Goal: Complete application form: Complete application form

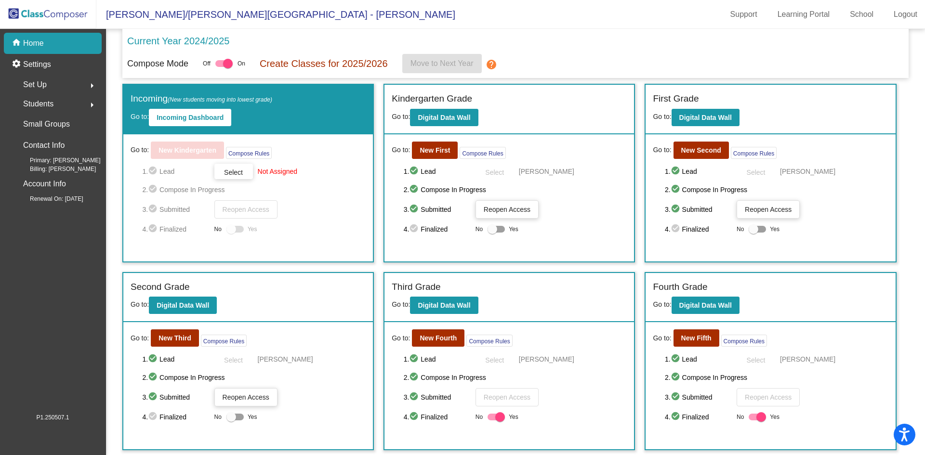
click at [38, 103] on span "Students" at bounding box center [38, 103] width 30 height 13
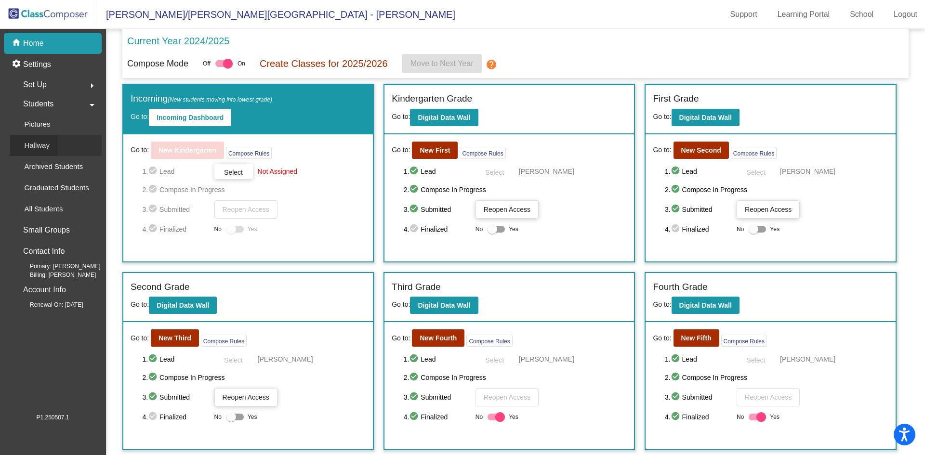
click at [52, 145] on div "Hallway" at bounding box center [34, 145] width 48 height 21
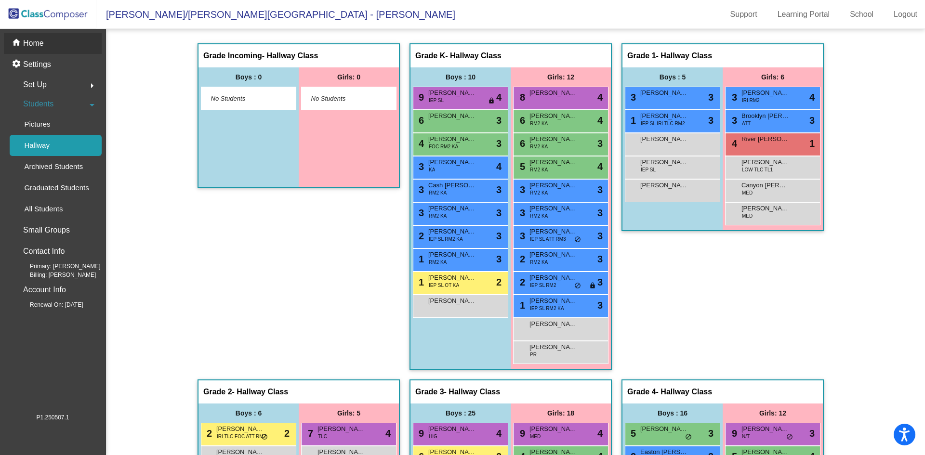
click at [29, 44] on p "Home" at bounding box center [33, 44] width 21 height 12
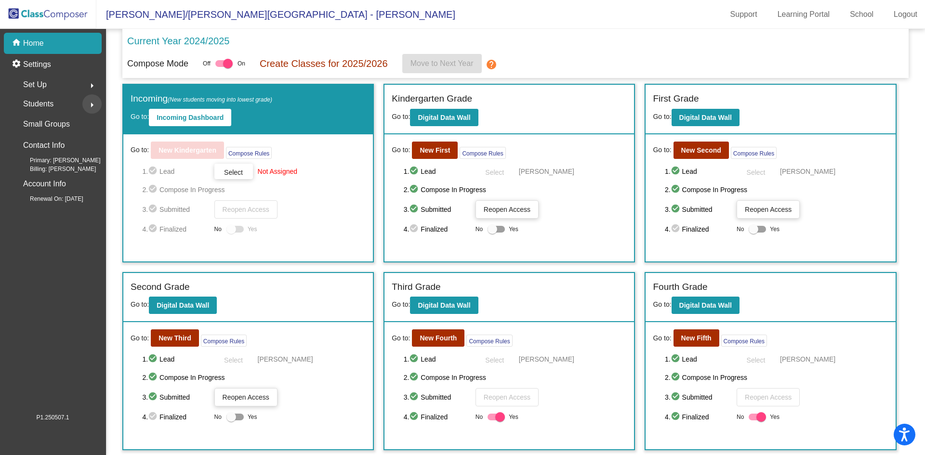
click at [92, 104] on mat-icon "arrow_right" at bounding box center [92, 105] width 12 height 12
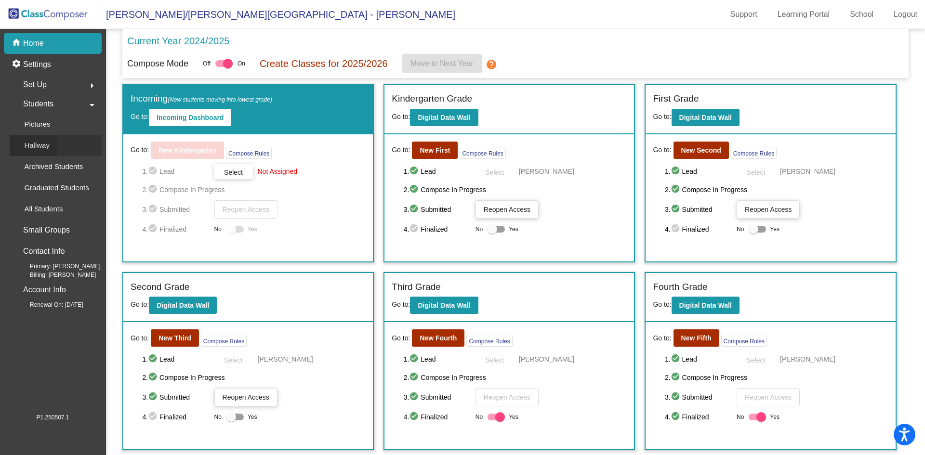
click at [49, 143] on div "Hallway" at bounding box center [34, 145] width 48 height 21
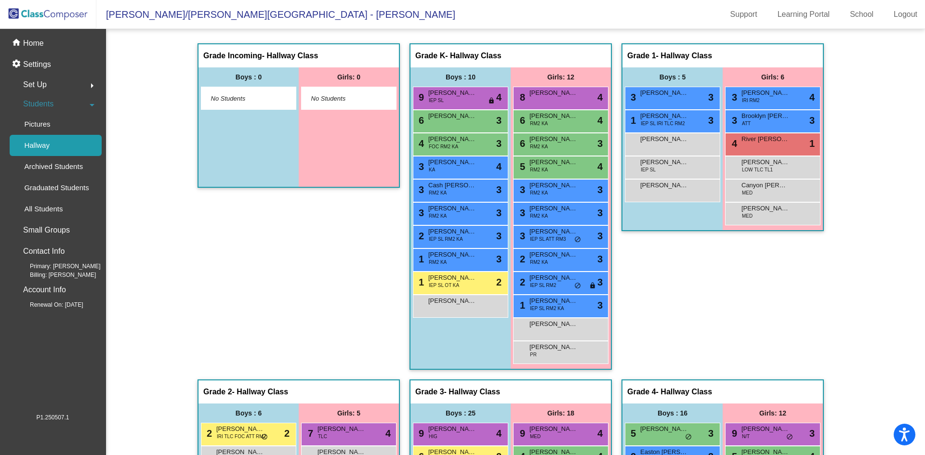
click at [274, 64] on div "Grade Incoming - Hallway Class picture_as_pdf" at bounding box center [298, 55] width 200 height 23
click at [286, 63] on div "Grade Incoming - Hallway Class picture_as_pdf" at bounding box center [298, 55] width 200 height 23
click at [255, 100] on span "No Students" at bounding box center [241, 99] width 60 height 10
click at [246, 235] on div "Grade Incoming - Hallway Class picture_as_pdf Add Student First Name Last Name …" at bounding box center [298, 211] width 202 height 336
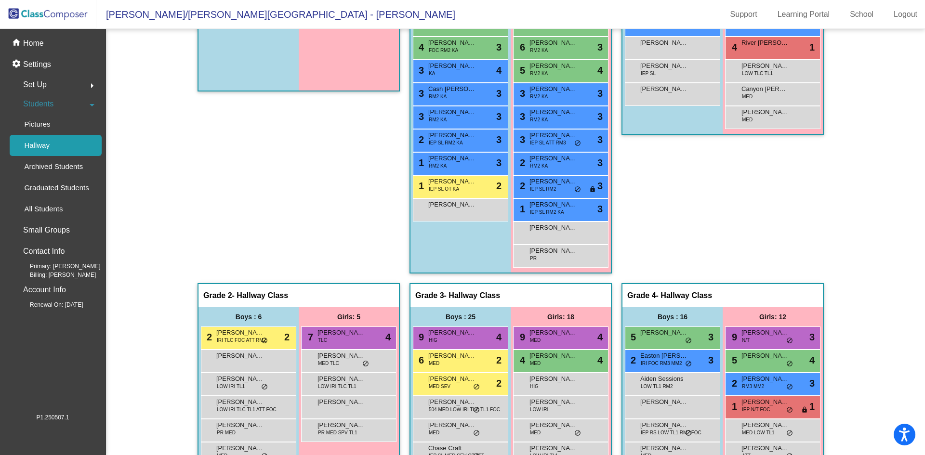
scroll to position [193, 0]
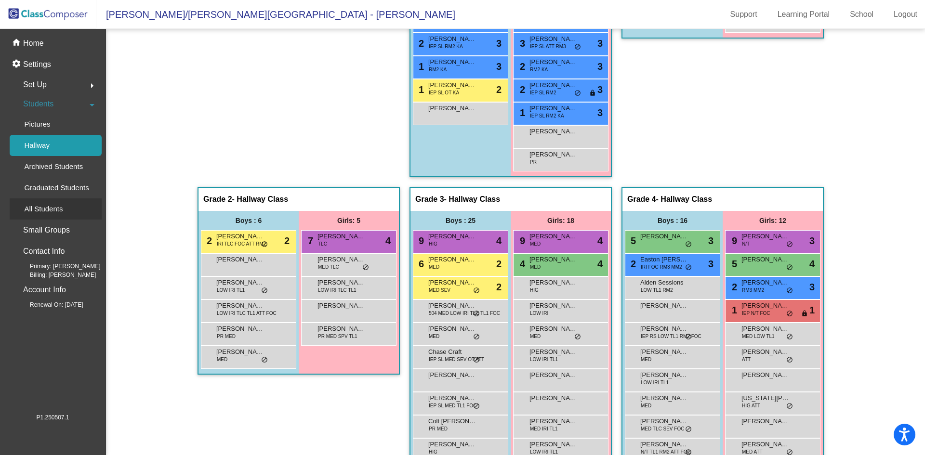
click at [48, 209] on p "All Students" at bounding box center [43, 209] width 39 height 12
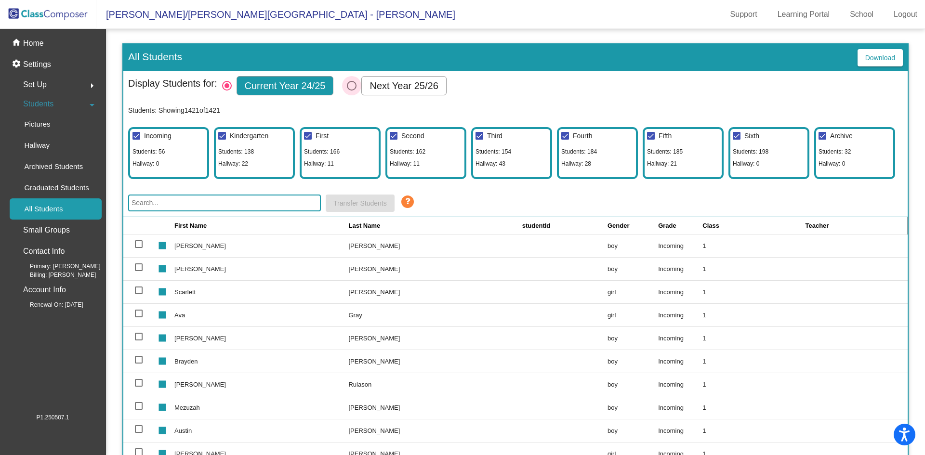
click at [351, 89] on div "Select Columns" at bounding box center [352, 86] width 10 height 10
click at [351, 91] on input "Next Year 25/26" at bounding box center [351, 91] width 0 height 0
radio input "true"
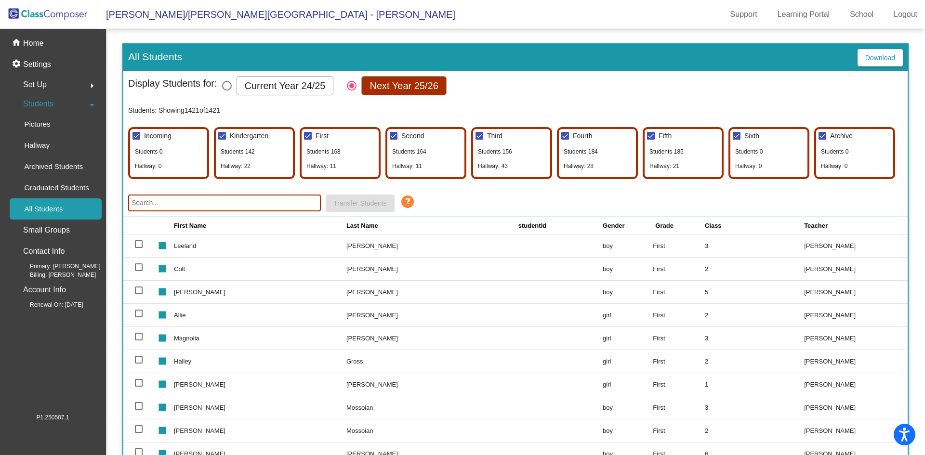
click at [227, 85] on div "Select Columns" at bounding box center [227, 86] width 10 height 10
click at [227, 91] on input "Current Year 24/25" at bounding box center [226, 91] width 0 height 0
radio input "true"
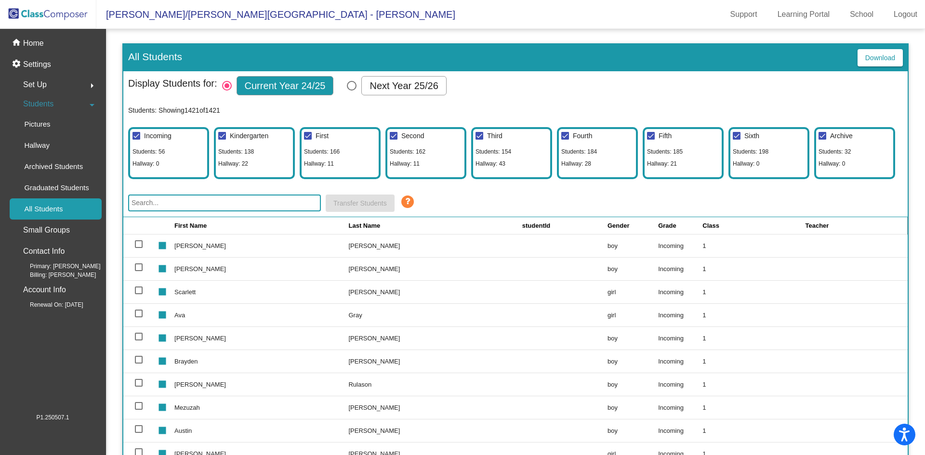
click at [189, 144] on div "Incoming Students: 56 Hallway: 0" at bounding box center [168, 153] width 81 height 52
click at [56, 232] on p "Small Groups" at bounding box center [46, 229] width 47 height 13
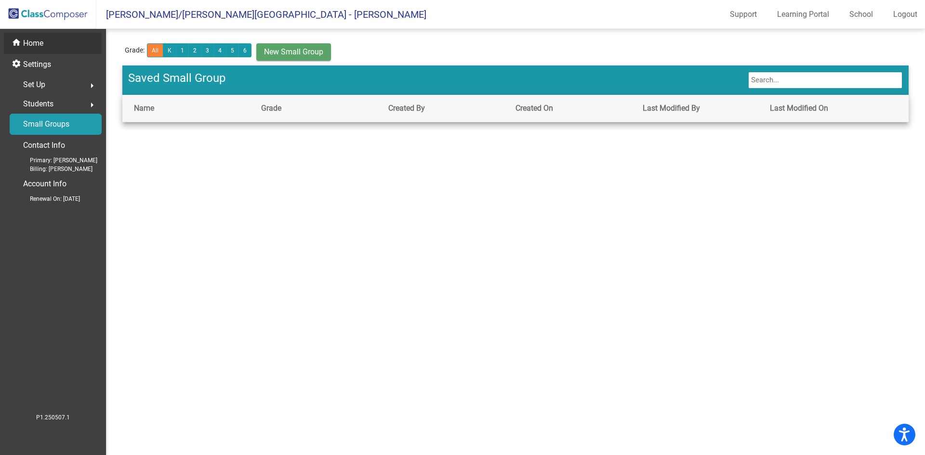
click at [36, 47] on p "Home" at bounding box center [33, 44] width 20 height 12
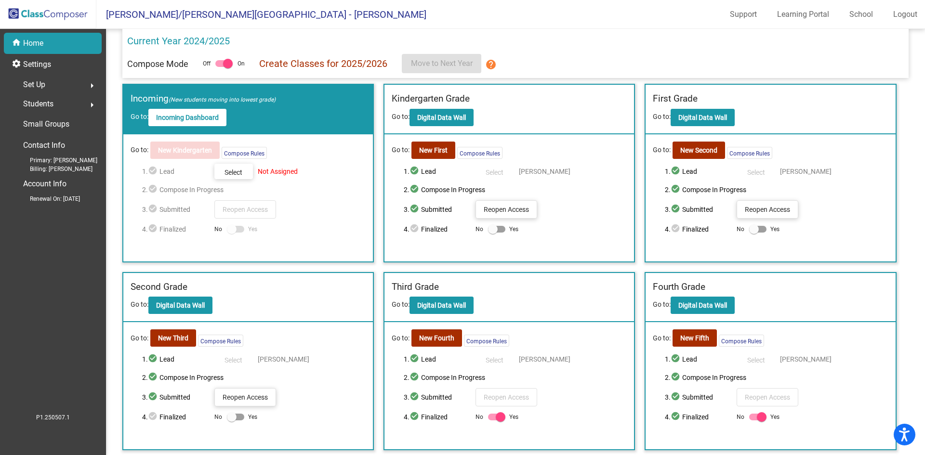
click at [87, 103] on mat-icon "arrow_right" at bounding box center [92, 105] width 12 height 12
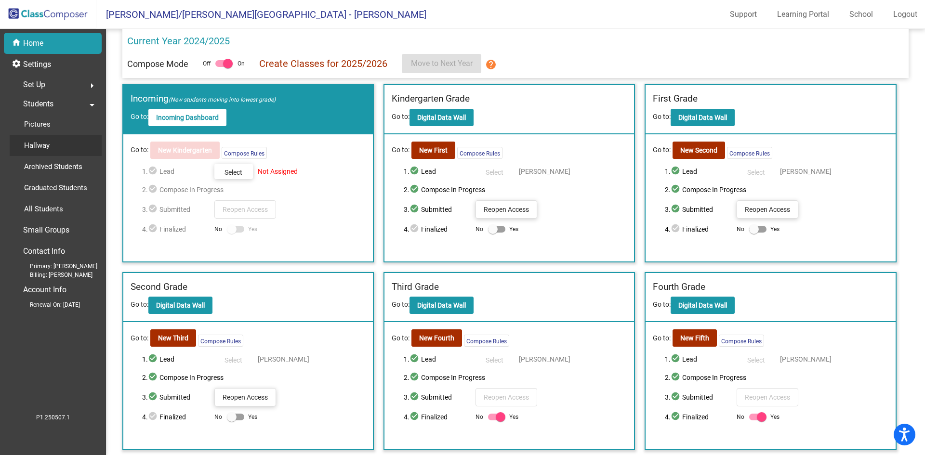
click at [44, 144] on p "Hallway" at bounding box center [37, 146] width 26 height 12
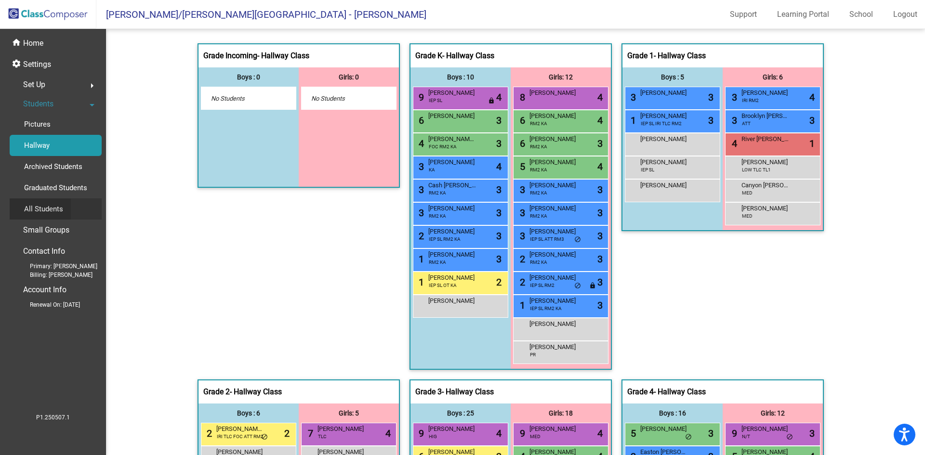
click at [71, 208] on link "All Students" at bounding box center [56, 208] width 92 height 21
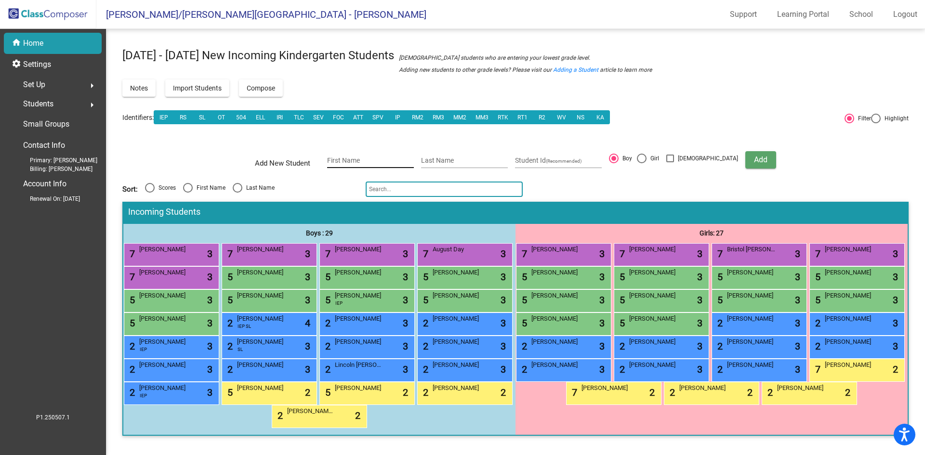
click at [355, 160] on input "First Name" at bounding box center [370, 161] width 87 height 8
type input "[PERSON_NAME]"
type input "Schappert"
click at [754, 159] on span "Add" at bounding box center [760, 159] width 13 height 9
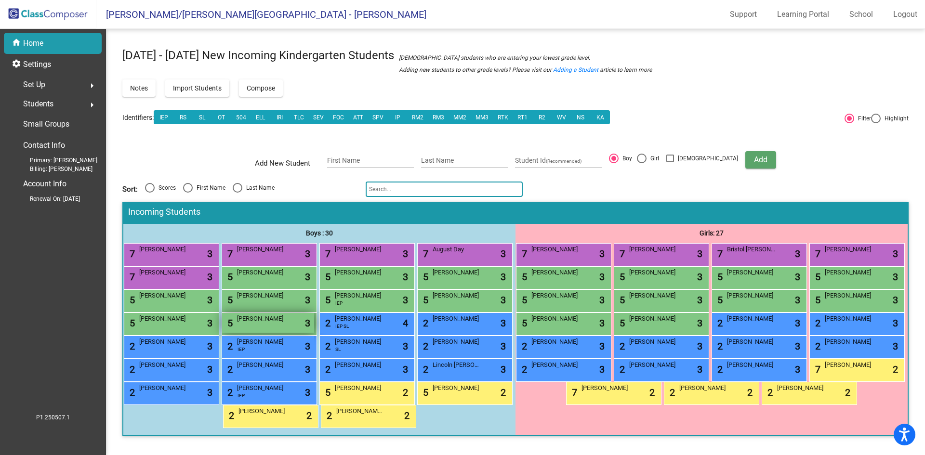
click at [252, 326] on div "5 Anthony Schappert lock do_not_disturb_alt 3" at bounding box center [268, 323] width 92 height 20
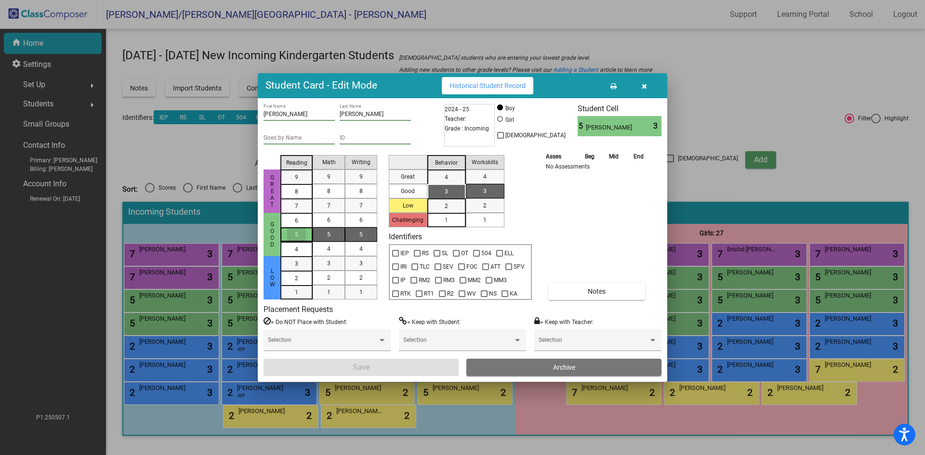
click at [301, 234] on div "5" at bounding box center [296, 234] width 19 height 14
click at [326, 233] on div "5" at bounding box center [328, 234] width 19 height 14
click at [360, 280] on span "2" at bounding box center [360, 278] width 3 height 9
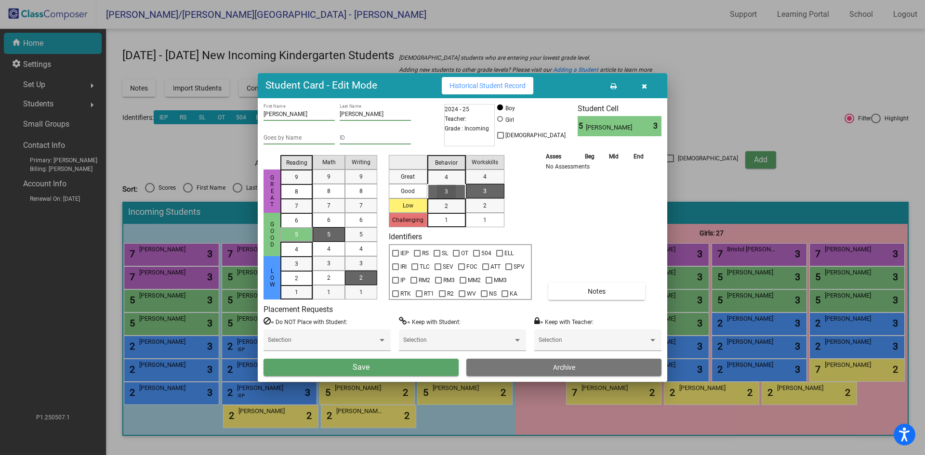
click at [444, 189] on div "3" at bounding box center [446, 191] width 19 height 14
click at [486, 222] on span "1" at bounding box center [484, 220] width 3 height 9
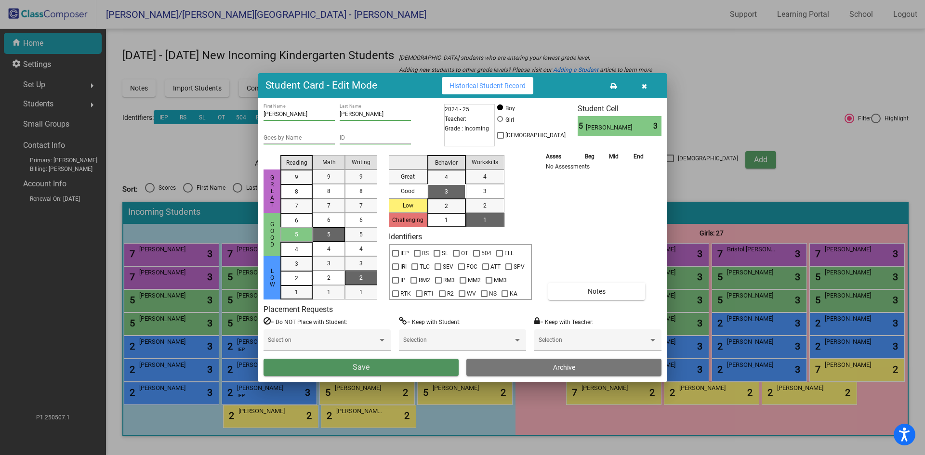
click at [383, 367] on button "Save" at bounding box center [360, 367] width 195 height 17
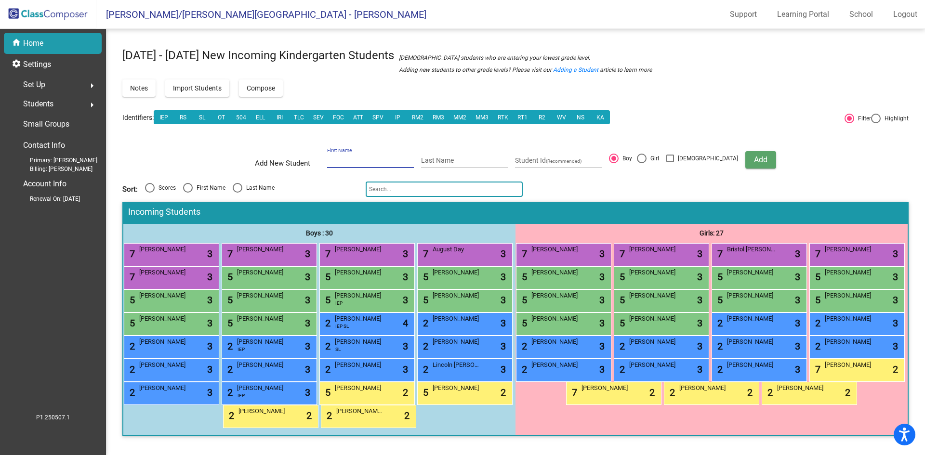
click at [376, 163] on input "First Name" at bounding box center [370, 161] width 87 height 8
type input "[PERSON_NAME]"
type input "Robertson"
click at [646, 159] on div at bounding box center [642, 159] width 10 height 10
click at [641, 163] on input "Girl" at bounding box center [641, 163] width 0 height 0
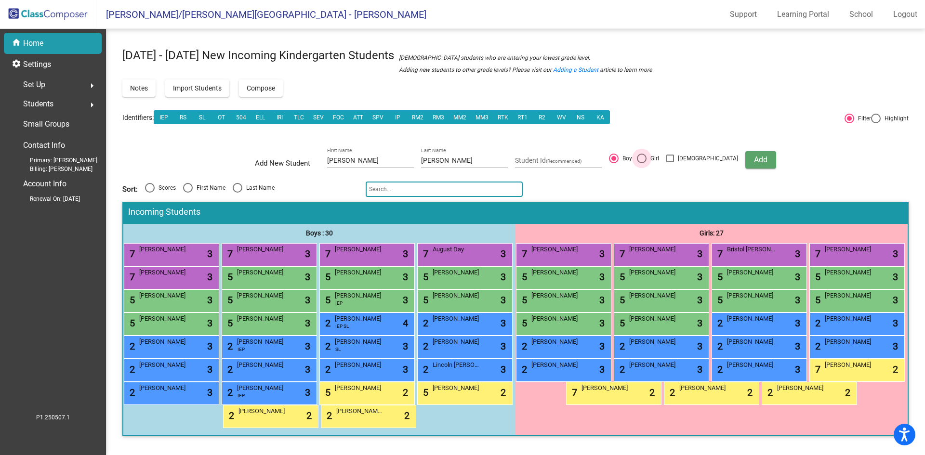
radio input "true"
click at [754, 159] on span "Add" at bounding box center [760, 159] width 13 height 9
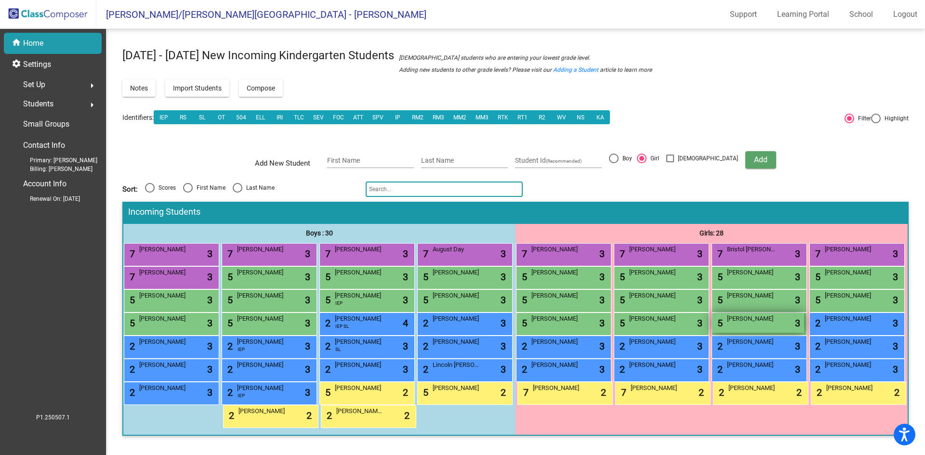
click at [742, 327] on div "5 Reese Robertson lock do_not_disturb_alt 3" at bounding box center [758, 323] width 92 height 20
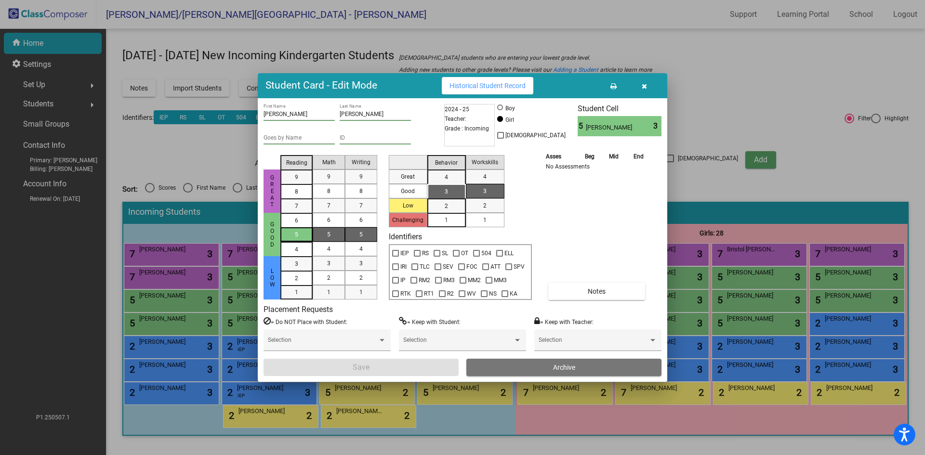
click at [300, 237] on div "5" at bounding box center [296, 234] width 19 height 14
click at [333, 204] on div "7" at bounding box center [328, 205] width 19 height 14
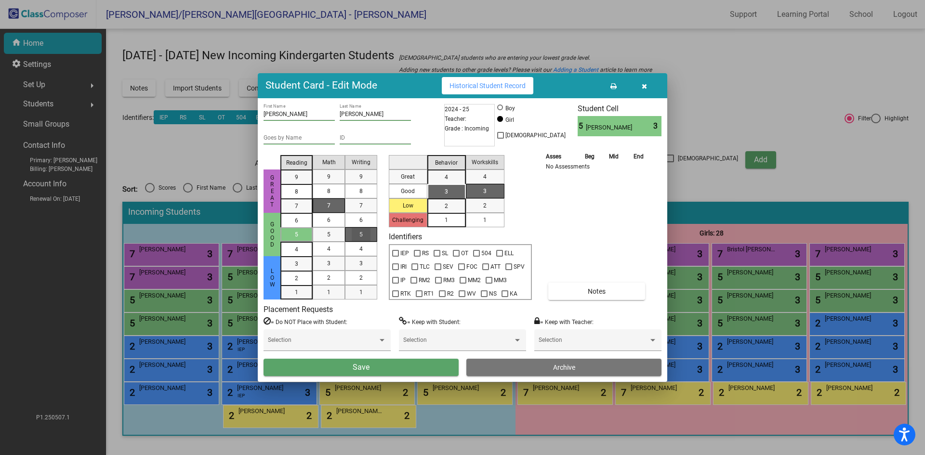
click at [364, 236] on div "5" at bounding box center [361, 234] width 19 height 14
click at [451, 189] on div "3" at bounding box center [446, 191] width 19 height 14
click at [486, 220] on span "1" at bounding box center [484, 220] width 3 height 9
click at [376, 367] on button "Save" at bounding box center [360, 367] width 195 height 17
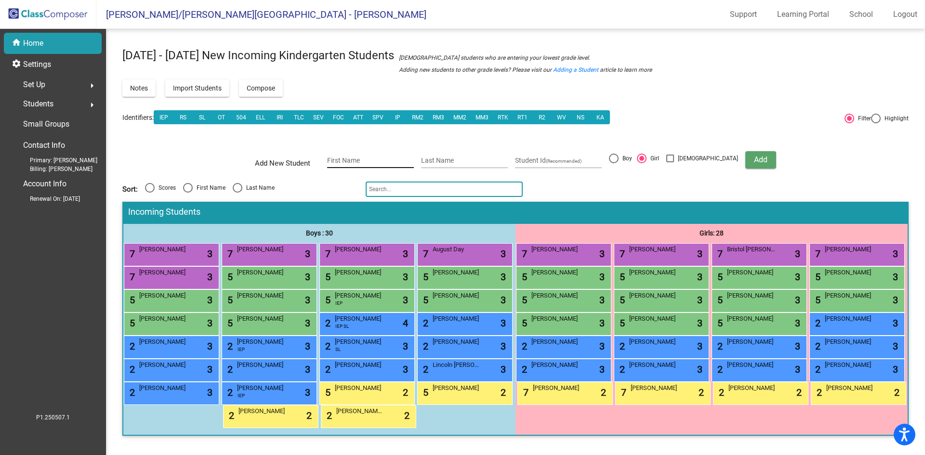
click at [356, 160] on input "First Name" at bounding box center [370, 161] width 87 height 8
type input "Adriano"
type input "Gitulli"
click at [618, 158] on div at bounding box center [614, 159] width 10 height 10
click at [613, 163] on input "Boy" at bounding box center [613, 163] width 0 height 0
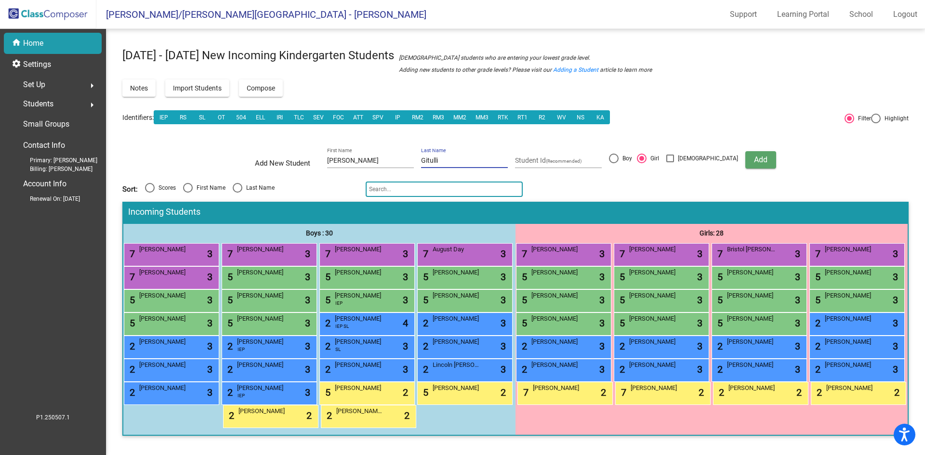
radio input "true"
click at [754, 158] on span "Add" at bounding box center [760, 159] width 13 height 9
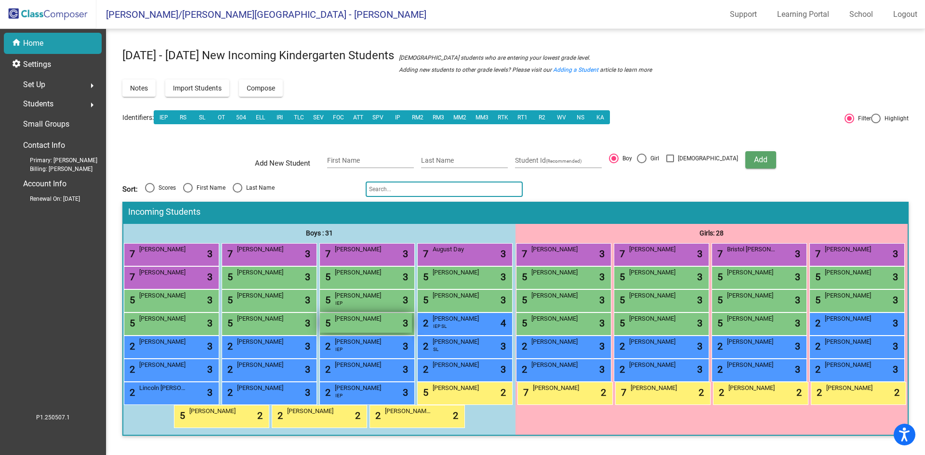
click at [365, 329] on div "5 Adriano Gitulli lock do_not_disturb_alt 3" at bounding box center [366, 323] width 92 height 20
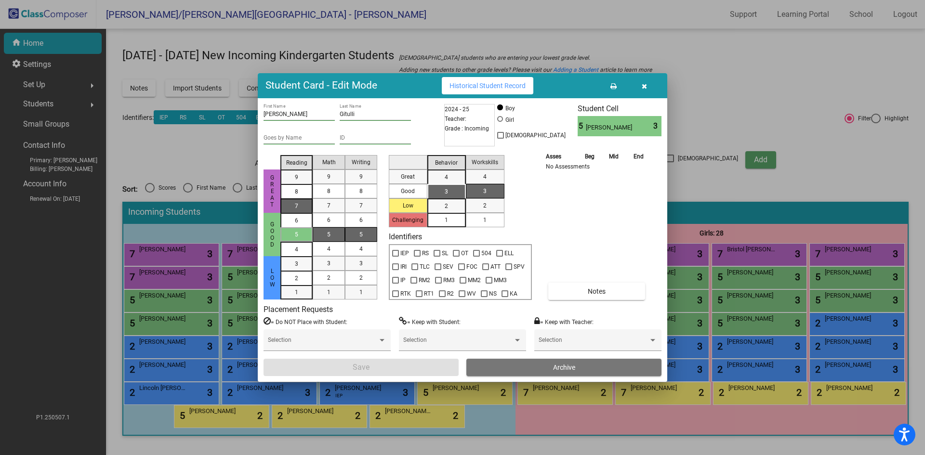
click at [300, 184] on div "7" at bounding box center [296, 177] width 19 height 14
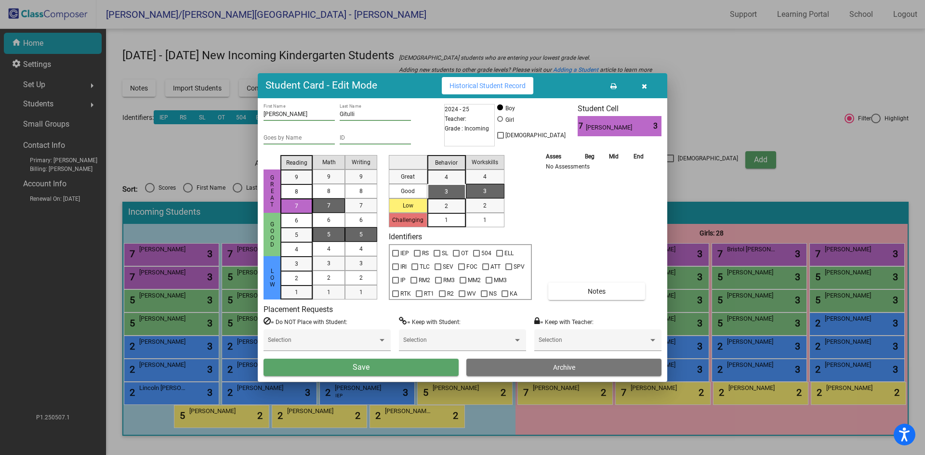
click at [320, 207] on div "7" at bounding box center [328, 205] width 19 height 14
click at [357, 236] on div "5" at bounding box center [361, 234] width 19 height 14
click at [453, 190] on div "3" at bounding box center [446, 191] width 19 height 14
click at [485, 224] on div "1" at bounding box center [484, 220] width 19 height 14
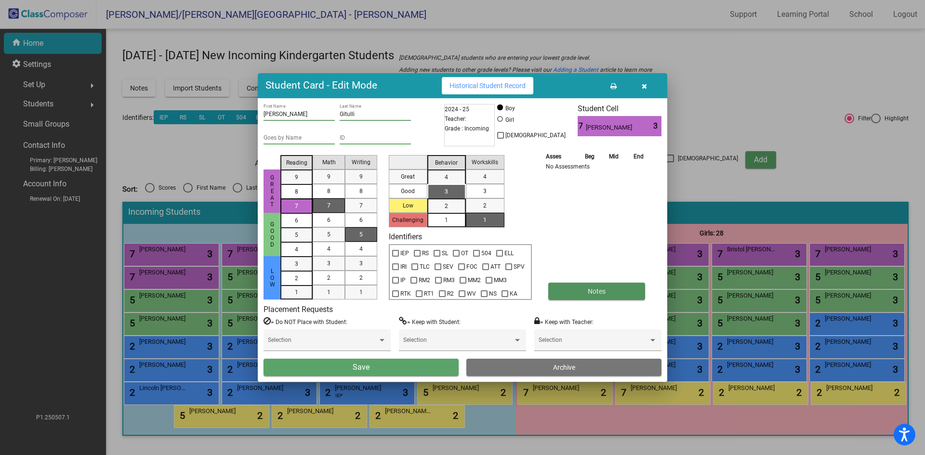
click at [581, 294] on button "Notes" at bounding box center [596, 291] width 97 height 17
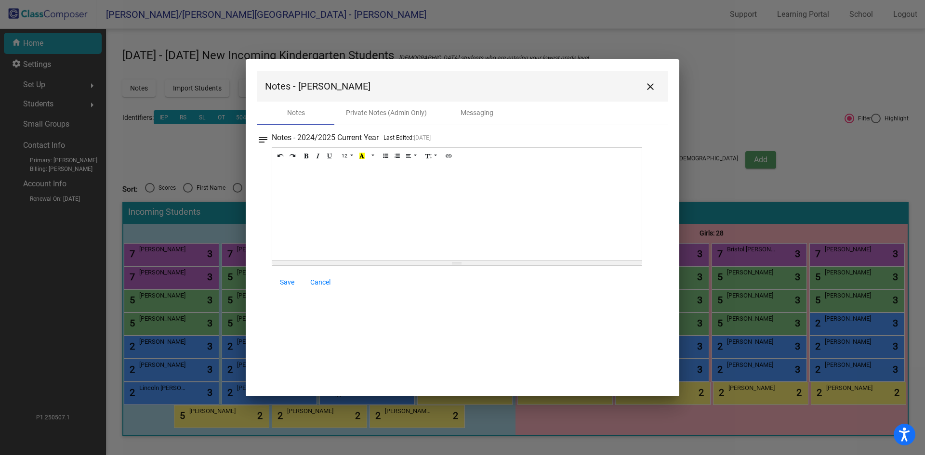
click at [300, 183] on div at bounding box center [456, 212] width 369 height 96
click at [285, 281] on span "Save" at bounding box center [287, 282] width 14 height 8
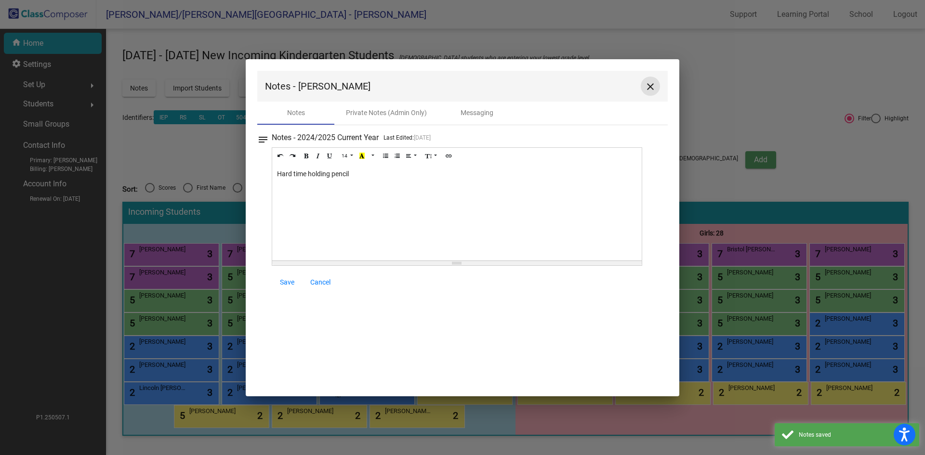
click at [653, 87] on mat-icon "close" at bounding box center [650, 87] width 12 height 12
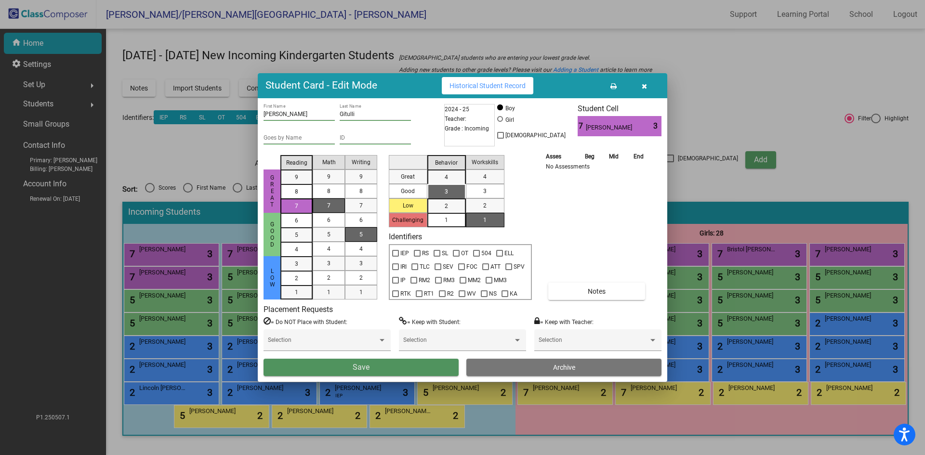
click at [380, 368] on button "Save" at bounding box center [360, 367] width 195 height 17
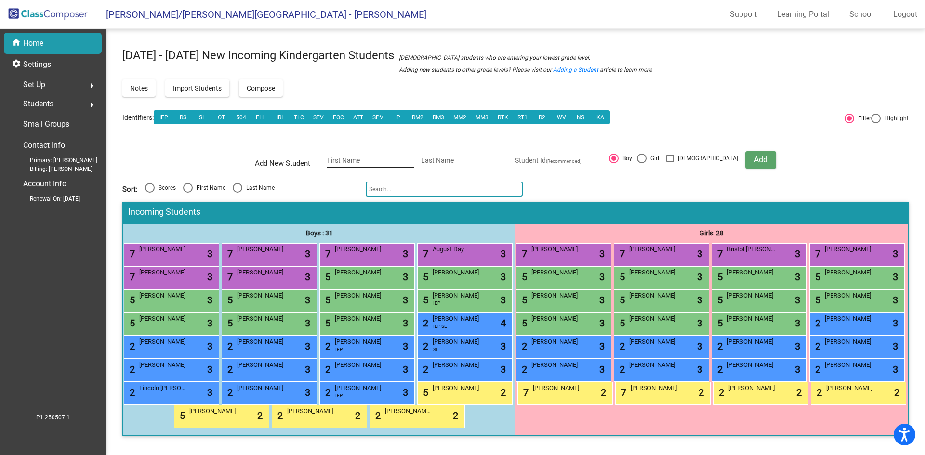
click at [375, 158] on input "First Name" at bounding box center [370, 161] width 87 height 8
type input "[PERSON_NAME]"
type input "Willbur"
click at [646, 159] on div at bounding box center [642, 159] width 10 height 10
click at [641, 163] on input "Girl" at bounding box center [641, 163] width 0 height 0
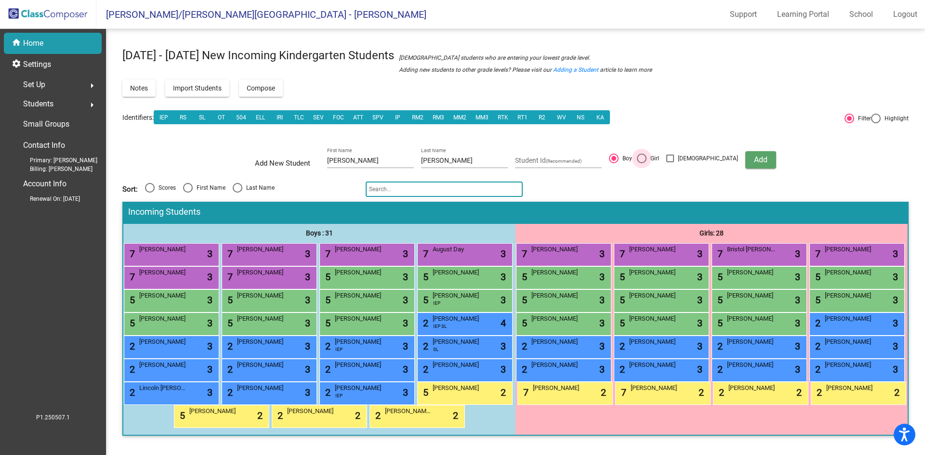
radio input "true"
click at [754, 159] on span "Add" at bounding box center [760, 159] width 13 height 9
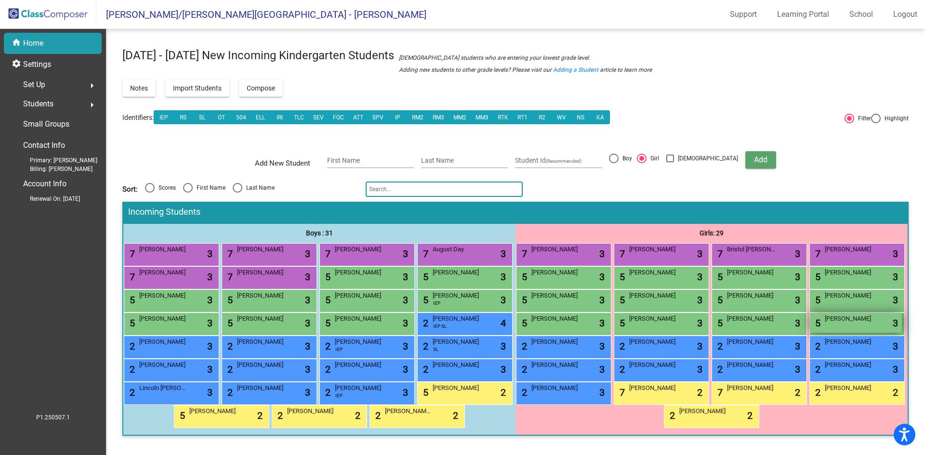
click at [860, 325] on div "5 Ellie Willbur lock do_not_disturb_alt 3" at bounding box center [855, 323] width 92 height 20
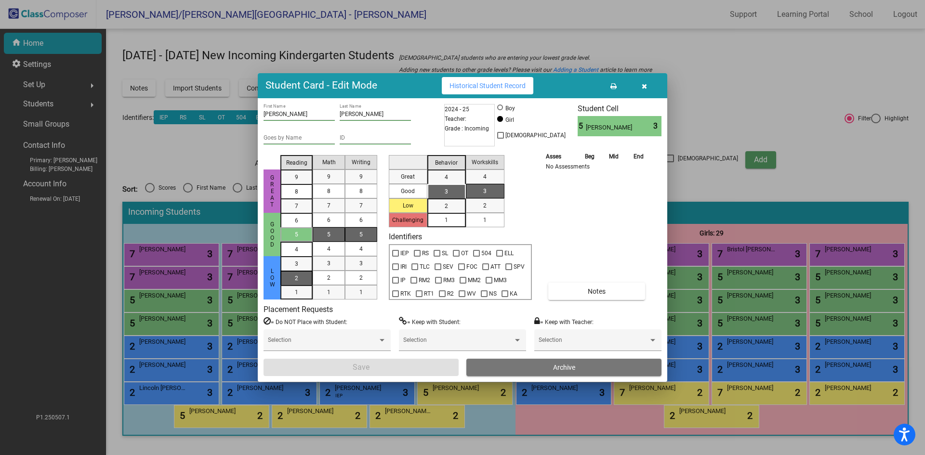
click at [306, 281] on mat-list-option "2" at bounding box center [296, 278] width 32 height 14
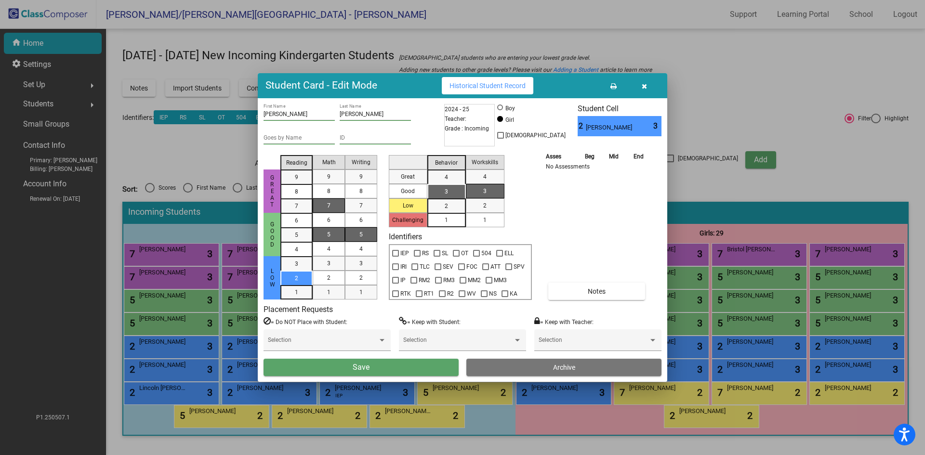
click at [328, 206] on span "7" at bounding box center [328, 205] width 3 height 9
click at [366, 238] on div "5" at bounding box center [361, 234] width 19 height 14
click at [455, 193] on div "3" at bounding box center [446, 191] width 19 height 14
click at [500, 218] on mat-list-option "1" at bounding box center [485, 220] width 39 height 14
click at [391, 366] on button "Save" at bounding box center [360, 367] width 195 height 17
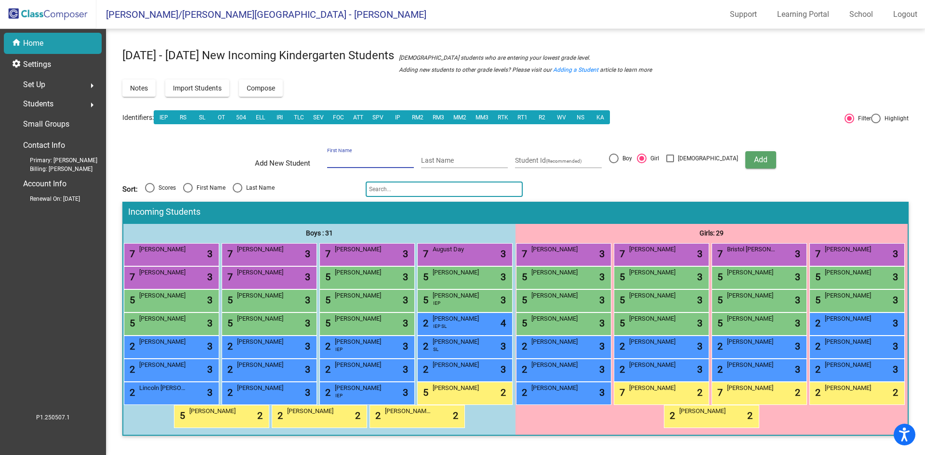
click at [352, 157] on input "First Name" at bounding box center [370, 161] width 87 height 8
type input "Gradee"
type input "y"
type input "Young"
drag, startPoint x: 632, startPoint y: 159, endPoint x: 651, endPoint y: 160, distance: 18.8
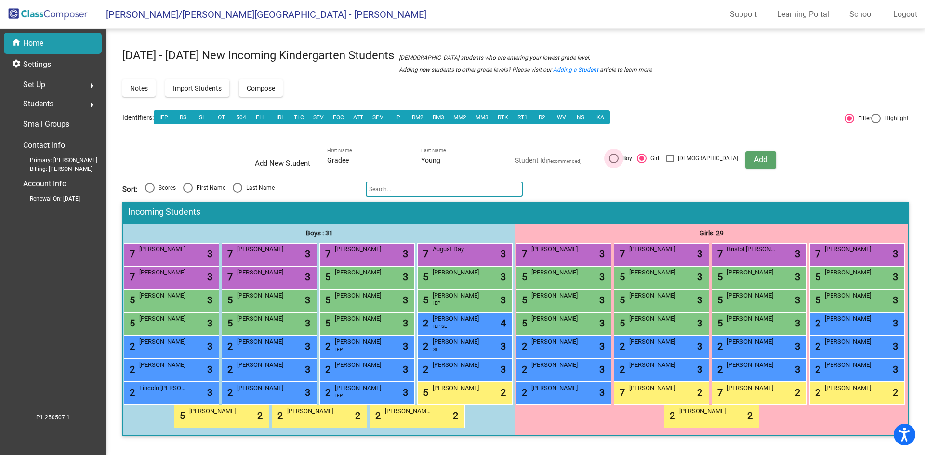
click at [618, 159] on div at bounding box center [614, 159] width 10 height 10
click at [613, 163] on input "Boy" at bounding box center [613, 163] width 0 height 0
radio input "true"
click at [754, 158] on span "Add" at bounding box center [760, 159] width 13 height 9
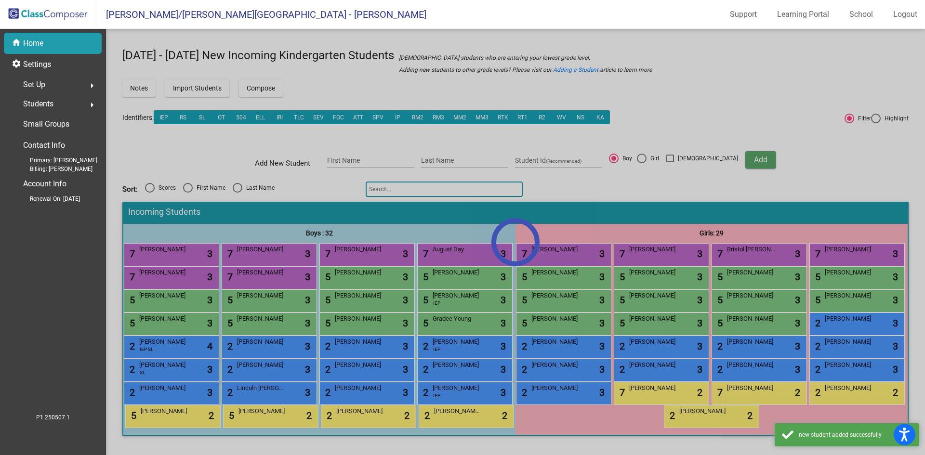
click at [441, 325] on div at bounding box center [515, 242] width 819 height 426
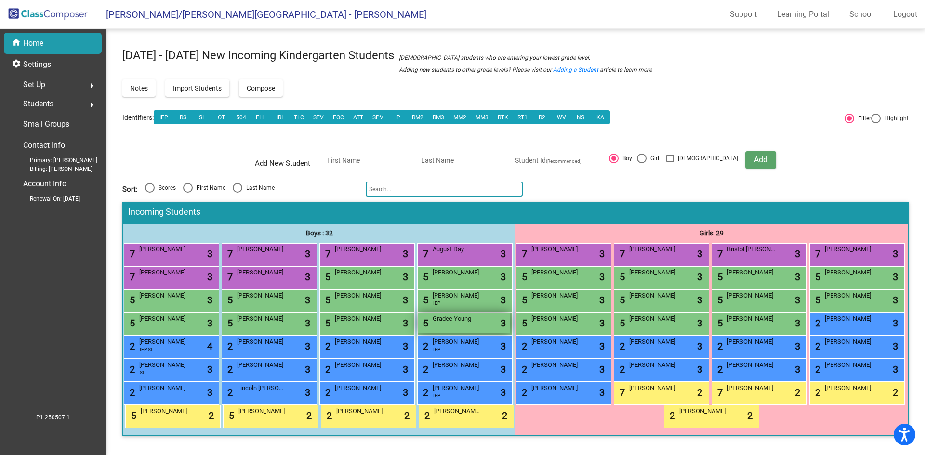
click at [467, 326] on div "5 Gradee Young lock do_not_disturb_alt 3" at bounding box center [463, 323] width 92 height 20
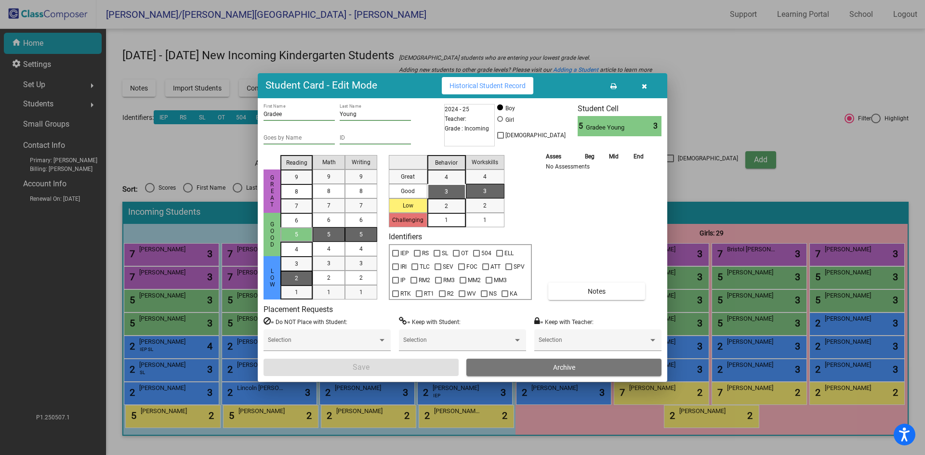
click at [301, 271] on div "2" at bounding box center [296, 264] width 19 height 14
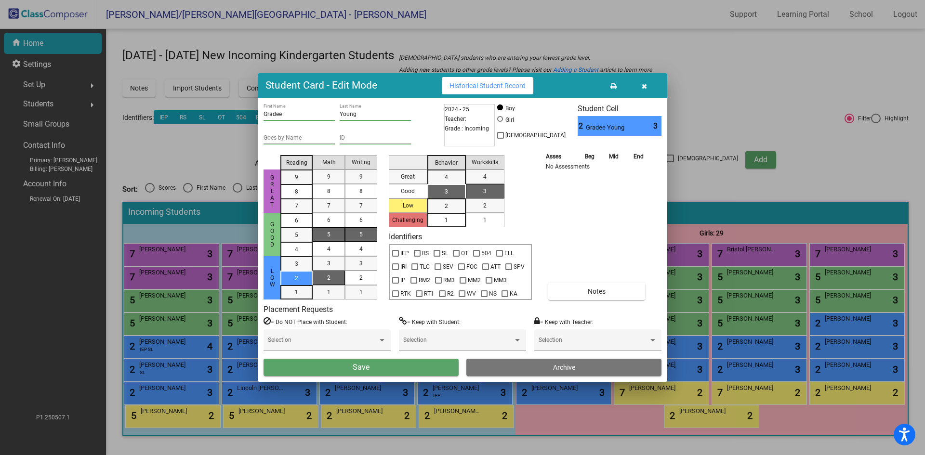
click at [318, 274] on mat-list-option "2" at bounding box center [329, 278] width 32 height 14
click at [352, 275] on div "2" at bounding box center [361, 278] width 19 height 14
drag, startPoint x: 437, startPoint y: 192, endPoint x: 453, endPoint y: 202, distance: 18.7
click at [438, 191] on div "3" at bounding box center [446, 191] width 19 height 14
click at [474, 219] on mat-list-option "1" at bounding box center [485, 220] width 39 height 14
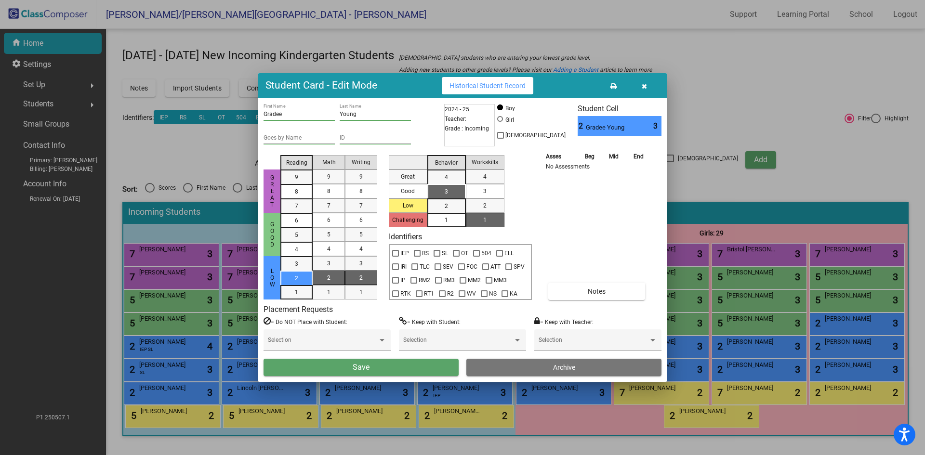
click at [428, 367] on button "Save" at bounding box center [360, 367] width 195 height 17
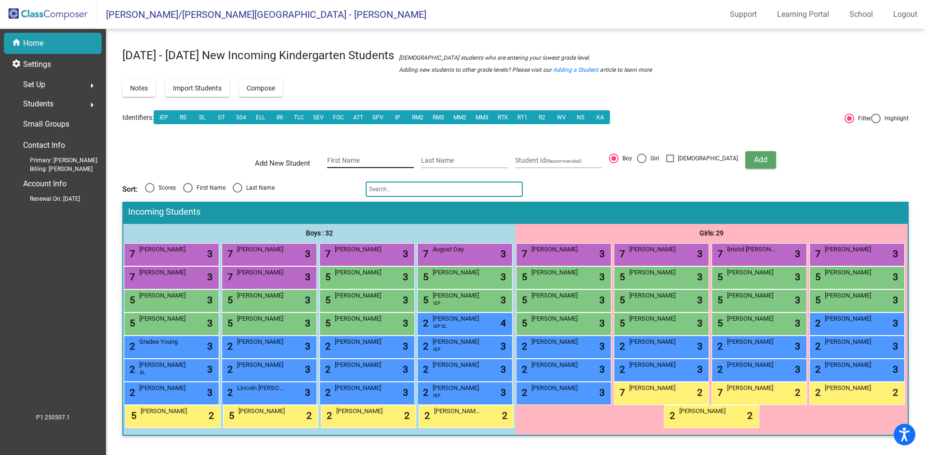
click at [360, 162] on input "First Name" at bounding box center [370, 161] width 87 height 8
type input "June"
type input "Gay"
click at [646, 161] on div at bounding box center [642, 159] width 10 height 10
click at [641, 163] on input "Girl" at bounding box center [641, 163] width 0 height 0
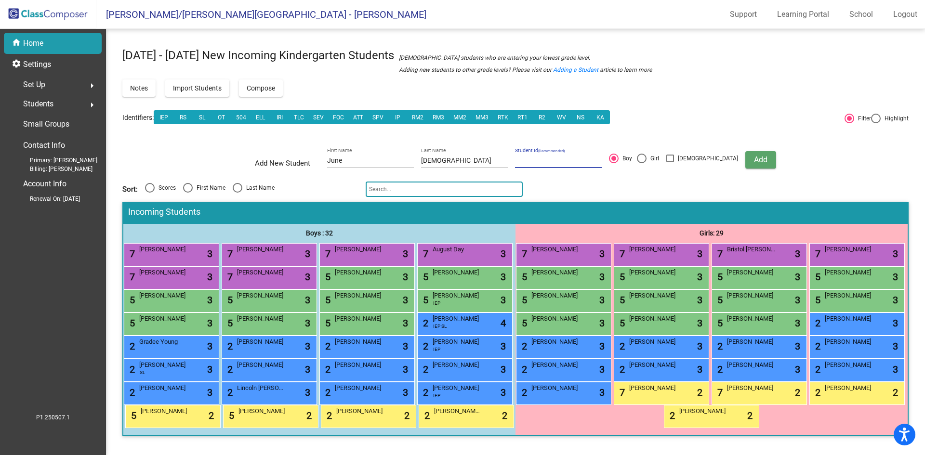
radio input "true"
click at [754, 157] on span "Add" at bounding box center [760, 159] width 13 height 9
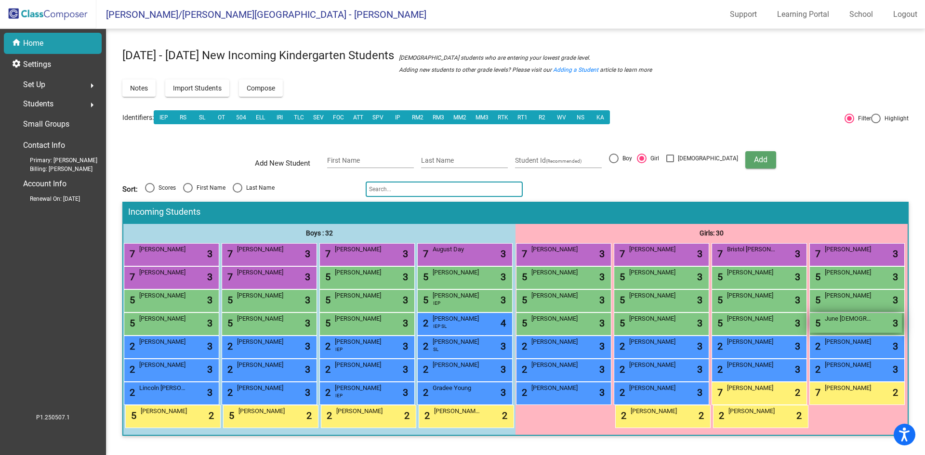
click at [840, 319] on span "June Gay" at bounding box center [848, 319] width 48 height 10
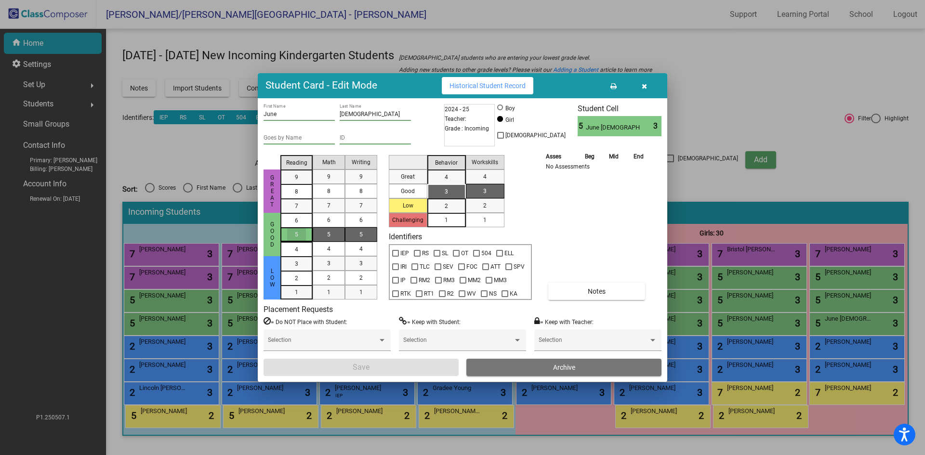
click at [297, 238] on span "5" at bounding box center [296, 234] width 3 height 9
click at [336, 204] on div "7" at bounding box center [328, 205] width 19 height 14
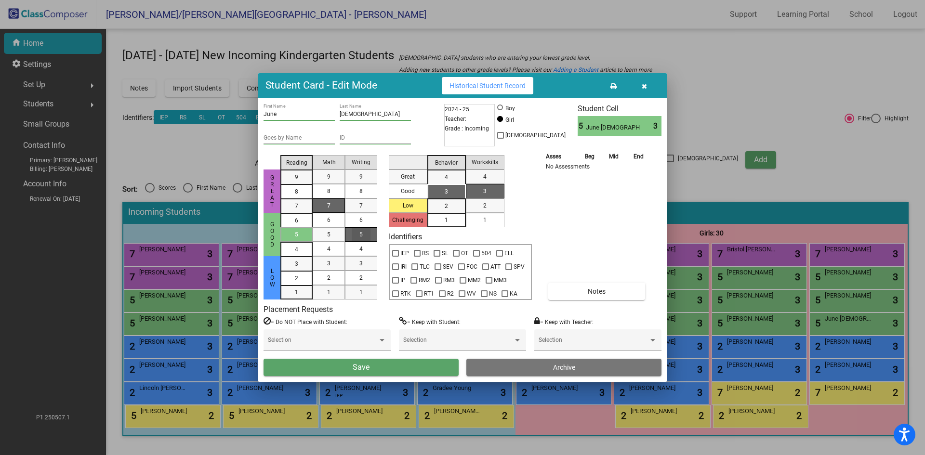
click at [362, 232] on span "5" at bounding box center [360, 234] width 3 height 9
click at [455, 194] on div "3" at bounding box center [446, 191] width 19 height 14
click at [485, 217] on span "1" at bounding box center [484, 220] width 3 height 9
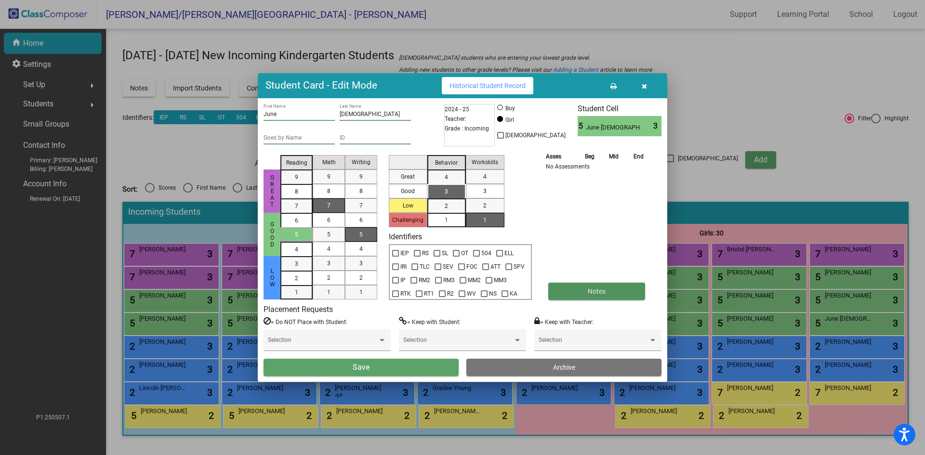
click at [599, 291] on span "Notes" at bounding box center [596, 291] width 18 height 8
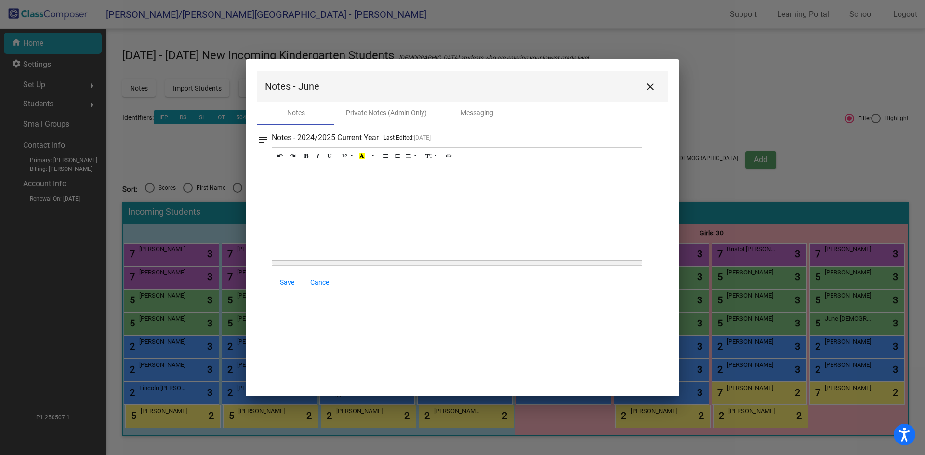
click at [294, 182] on div at bounding box center [456, 212] width 369 height 96
click at [287, 280] on span "Save" at bounding box center [287, 282] width 14 height 8
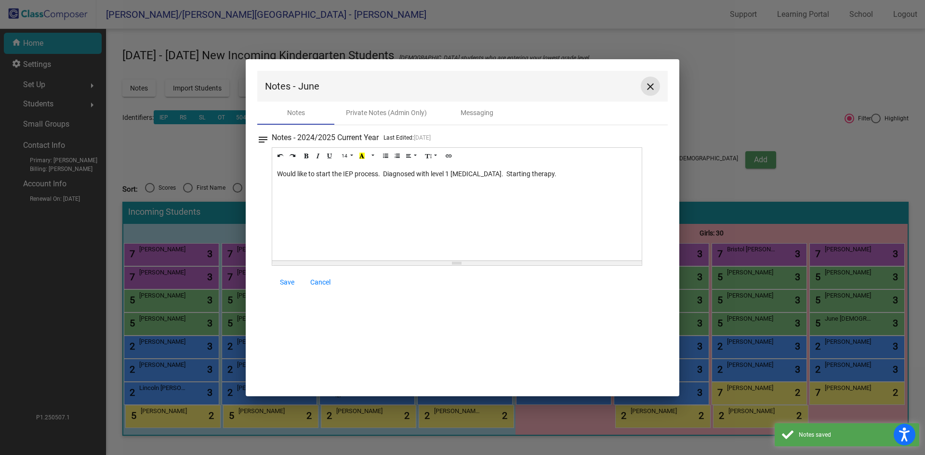
click at [651, 91] on mat-icon "close" at bounding box center [650, 87] width 12 height 12
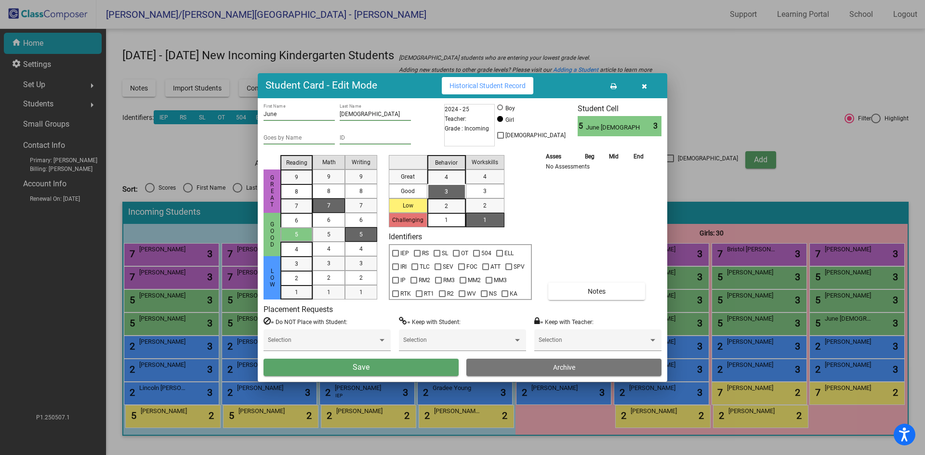
click at [394, 369] on button "Save" at bounding box center [360, 367] width 195 height 17
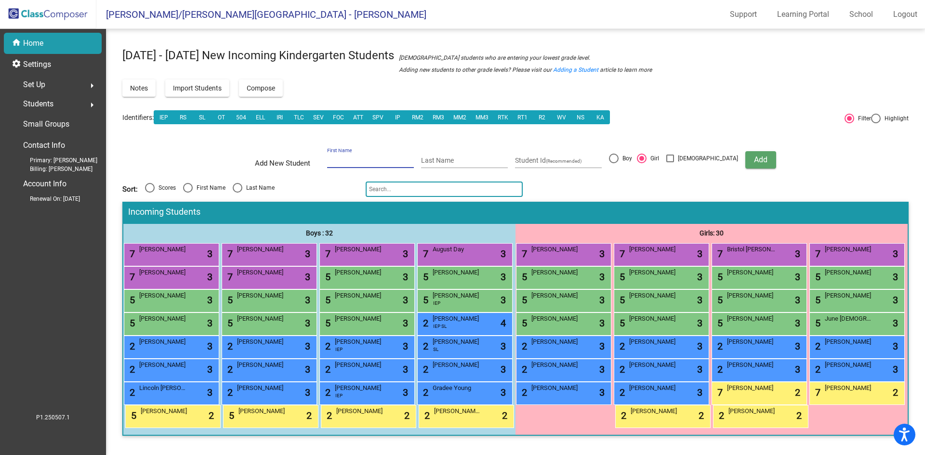
click at [394, 160] on input "First Name" at bounding box center [370, 161] width 87 height 8
click at [374, 160] on input "First Name" at bounding box center [370, 161] width 87 height 8
type input "[PERSON_NAME]"
click at [446, 158] on input "Last Name" at bounding box center [464, 161] width 87 height 8
type input "[PERSON_NAME]"
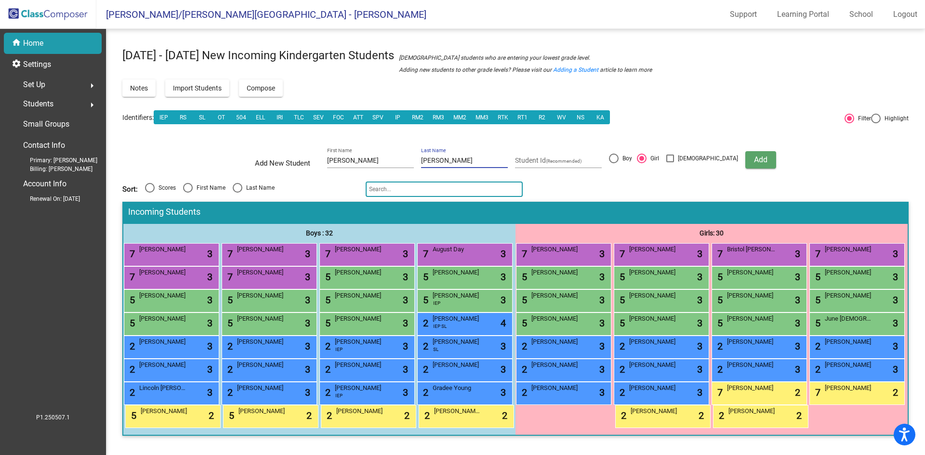
click at [754, 160] on span "Add" at bounding box center [760, 159] width 13 height 9
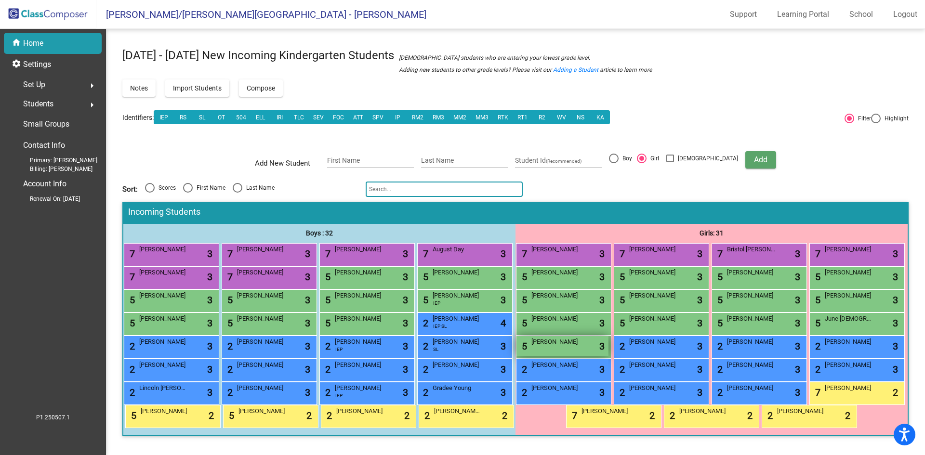
click at [565, 348] on div "5 Harper Boulton lock do_not_disturb_alt 3" at bounding box center [562, 346] width 92 height 20
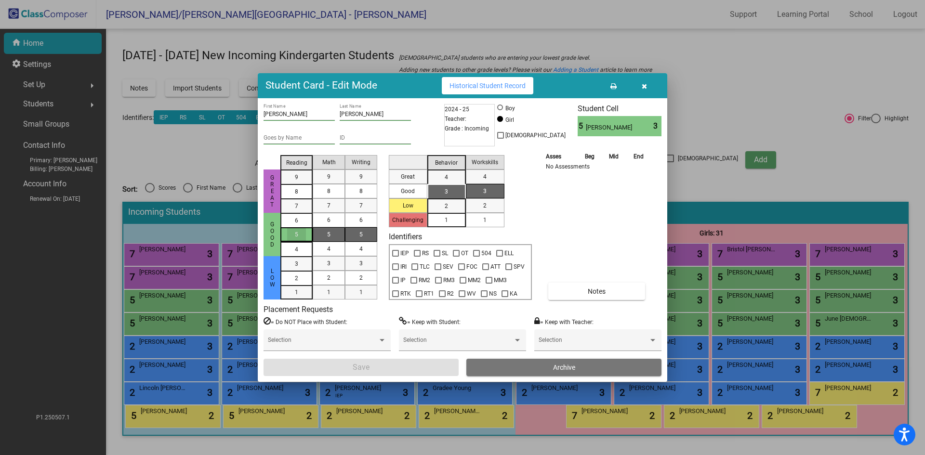
click at [300, 233] on div "5" at bounding box center [296, 234] width 19 height 14
click at [330, 203] on div "7" at bounding box center [328, 205] width 19 height 14
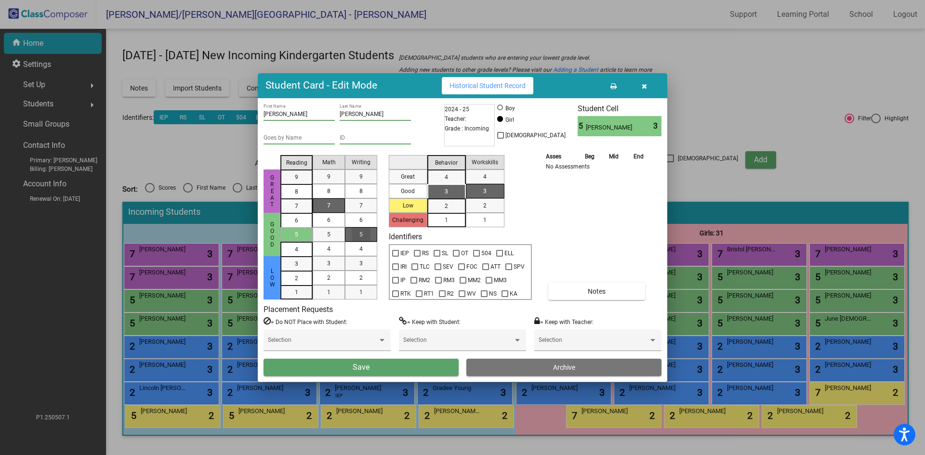
click at [367, 232] on div "5" at bounding box center [361, 234] width 19 height 14
click at [456, 194] on mat-list-option "3" at bounding box center [446, 191] width 39 height 14
click at [483, 222] on span "1" at bounding box center [484, 220] width 3 height 9
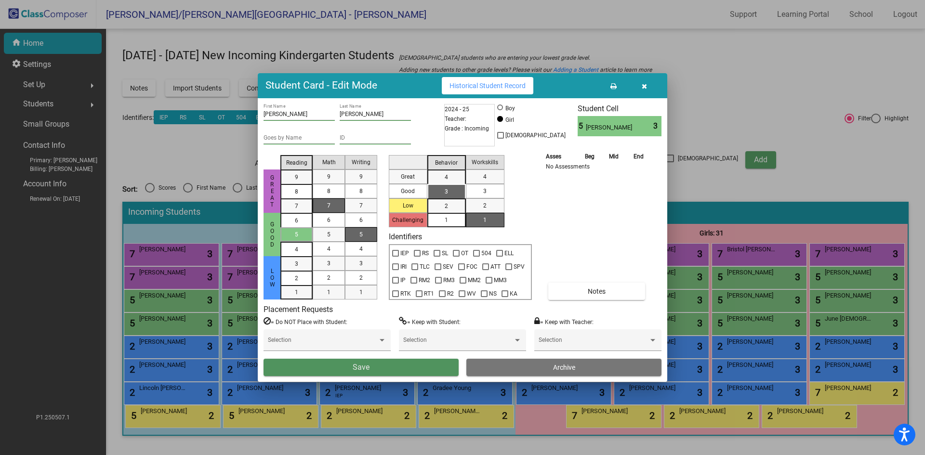
click at [432, 367] on button "Save" at bounding box center [360, 367] width 195 height 17
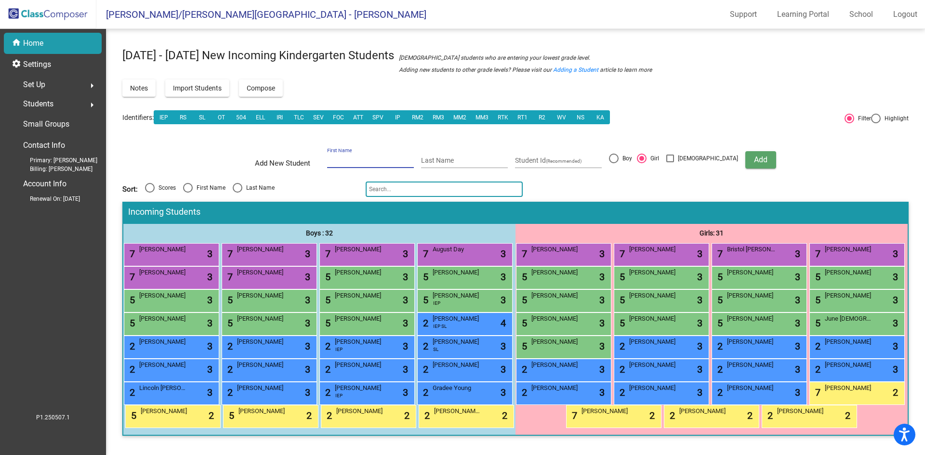
click at [398, 158] on input "First Name" at bounding box center [370, 161] width 87 height 8
type input "Beau"
type input "[PERSON_NAME]"
click at [618, 159] on div at bounding box center [614, 159] width 10 height 10
click at [613, 163] on input "Boy" at bounding box center [613, 163] width 0 height 0
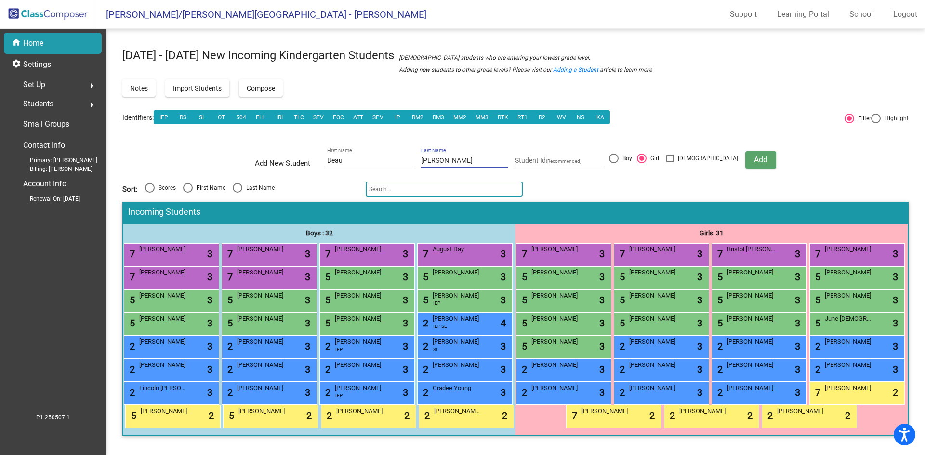
radio input "true"
click at [754, 156] on span "Add" at bounding box center [760, 159] width 13 height 9
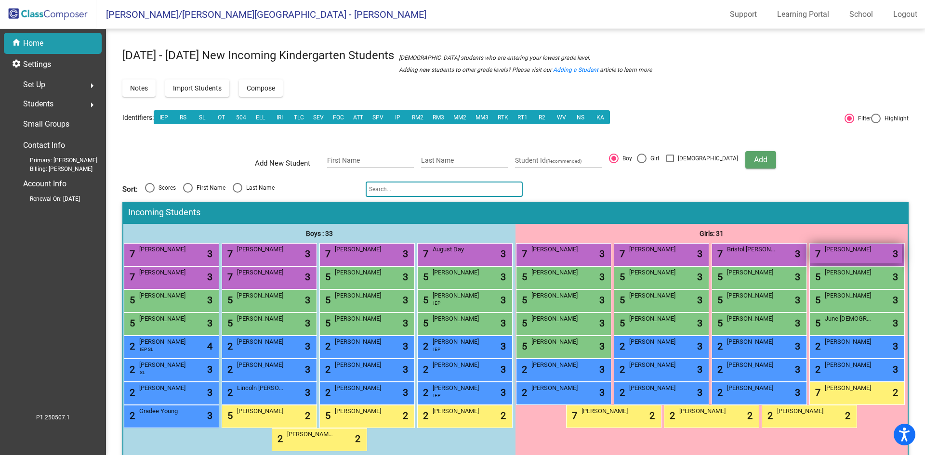
scroll to position [48, 0]
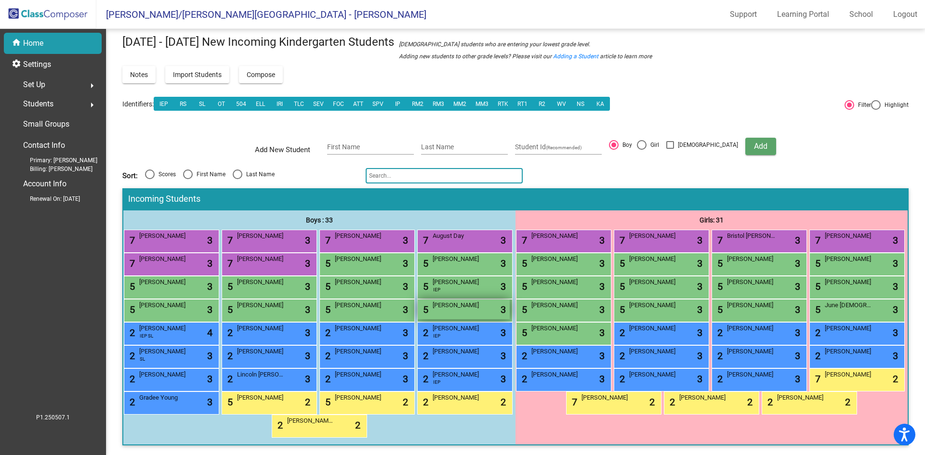
click at [432, 310] on span "Beau Hodge" at bounding box center [456, 305] width 48 height 10
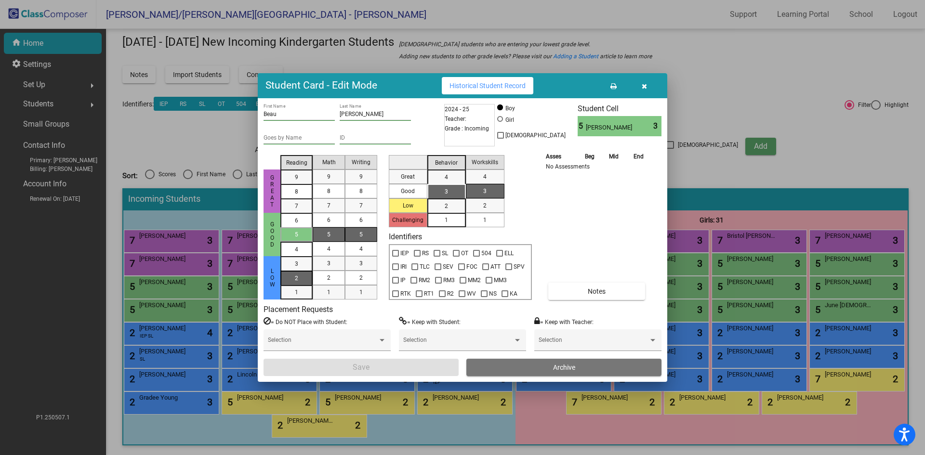
click at [302, 271] on div "2" at bounding box center [296, 264] width 19 height 14
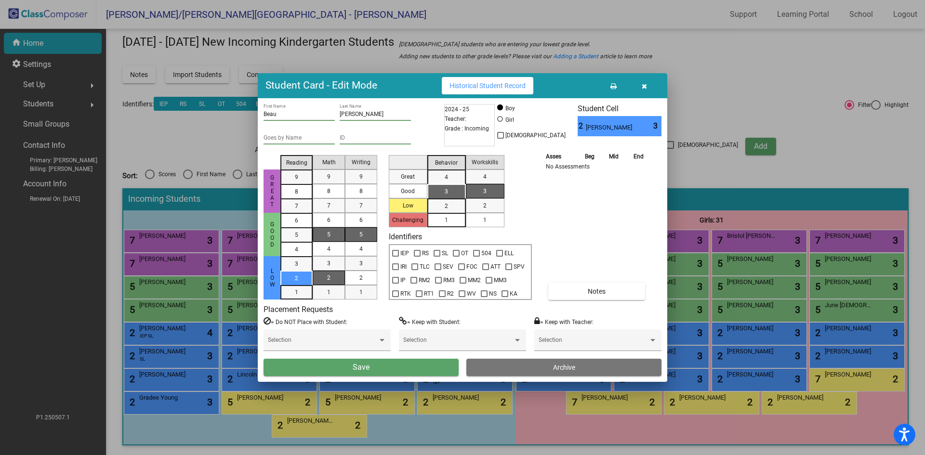
click at [329, 275] on span "2" at bounding box center [328, 278] width 3 height 9
click at [360, 278] on span "2" at bounding box center [360, 278] width 3 height 9
click at [449, 191] on div "3" at bounding box center [446, 191] width 19 height 14
click at [486, 220] on span "1" at bounding box center [484, 220] width 3 height 9
click at [413, 368] on button "Save" at bounding box center [360, 367] width 195 height 17
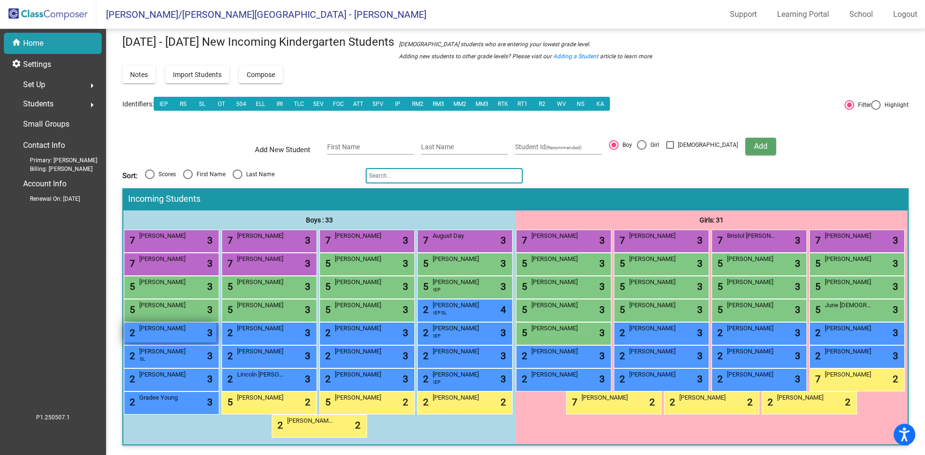
click at [216, 324] on div "2 Beau Hodge lock do_not_disturb_alt 3" at bounding box center [170, 333] width 92 height 20
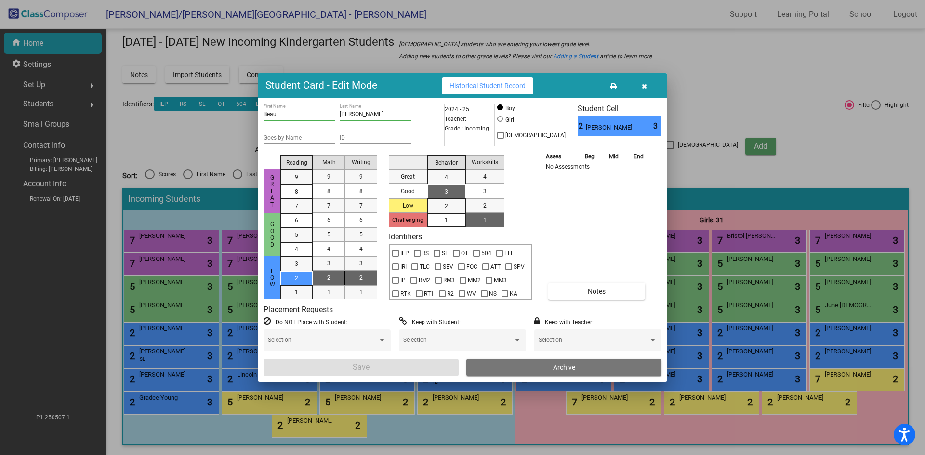
click at [475, 216] on mat-list-option "1" at bounding box center [485, 220] width 39 height 14
click at [593, 289] on span "Notes" at bounding box center [596, 291] width 18 height 8
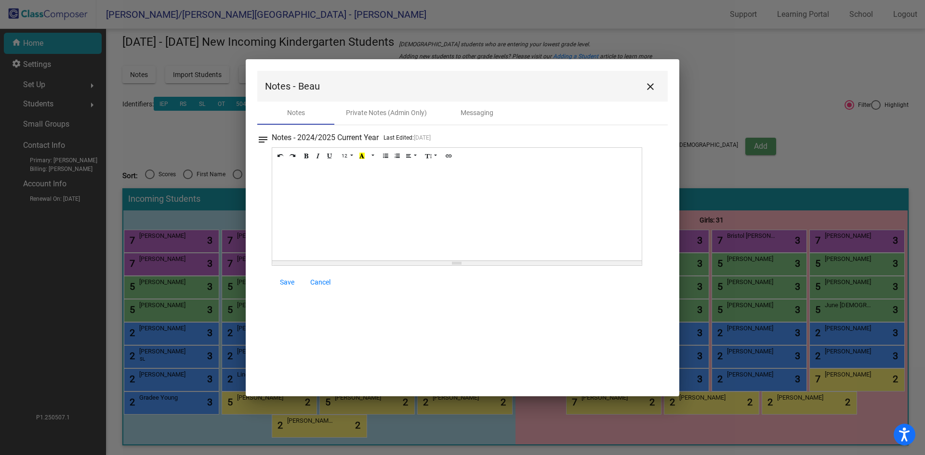
click at [305, 181] on div at bounding box center [456, 212] width 369 height 96
click at [654, 87] on mat-icon "close" at bounding box center [650, 87] width 12 height 12
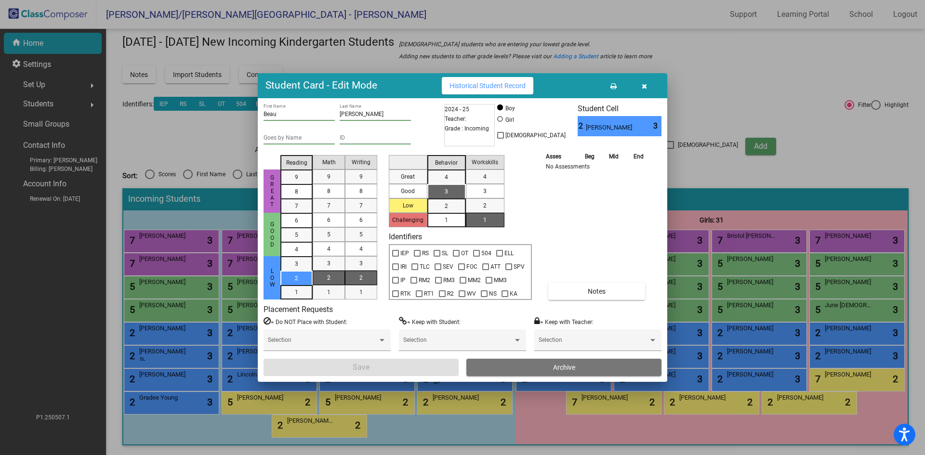
click at [504, 219] on div "Great Good Low Challenging Behavior 4 3 2 1 Workskills 4 3 2 1" at bounding box center [460, 189] width 143 height 76
click at [498, 220] on mat-list-option "1" at bounding box center [485, 220] width 39 height 14
click at [467, 221] on mat-list-option "1" at bounding box center [485, 220] width 39 height 14
click at [477, 210] on div "2" at bounding box center [484, 205] width 19 height 14
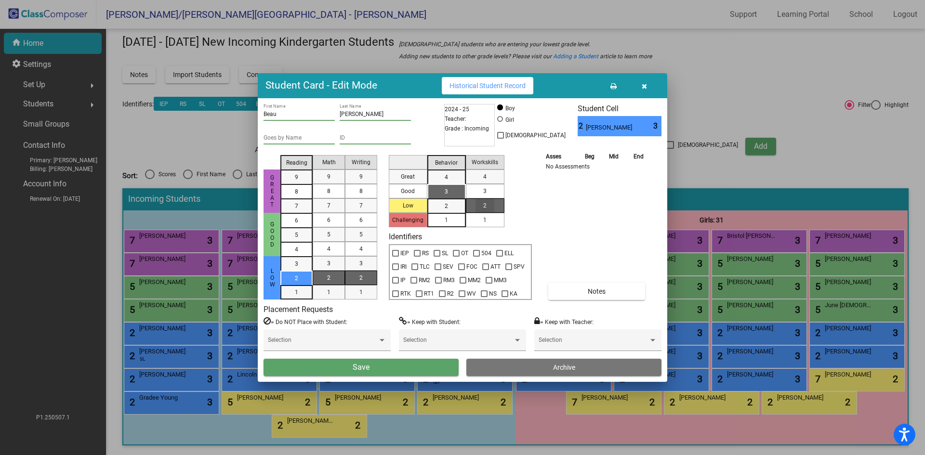
click at [478, 215] on div "1" at bounding box center [484, 220] width 19 height 14
click at [410, 369] on button "Save" at bounding box center [360, 367] width 195 height 17
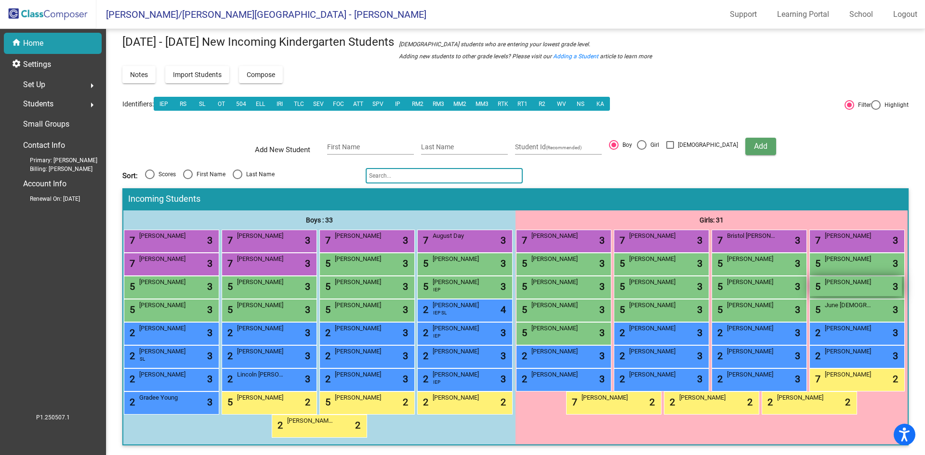
scroll to position [60, 0]
click at [608, 230] on div "7 Morgan Dix lock do_not_disturb_alt 3" at bounding box center [562, 240] width 92 height 20
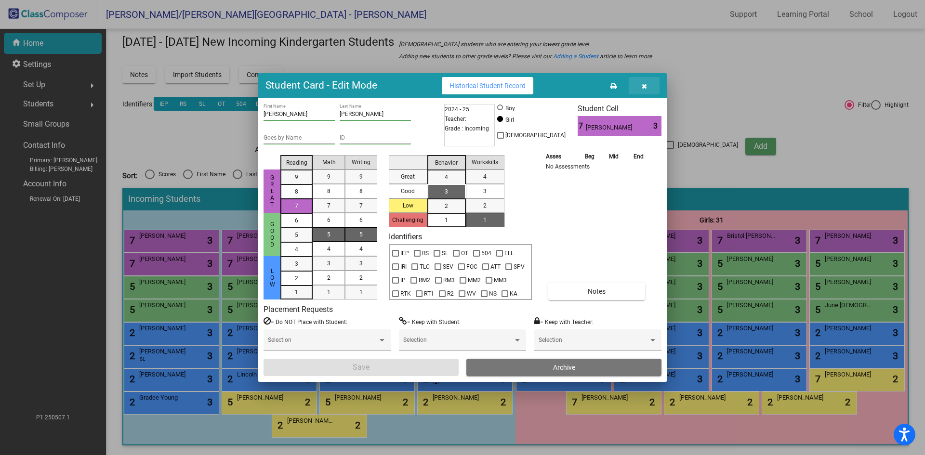
click at [643, 86] on icon "button" at bounding box center [643, 86] width 5 height 7
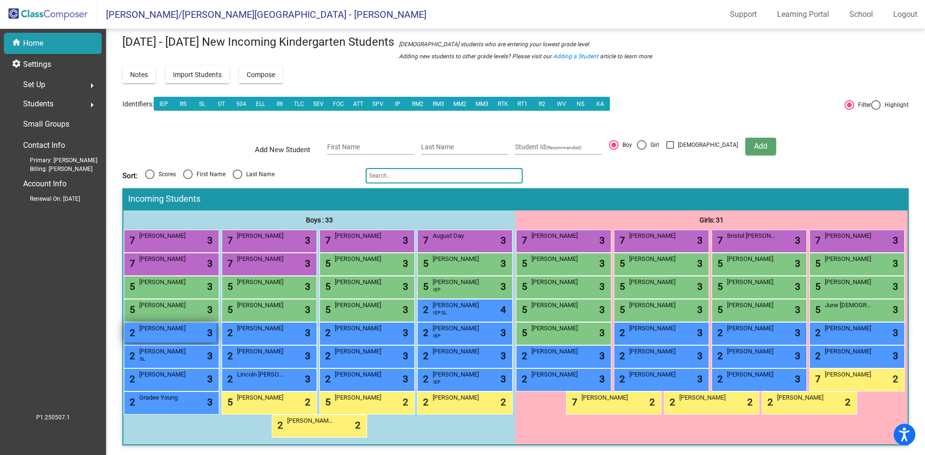
click at [216, 323] on div "2 Beau Hodge lock do_not_disturb_alt 3" at bounding box center [170, 333] width 92 height 20
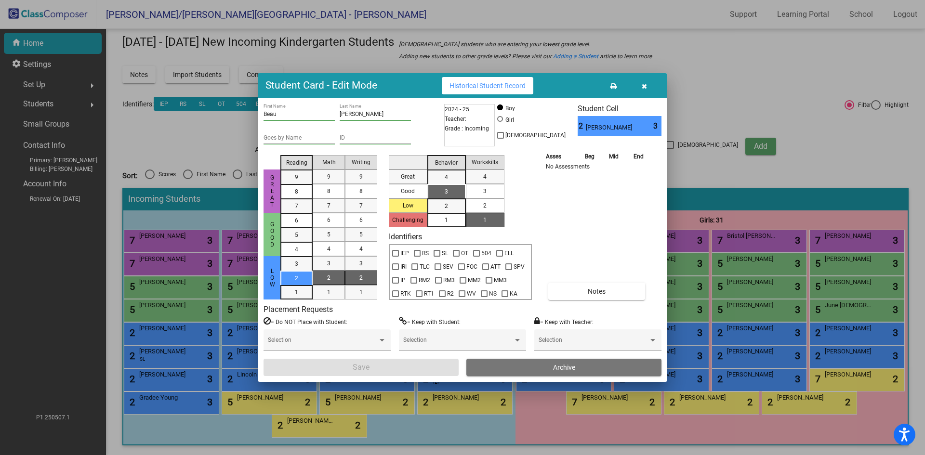
click at [497, 207] on mat-list-option "2" at bounding box center [485, 205] width 39 height 14
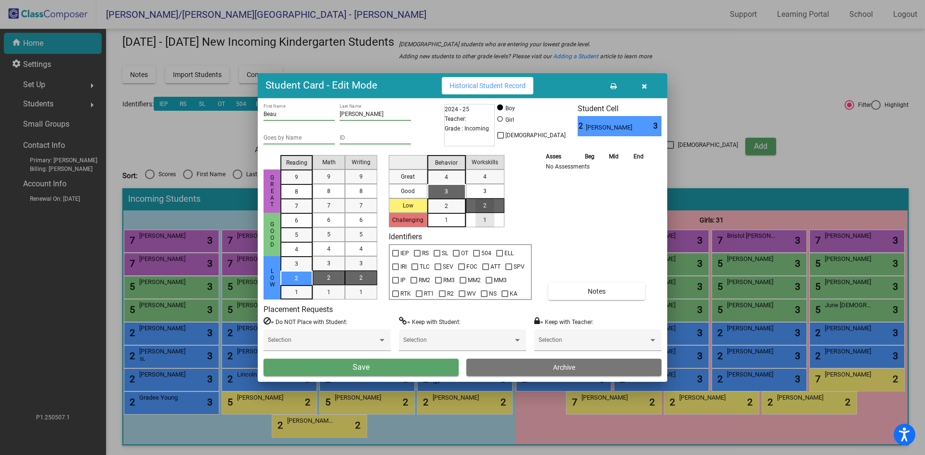
click at [496, 215] on mat-list-option "1" at bounding box center [485, 220] width 39 height 14
click at [619, 291] on button "Notes" at bounding box center [596, 291] width 97 height 17
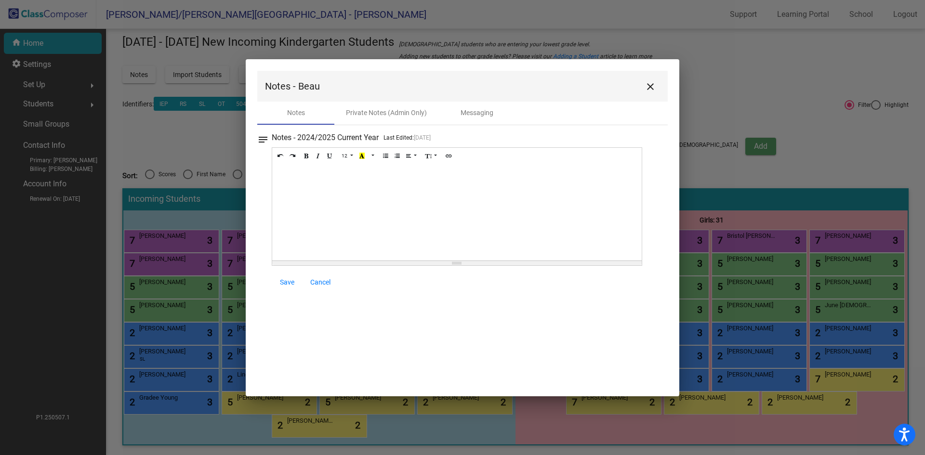
click at [360, 199] on div at bounding box center [456, 212] width 369 height 96
click at [289, 284] on span "Save" at bounding box center [287, 282] width 14 height 8
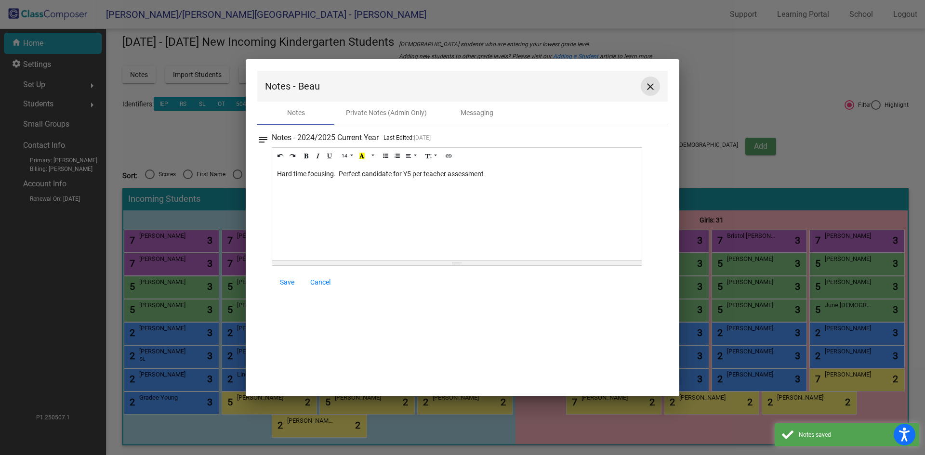
click at [650, 84] on mat-icon "close" at bounding box center [650, 87] width 12 height 12
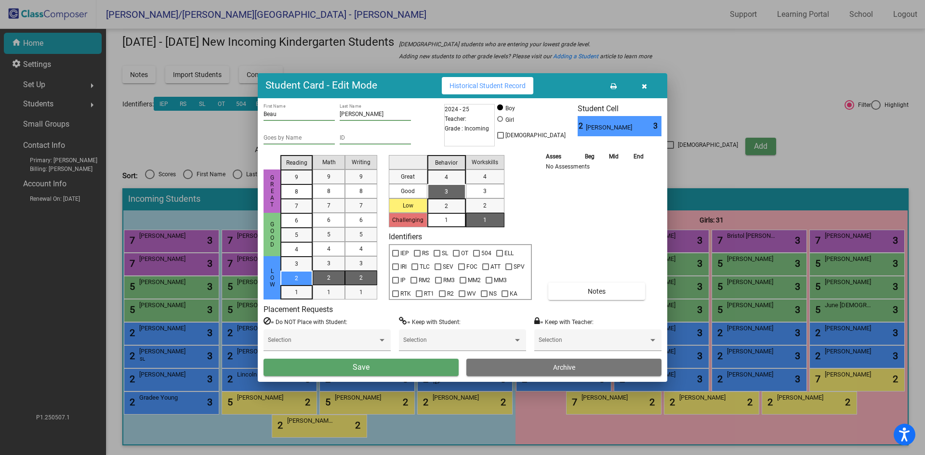
click at [387, 371] on button "Save" at bounding box center [360, 367] width 195 height 17
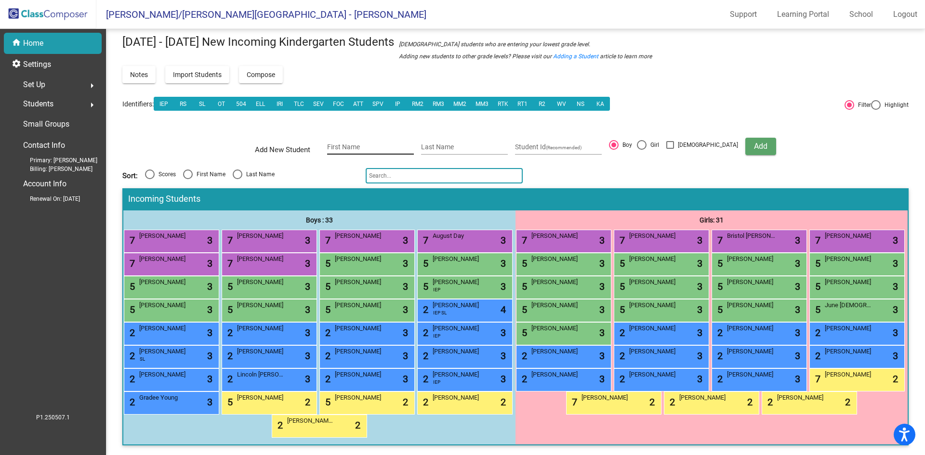
click at [361, 135] on div "First Name" at bounding box center [370, 145] width 87 height 20
type input "[PERSON_NAME]"
type input "Mizzi"
click at [646, 140] on div at bounding box center [642, 145] width 10 height 10
click at [641, 150] on input "Girl" at bounding box center [641, 150] width 0 height 0
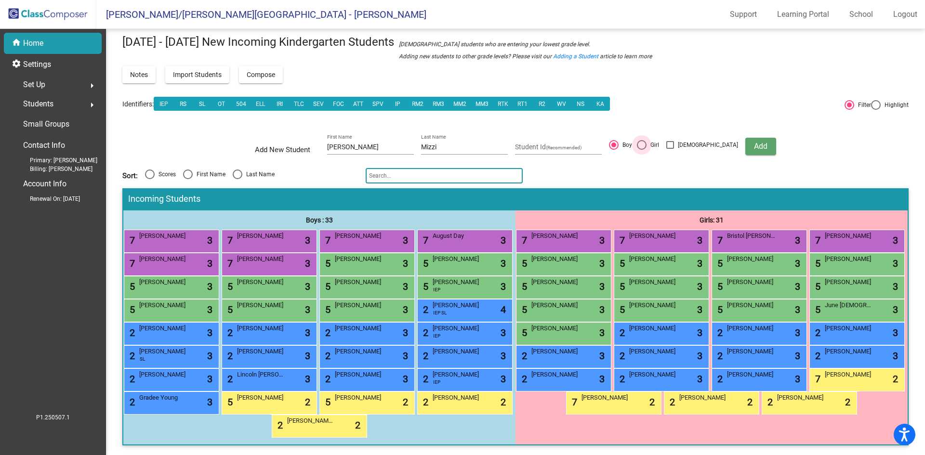
radio input "true"
click at [754, 142] on span "Add" at bounding box center [760, 146] width 13 height 9
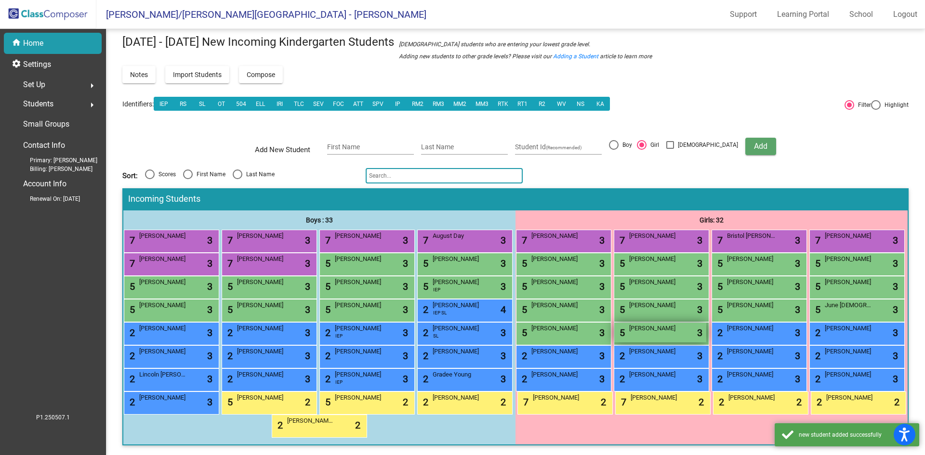
click at [677, 324] on span "Hazel Mizzi" at bounding box center [653, 329] width 48 height 10
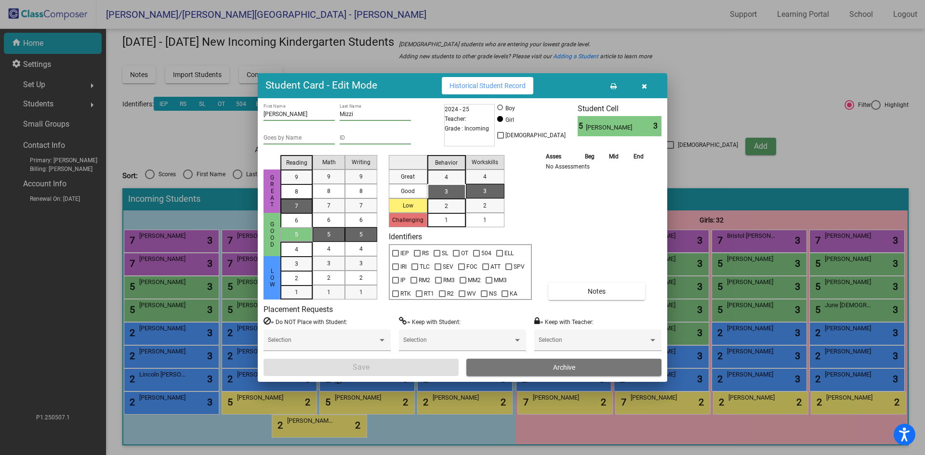
click at [300, 184] on div "7" at bounding box center [296, 177] width 19 height 14
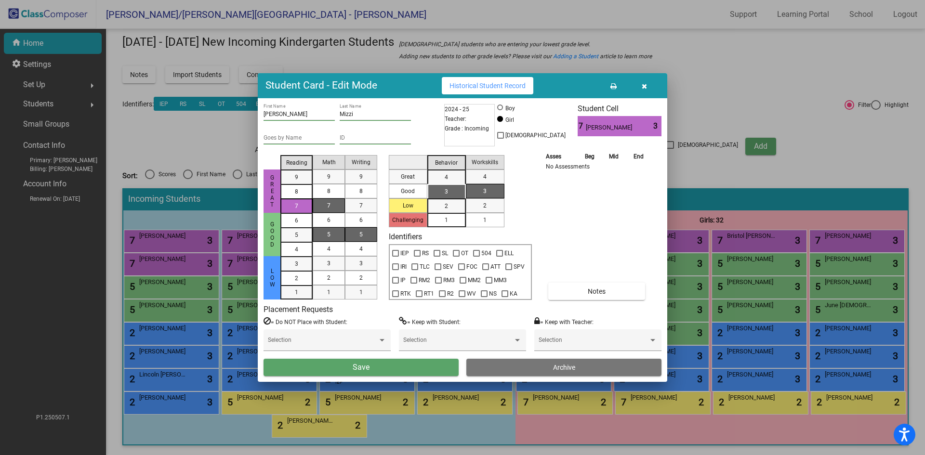
click at [336, 202] on div "7" at bounding box center [328, 205] width 19 height 14
click at [364, 235] on div "5" at bounding box center [361, 234] width 19 height 14
click at [445, 189] on span "3" at bounding box center [445, 191] width 3 height 9
click at [486, 219] on span "1" at bounding box center [484, 220] width 3 height 9
click at [417, 368] on button "Save" at bounding box center [360, 367] width 195 height 17
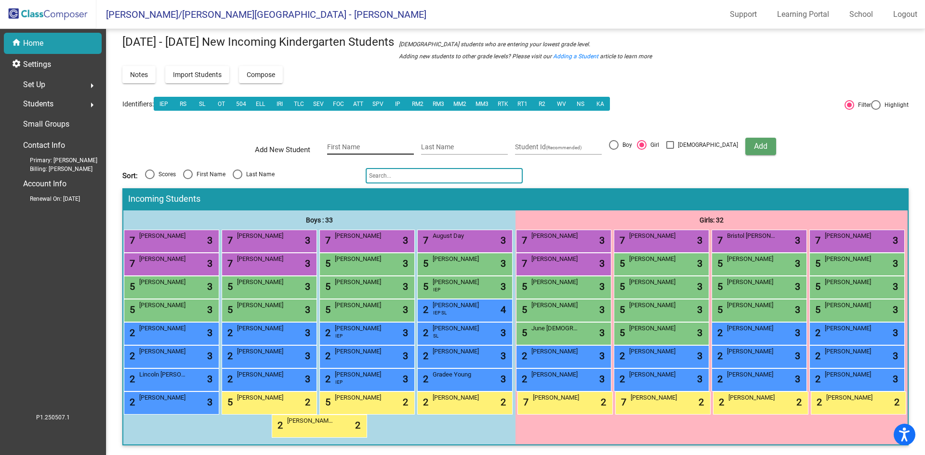
click at [356, 135] on div "First Name" at bounding box center [370, 145] width 87 height 20
type input "[PERSON_NAME]"
click at [618, 140] on div at bounding box center [614, 145] width 10 height 10
click at [613, 150] on input "Boy" at bounding box center [613, 150] width 0 height 0
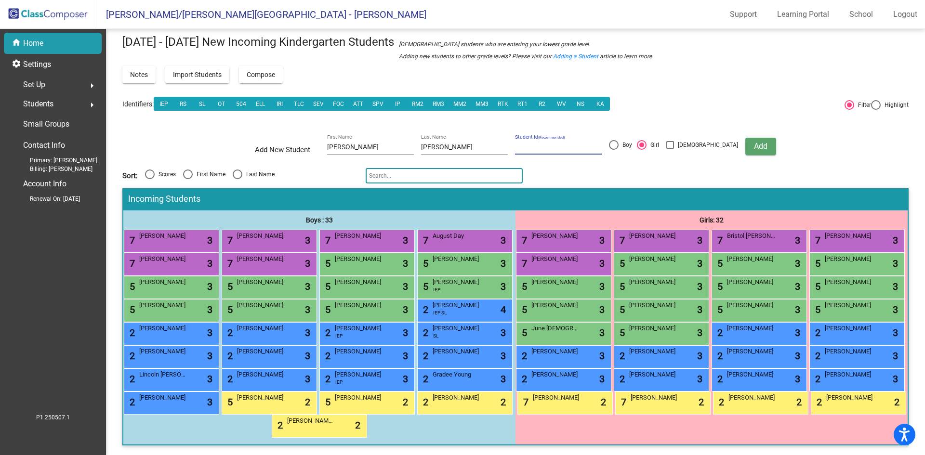
radio input "true"
click at [745, 138] on button "Add" at bounding box center [760, 146] width 31 height 17
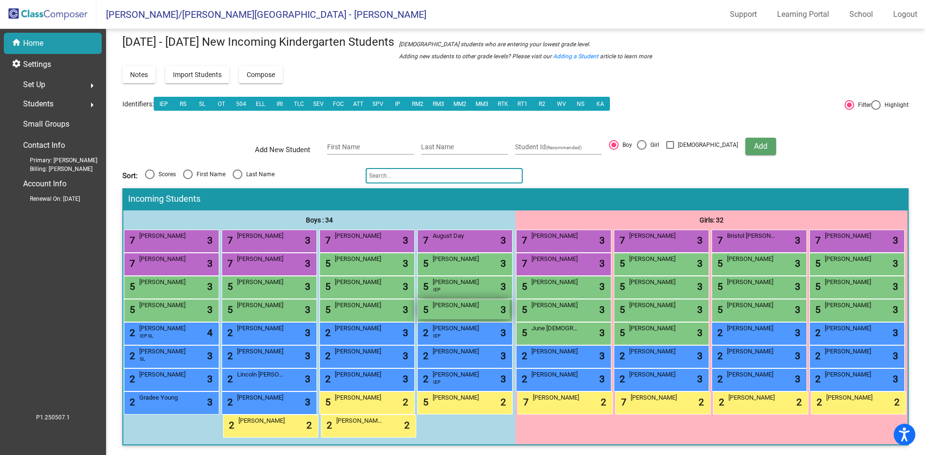
click at [417, 311] on div "5 Eli Coleman lock do_not_disturb_alt 3" at bounding box center [463, 310] width 92 height 20
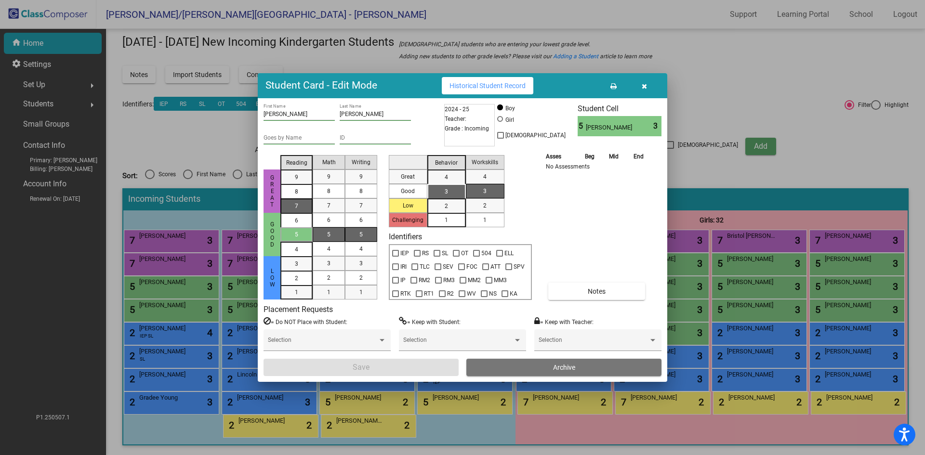
click at [297, 182] on span "7" at bounding box center [296, 177] width 3 height 9
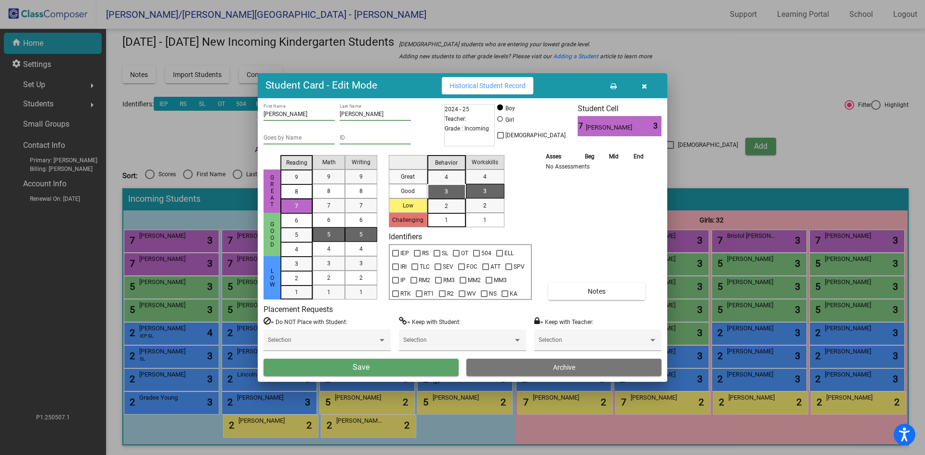
click at [324, 236] on div "5" at bounding box center [328, 234] width 19 height 14
click at [360, 276] on span "2" at bounding box center [360, 278] width 3 height 9
click at [442, 193] on div "3" at bounding box center [446, 191] width 19 height 14
click at [488, 221] on div "1" at bounding box center [484, 220] width 19 height 14
click at [408, 368] on button "Save" at bounding box center [360, 367] width 195 height 17
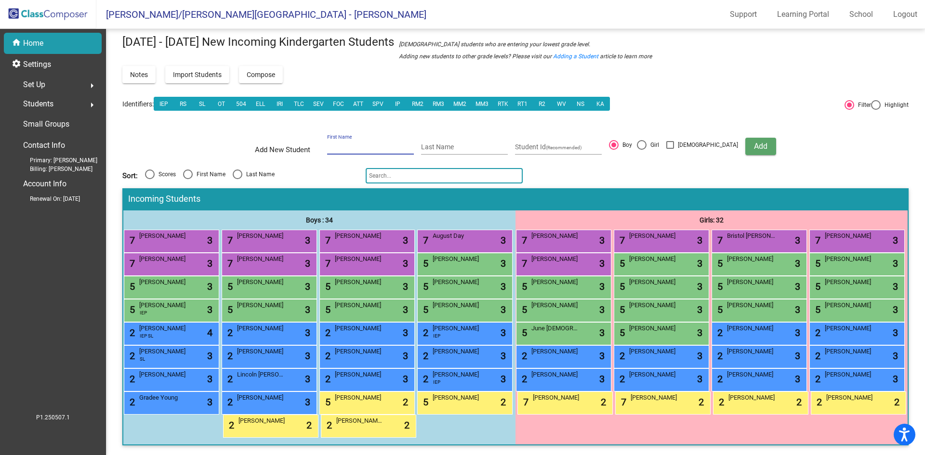
click at [352, 143] on input "First Name" at bounding box center [370, 147] width 87 height 8
type input "Weston"
type input "[PERSON_NAME]"
click at [754, 142] on span "Add" at bounding box center [760, 146] width 13 height 9
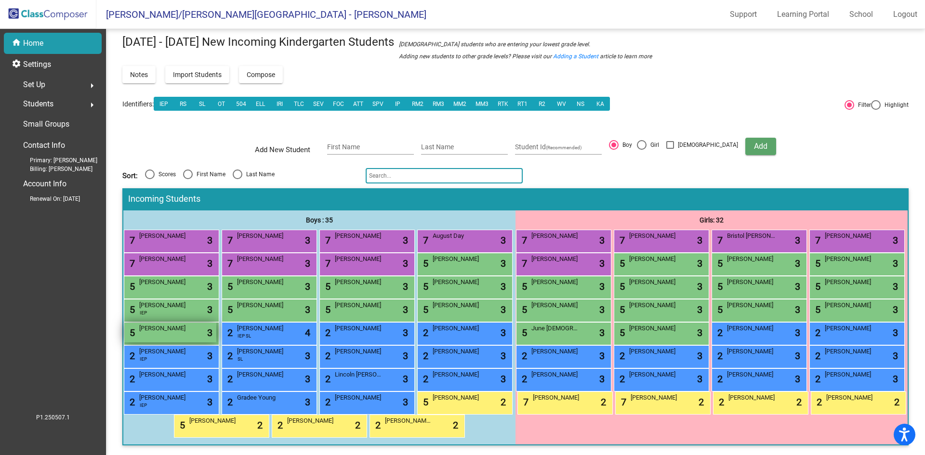
click at [187, 324] on span "Weston Van Gilder" at bounding box center [163, 329] width 48 height 10
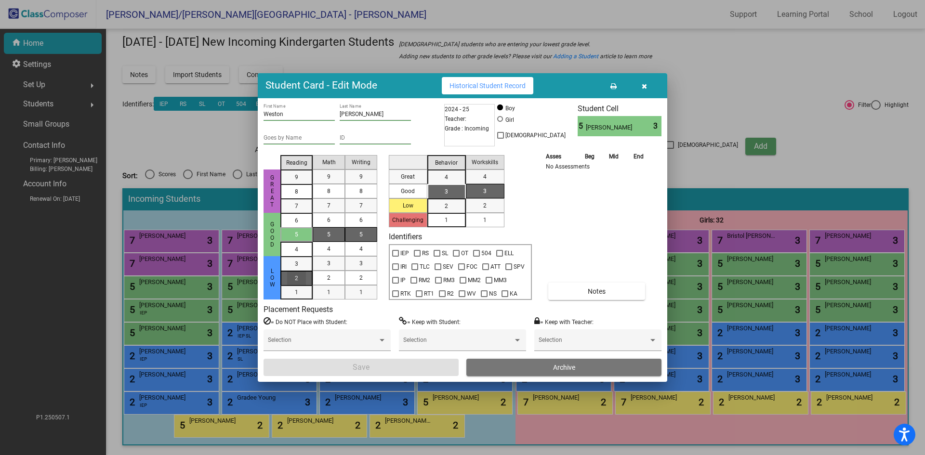
click at [295, 268] on span "2" at bounding box center [296, 264] width 3 height 9
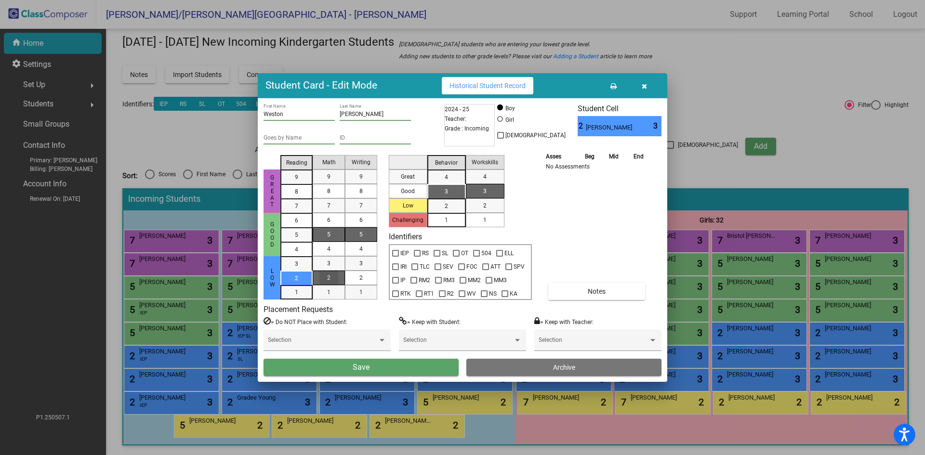
click at [326, 279] on div "2" at bounding box center [328, 278] width 19 height 14
click at [366, 278] on div "2" at bounding box center [361, 278] width 19 height 14
click at [445, 192] on span "3" at bounding box center [445, 191] width 3 height 9
click at [483, 218] on span "1" at bounding box center [484, 220] width 3 height 9
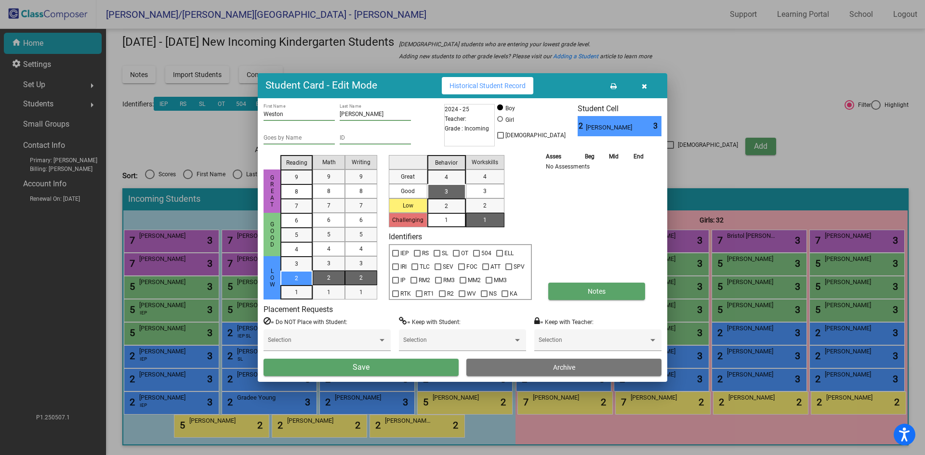
click at [607, 292] on button "Notes" at bounding box center [596, 291] width 97 height 17
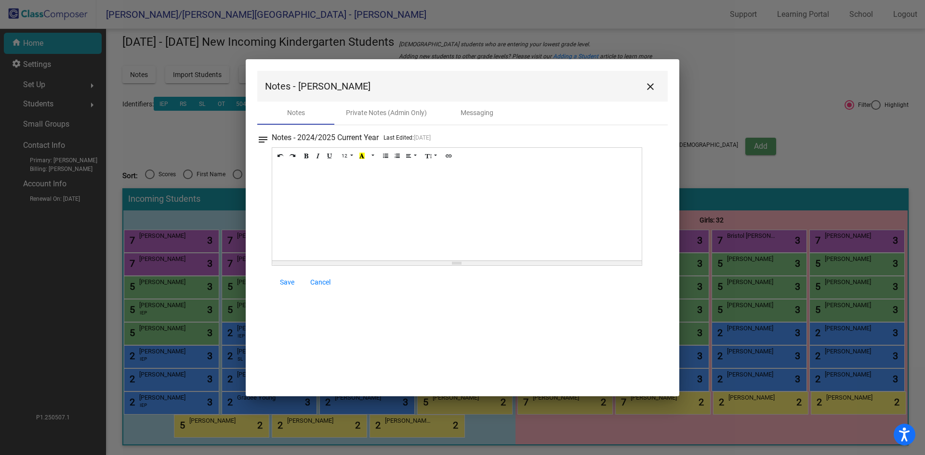
click at [296, 178] on div at bounding box center [456, 212] width 369 height 96
click at [286, 283] on span "Save" at bounding box center [287, 282] width 14 height 8
click at [286, 281] on span "Save" at bounding box center [287, 282] width 14 height 8
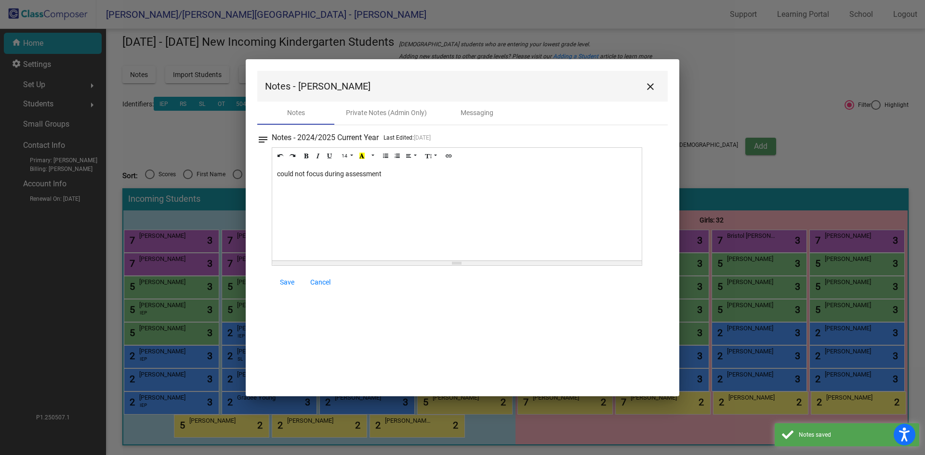
click at [649, 87] on mat-icon "close" at bounding box center [650, 87] width 12 height 12
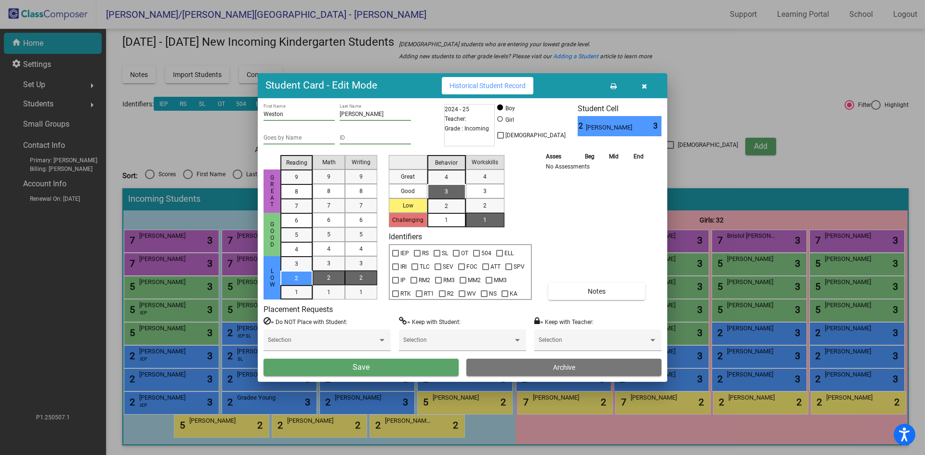
click at [411, 366] on button "Save" at bounding box center [360, 367] width 195 height 17
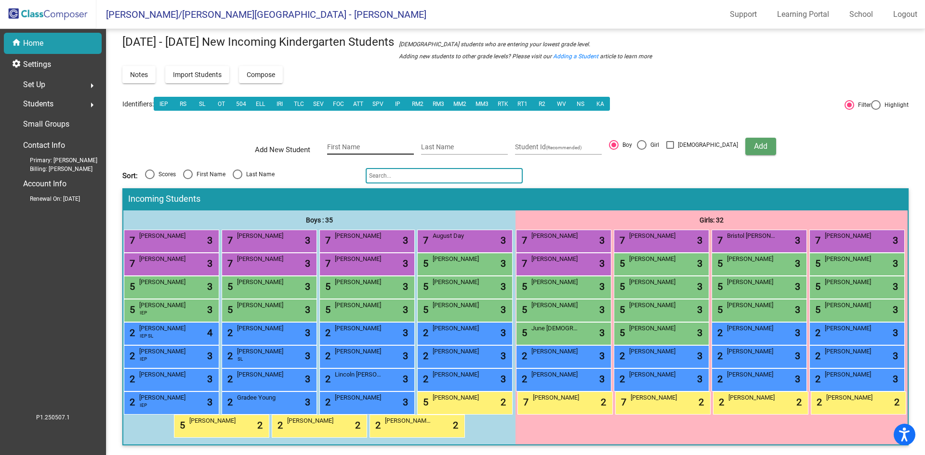
click at [394, 143] on input "First Name" at bounding box center [370, 147] width 87 height 8
type input "Huntlee"
type input "Gillett"
click at [754, 142] on span "Add" at bounding box center [760, 146] width 13 height 9
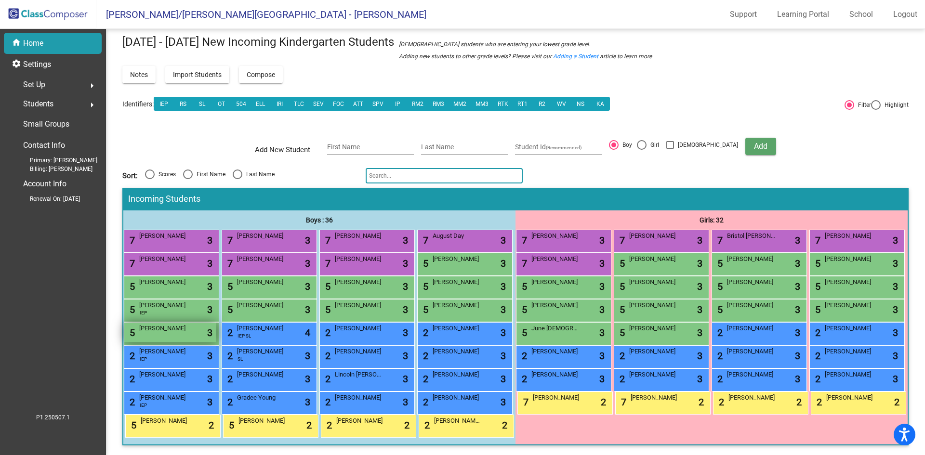
click at [187, 324] on span "Huntlee Gillett" at bounding box center [163, 329] width 48 height 10
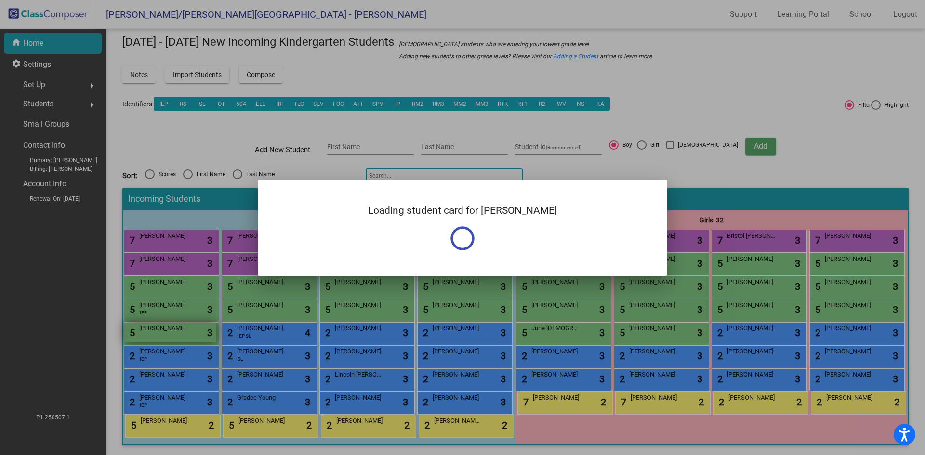
click at [324, 309] on div at bounding box center [462, 227] width 925 height 455
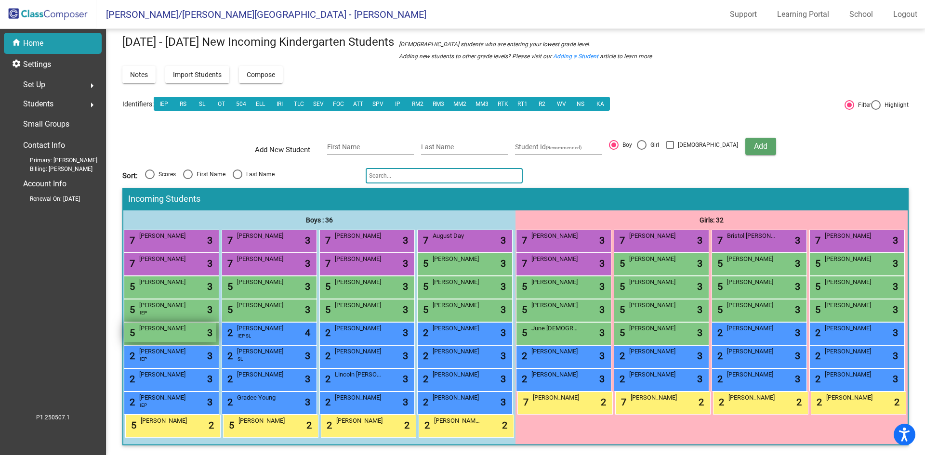
click at [187, 324] on span "Huntlee Gillett" at bounding box center [163, 329] width 48 height 10
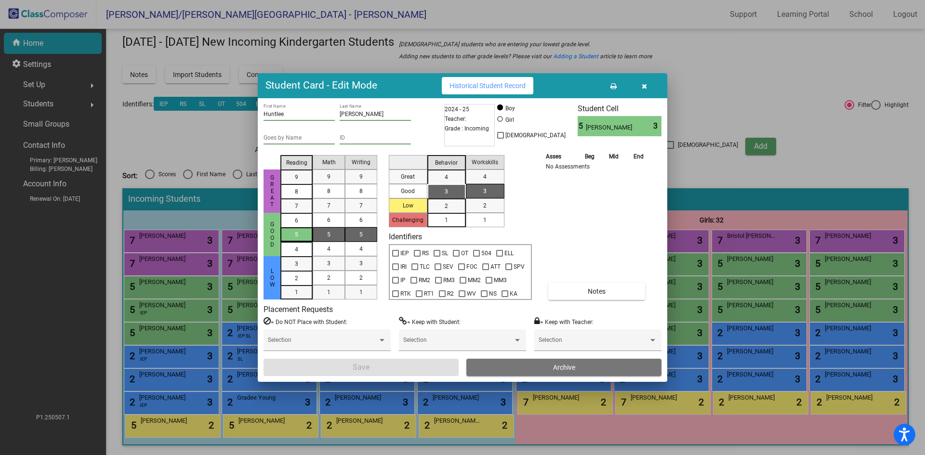
click at [300, 235] on div "5" at bounding box center [296, 234] width 19 height 14
click at [331, 235] on div "5" at bounding box center [328, 234] width 19 height 14
click at [364, 274] on div "2" at bounding box center [361, 278] width 19 height 14
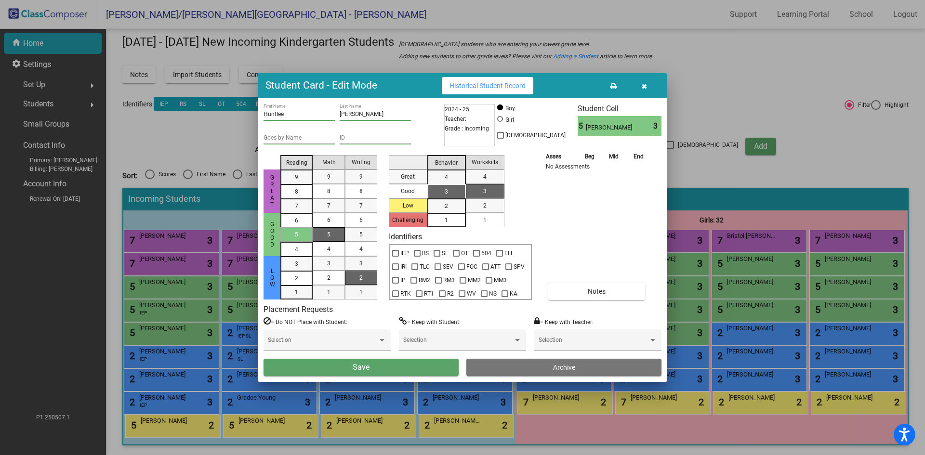
click at [455, 188] on div "3" at bounding box center [446, 191] width 19 height 14
click at [496, 222] on mat-list-option "1" at bounding box center [485, 220] width 39 height 14
click at [370, 366] on button "Save" at bounding box center [360, 367] width 195 height 17
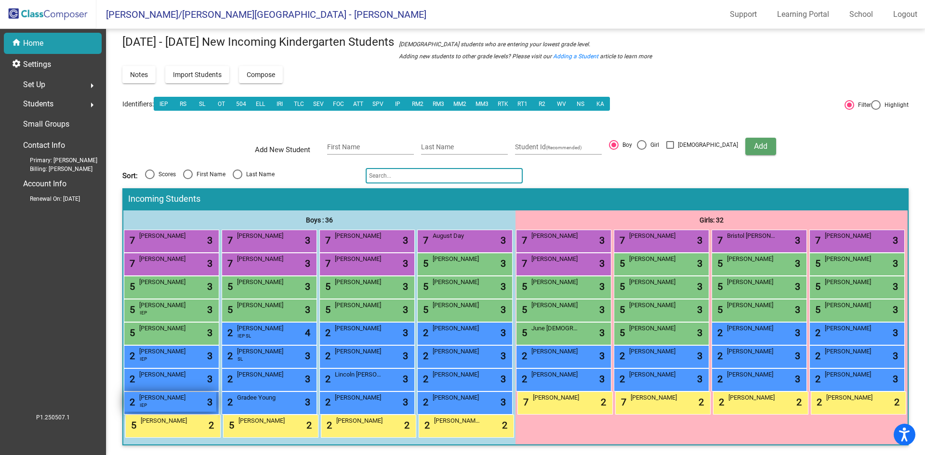
click at [216, 405] on div "2 Ryker Lavigne IEP lock do_not_disturb_alt 3" at bounding box center [170, 402] width 92 height 20
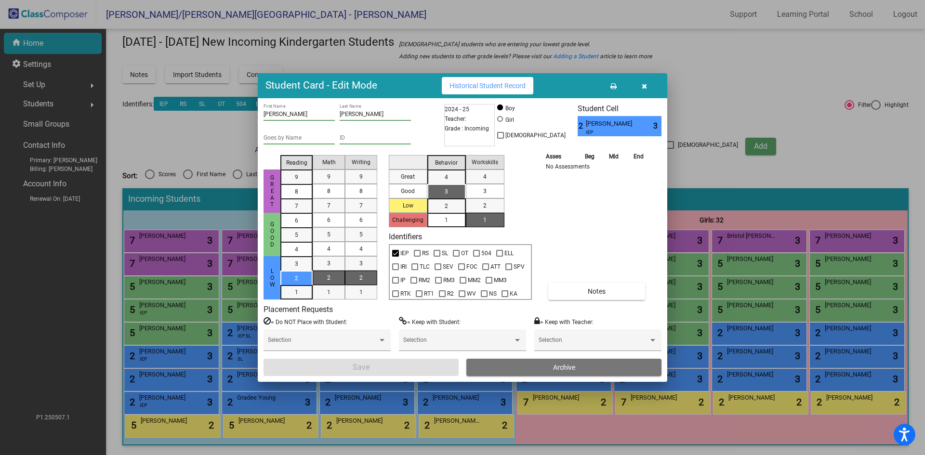
click at [148, 276] on div at bounding box center [462, 227] width 925 height 455
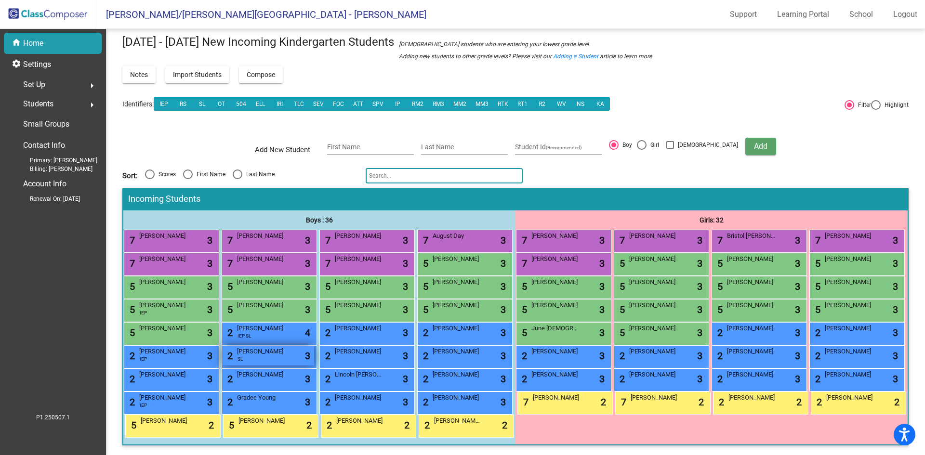
scroll to position [83, 0]
click at [377, 143] on input "First Name" at bounding box center [370, 147] width 87 height 8
type input "Levi"
type input "Broomfield"
click at [754, 142] on span "Add" at bounding box center [760, 146] width 13 height 9
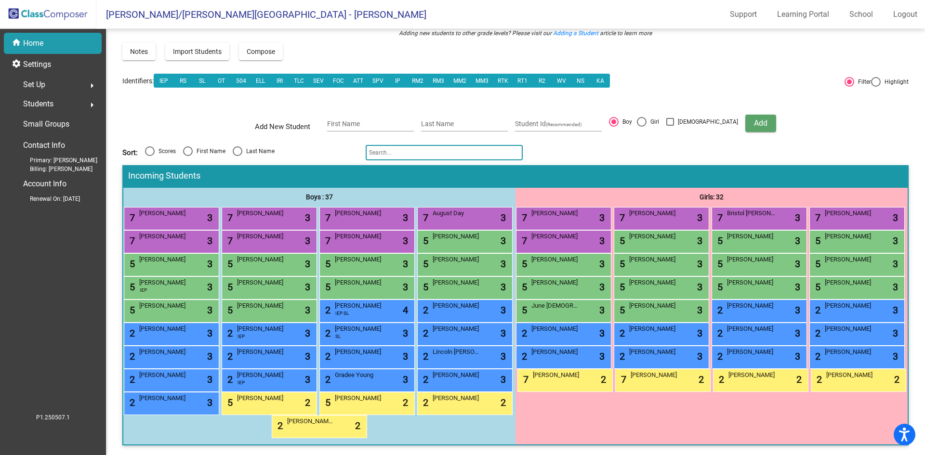
click at [754, 118] on span "Add" at bounding box center [760, 122] width 13 height 9
click at [352, 120] on input "First Name" at bounding box center [370, 124] width 87 height 8
click at [285, 301] on span "Levi Broomfield" at bounding box center [261, 306] width 48 height 10
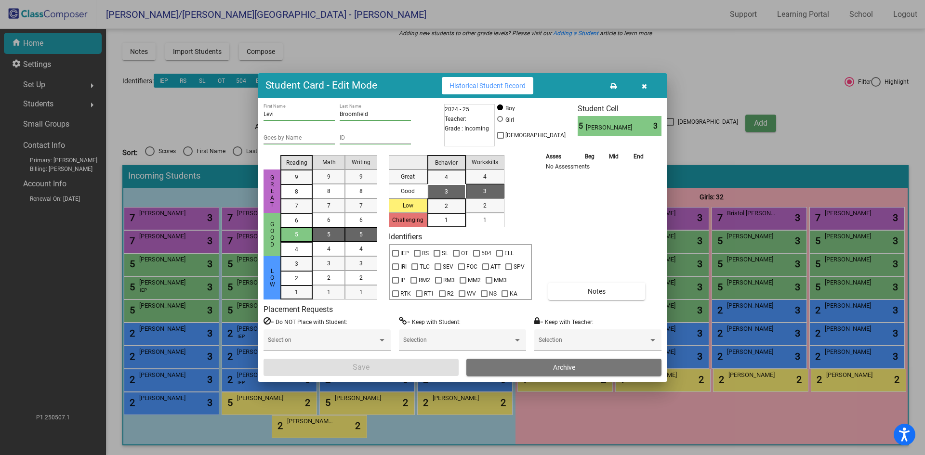
click at [303, 235] on div "5" at bounding box center [296, 234] width 19 height 14
click at [326, 206] on div "7" at bounding box center [328, 205] width 19 height 14
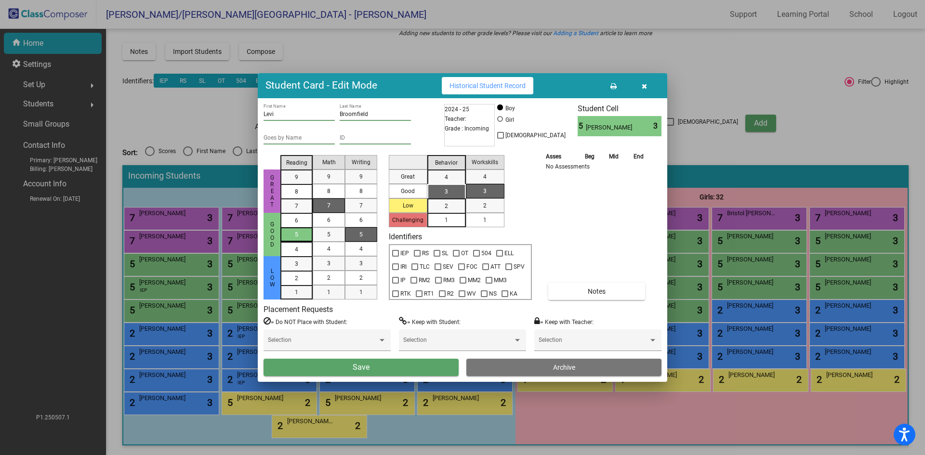
click at [310, 232] on mat-list-option "5" at bounding box center [296, 234] width 32 height 14
click at [326, 207] on div "7" at bounding box center [328, 205] width 19 height 14
click at [368, 234] on div "5" at bounding box center [361, 234] width 19 height 14
click at [442, 189] on div "3" at bounding box center [446, 191] width 19 height 14
click at [482, 221] on div "1" at bounding box center [484, 220] width 19 height 14
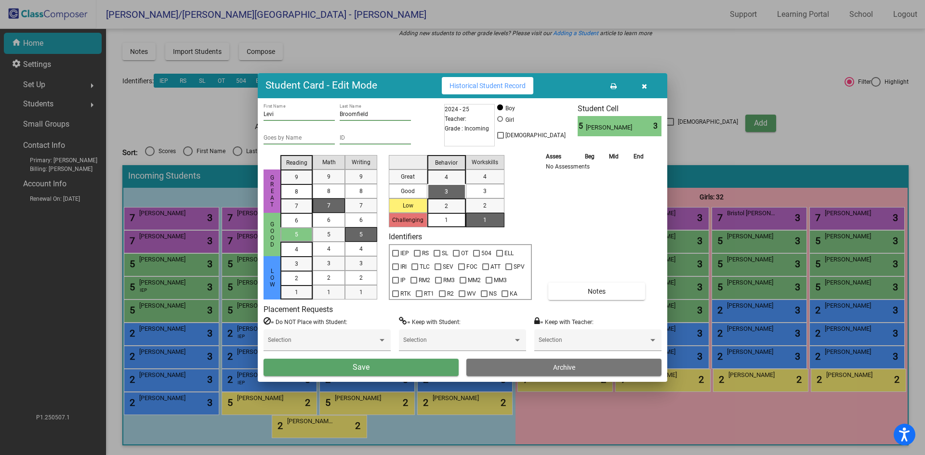
click at [417, 367] on button "Save" at bounding box center [360, 367] width 195 height 17
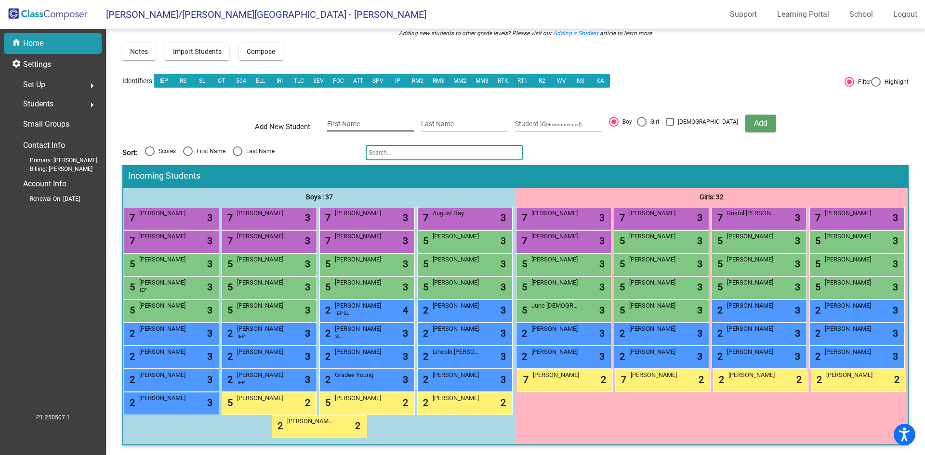
click at [350, 120] on input "First Name" at bounding box center [370, 124] width 87 height 8
type input "Rowland"
type input "[PERSON_NAME]"
click at [754, 118] on span "Add" at bounding box center [760, 122] width 13 height 9
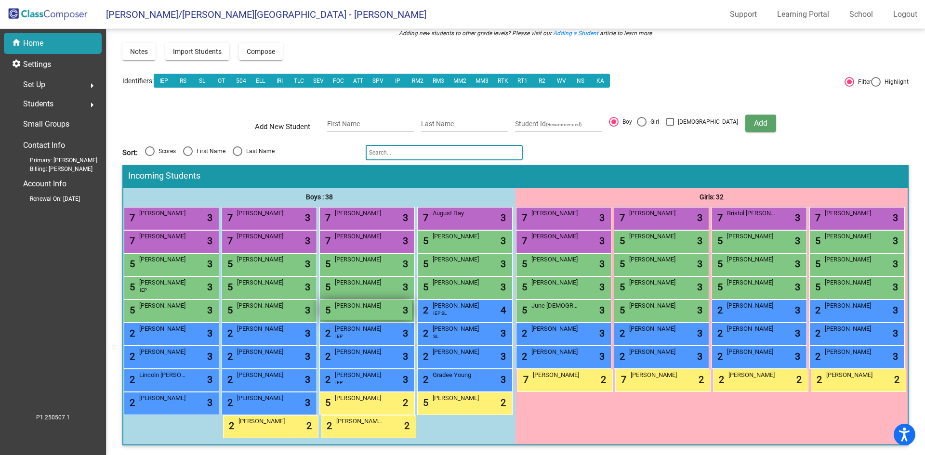
click at [320, 311] on div "5 Rowland Gardner lock do_not_disturb_alt 3" at bounding box center [366, 310] width 92 height 20
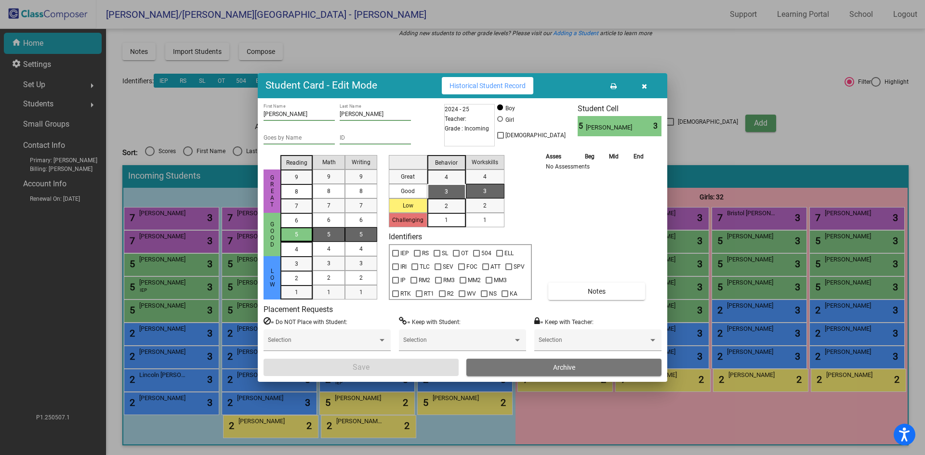
click at [295, 235] on span "5" at bounding box center [296, 234] width 3 height 9
click at [323, 233] on div "5" at bounding box center [328, 234] width 19 height 14
click at [365, 236] on div "5" at bounding box center [361, 234] width 19 height 14
click at [445, 192] on span "3" at bounding box center [445, 191] width 3 height 9
click at [484, 221] on span "1" at bounding box center [484, 220] width 3 height 9
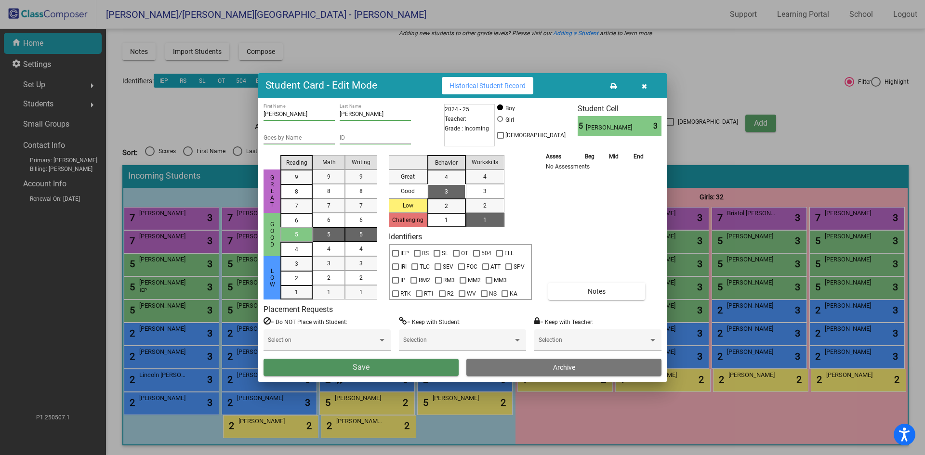
click at [415, 369] on button "Save" at bounding box center [360, 367] width 195 height 17
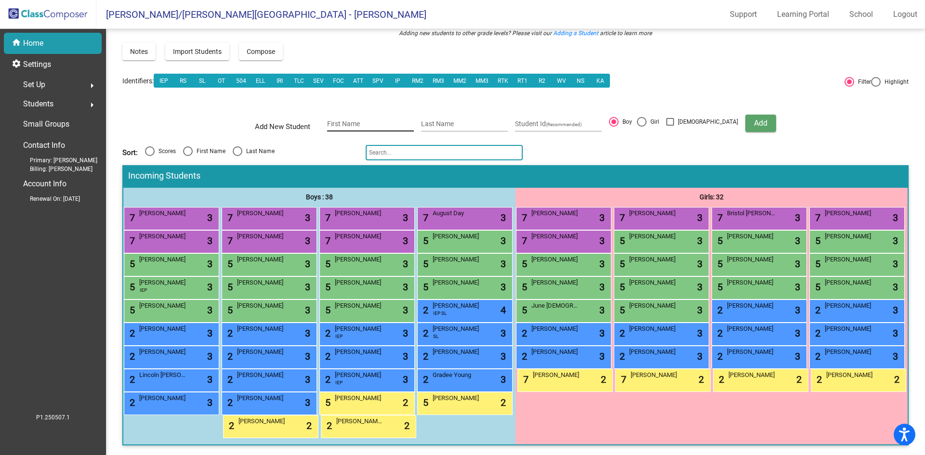
click at [352, 112] on div "First Name" at bounding box center [370, 122] width 87 height 20
type input "Ayva"
type input "Kraft"
click at [646, 117] on div at bounding box center [642, 122] width 10 height 10
click at [641, 127] on input "Girl" at bounding box center [641, 127] width 0 height 0
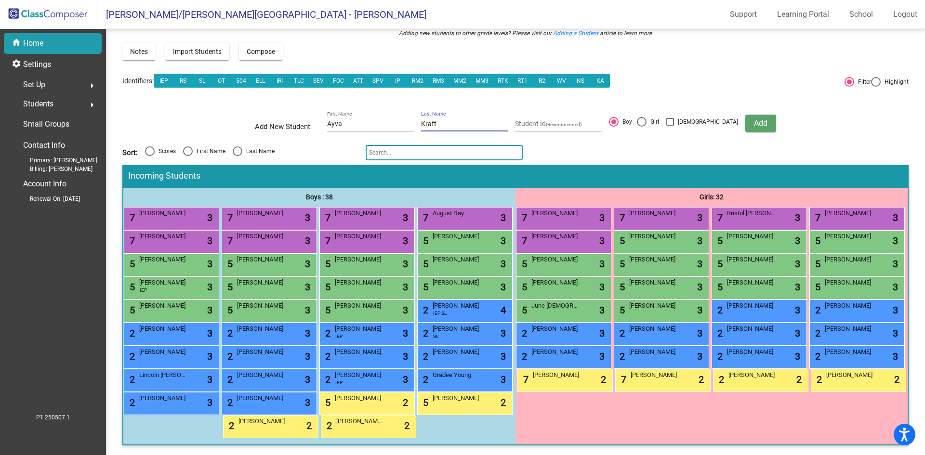
radio input "true"
click at [754, 118] on span "Add" at bounding box center [760, 122] width 13 height 9
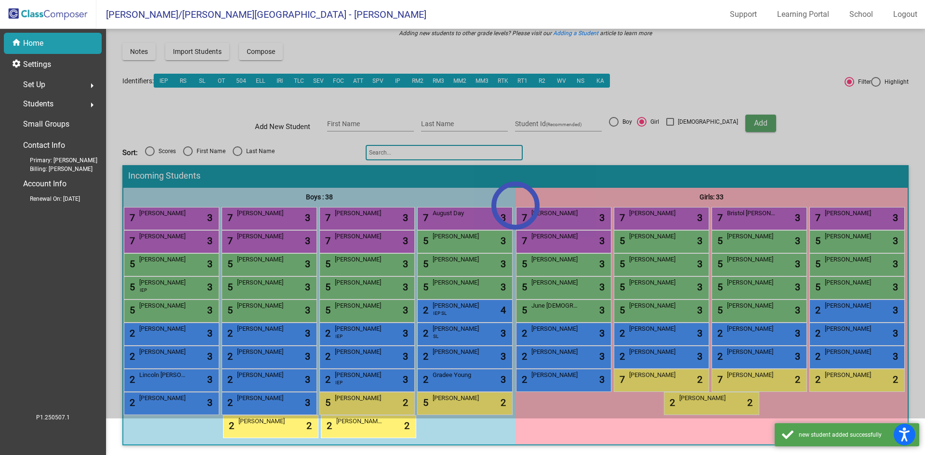
click at [604, 311] on div at bounding box center [515, 205] width 819 height 426
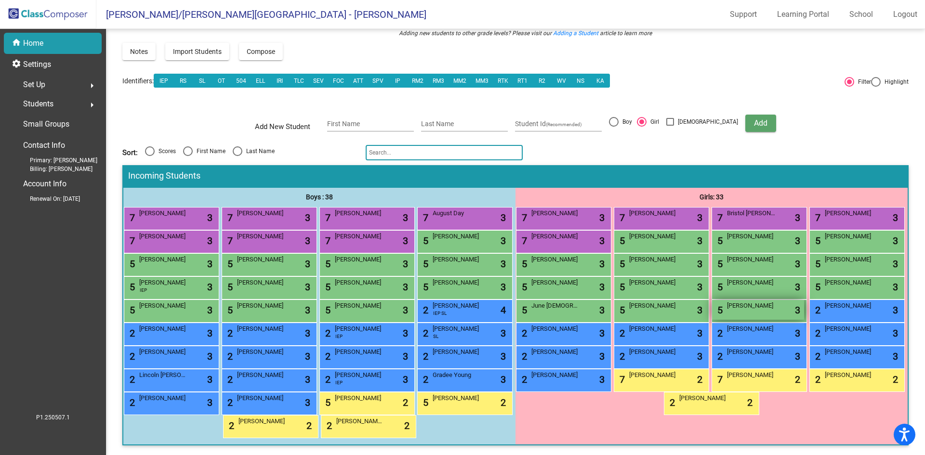
click at [712, 311] on div "5 Ayva Kraft lock do_not_disturb_alt 3" at bounding box center [758, 310] width 92 height 20
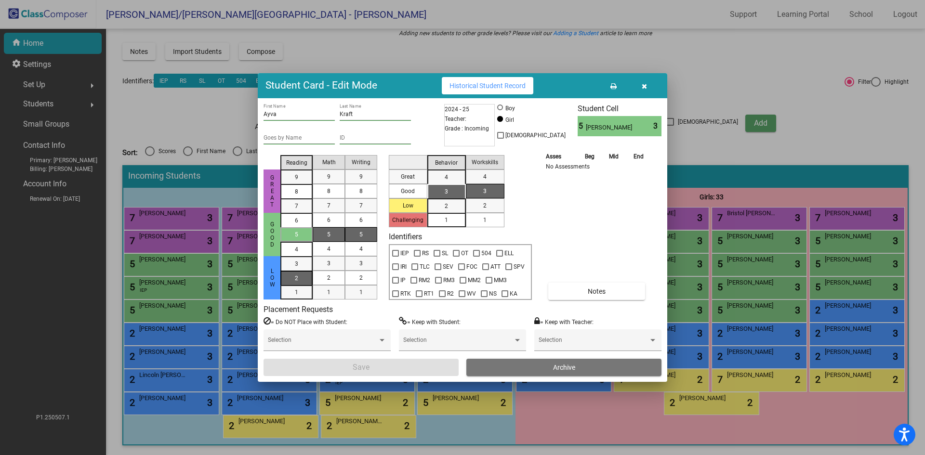
click at [294, 271] on div "2" at bounding box center [296, 264] width 19 height 14
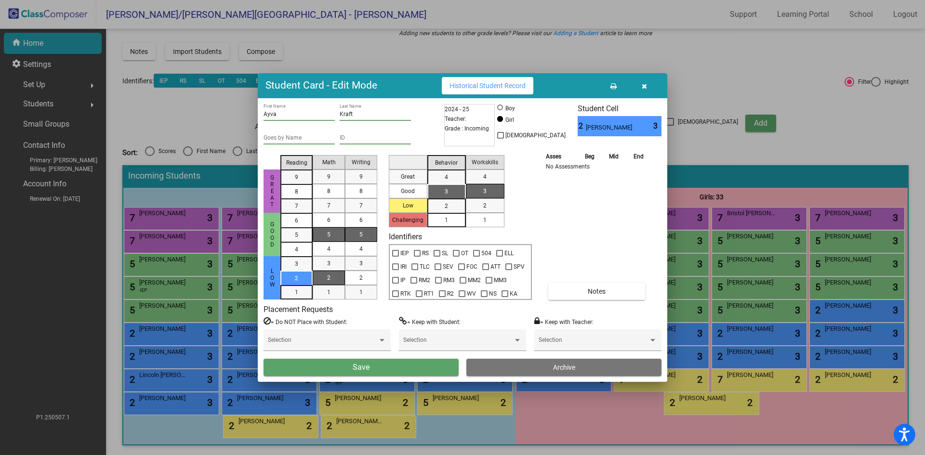
click at [330, 276] on div "2" at bounding box center [328, 278] width 19 height 14
click at [361, 275] on span "2" at bounding box center [360, 278] width 3 height 9
click at [451, 191] on div "3" at bounding box center [446, 191] width 19 height 14
click at [493, 222] on div "1" at bounding box center [484, 220] width 19 height 14
click at [490, 202] on div "2" at bounding box center [484, 205] width 19 height 14
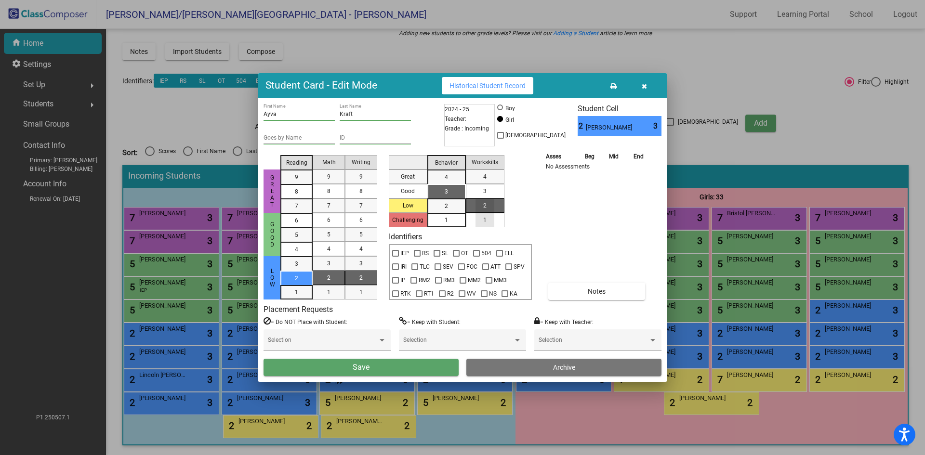
click at [488, 217] on div "1" at bounding box center [484, 220] width 19 height 14
click at [586, 287] on button "Notes" at bounding box center [596, 291] width 97 height 17
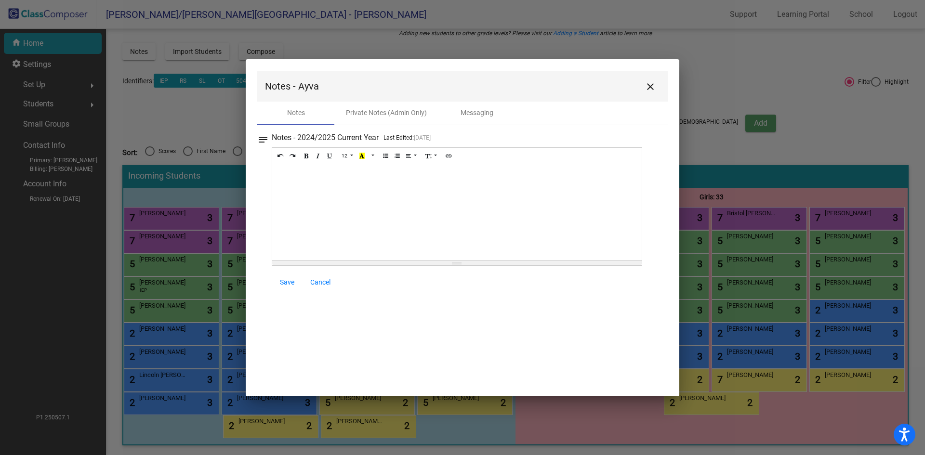
click at [295, 167] on div at bounding box center [456, 212] width 369 height 96
click at [290, 283] on span "Save" at bounding box center [287, 282] width 14 height 8
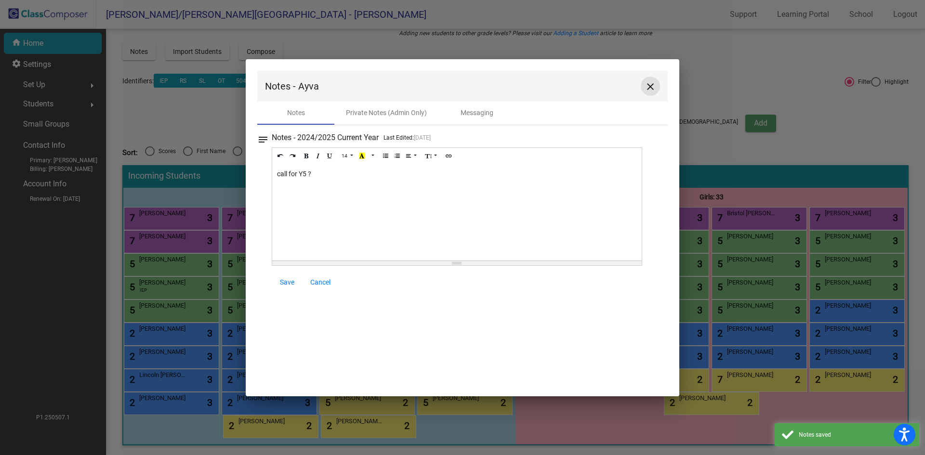
click at [649, 84] on mat-icon "close" at bounding box center [650, 87] width 12 height 12
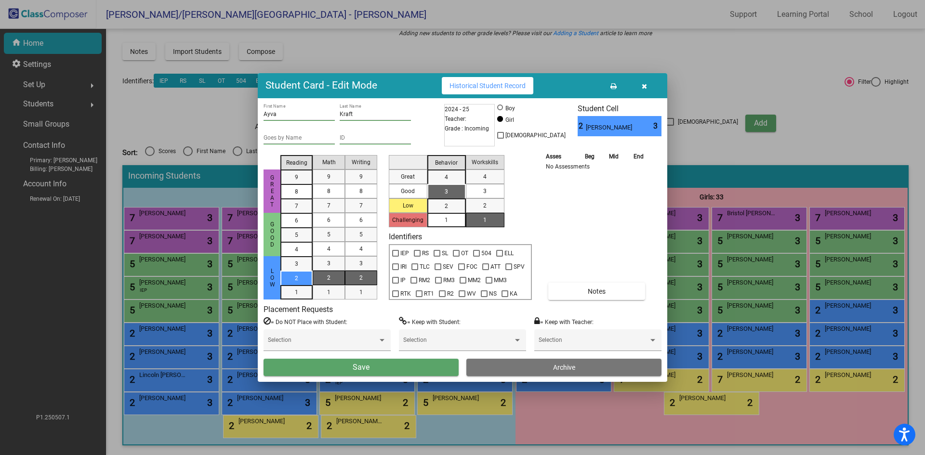
click at [420, 370] on button "Save" at bounding box center [360, 367] width 195 height 17
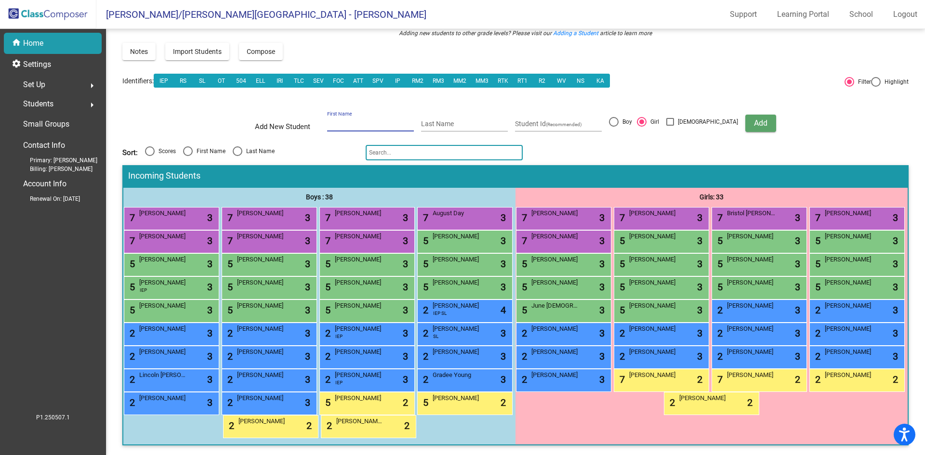
click at [365, 120] on input "First Name" at bounding box center [370, 124] width 87 height 8
type input "[PERSON_NAME]"
type input "Little"
click at [745, 115] on button "Add" at bounding box center [760, 123] width 31 height 17
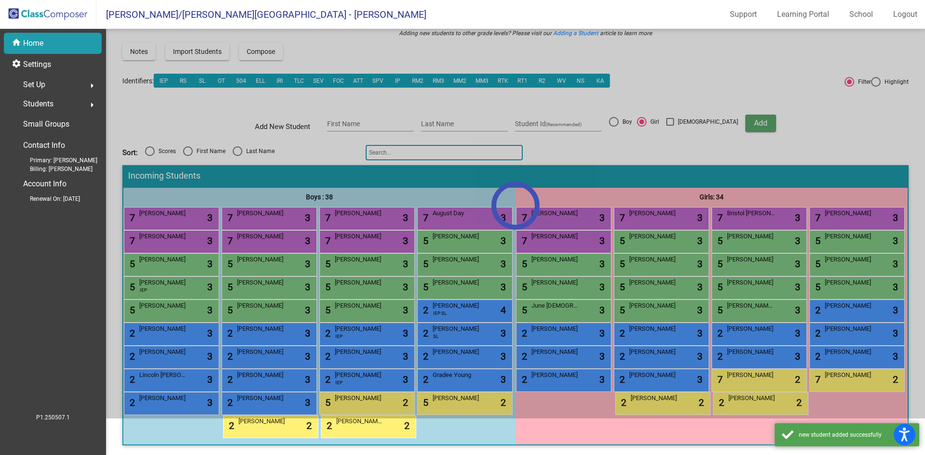
click at [626, 314] on div at bounding box center [515, 205] width 819 height 426
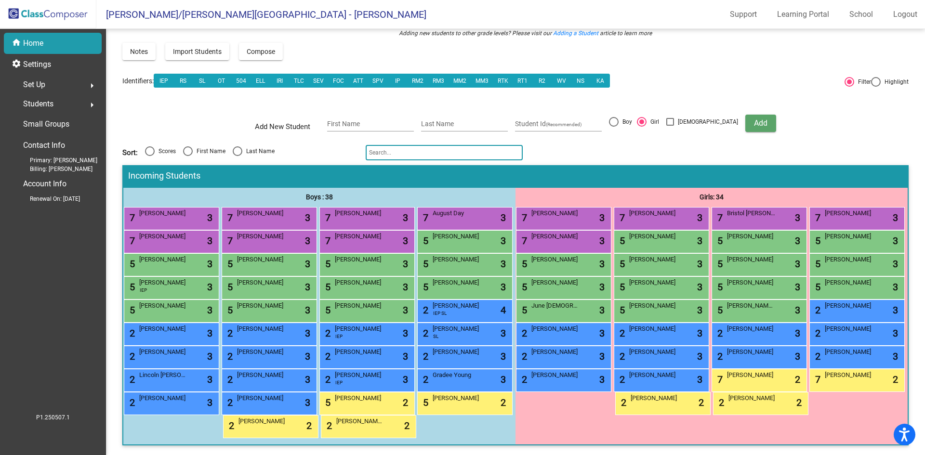
click at [712, 311] on div "5 Kinsley Little lock do_not_disturb_alt 3" at bounding box center [758, 310] width 92 height 20
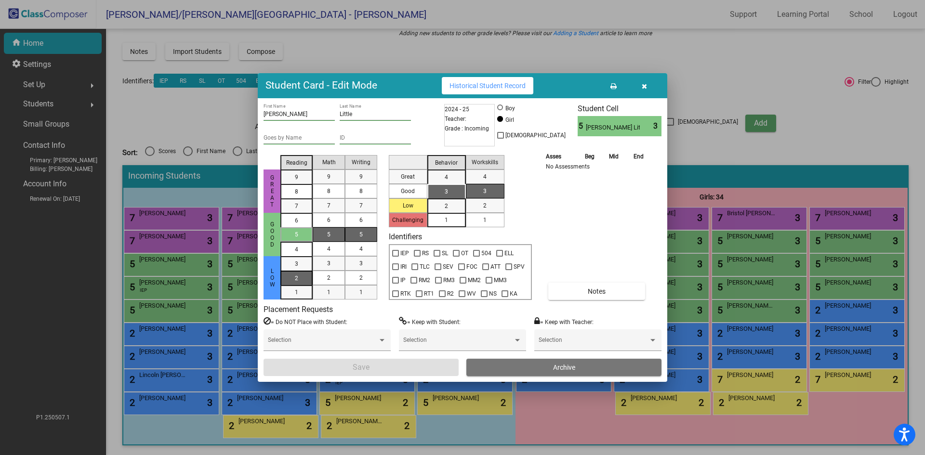
click at [301, 271] on div "2" at bounding box center [296, 264] width 19 height 14
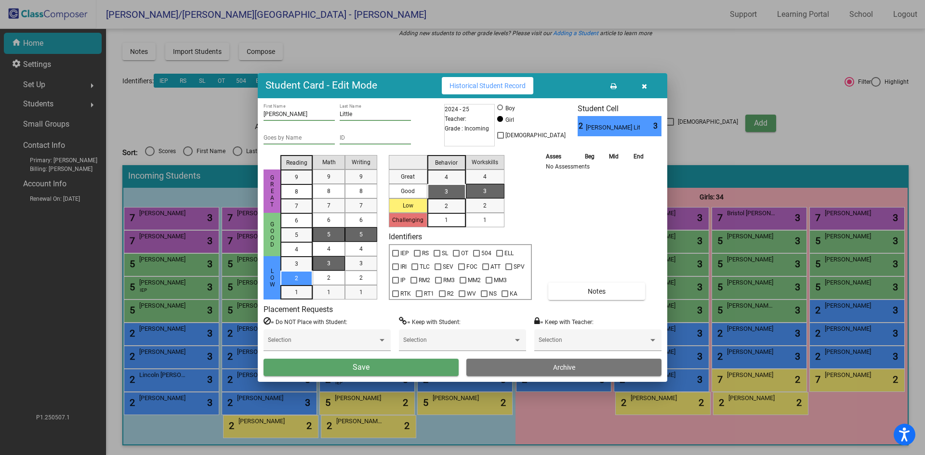
click at [325, 264] on div "3" at bounding box center [328, 263] width 19 height 14
click at [326, 233] on div "5" at bounding box center [328, 234] width 19 height 14
click at [354, 232] on div "5" at bounding box center [361, 234] width 19 height 14
click at [452, 192] on div "3" at bounding box center [446, 191] width 19 height 14
click at [486, 223] on span "1" at bounding box center [484, 220] width 3 height 9
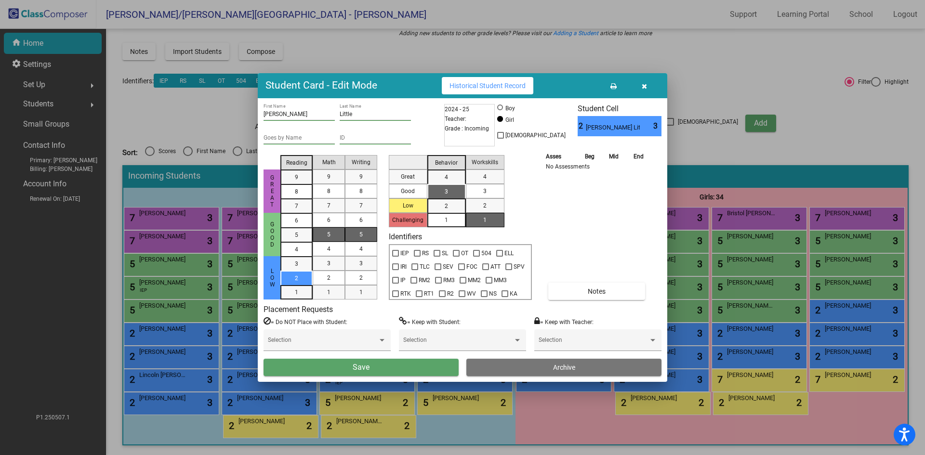
click at [399, 370] on button "Save" at bounding box center [360, 367] width 195 height 17
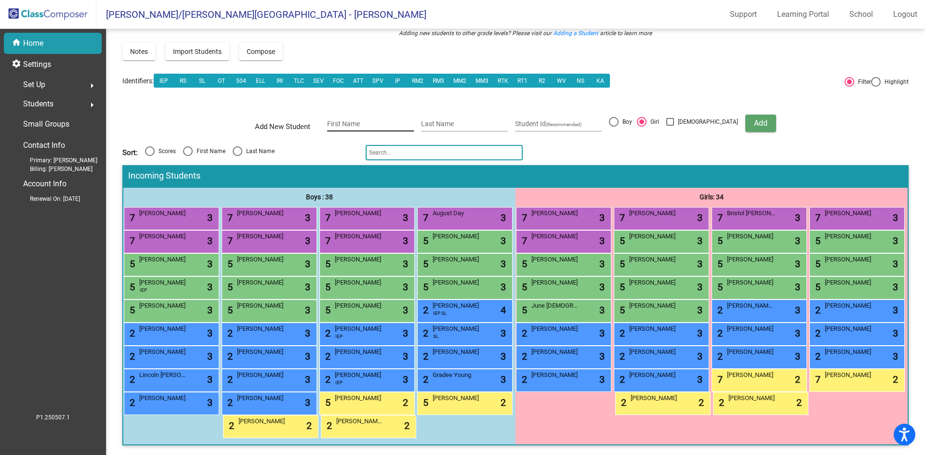
click at [353, 120] on input "First Name" at bounding box center [370, 124] width 87 height 8
type input "Arthur"
type input "[PERSON_NAME]"
click at [618, 117] on div at bounding box center [614, 122] width 10 height 10
click at [613, 127] on input "Boy" at bounding box center [613, 127] width 0 height 0
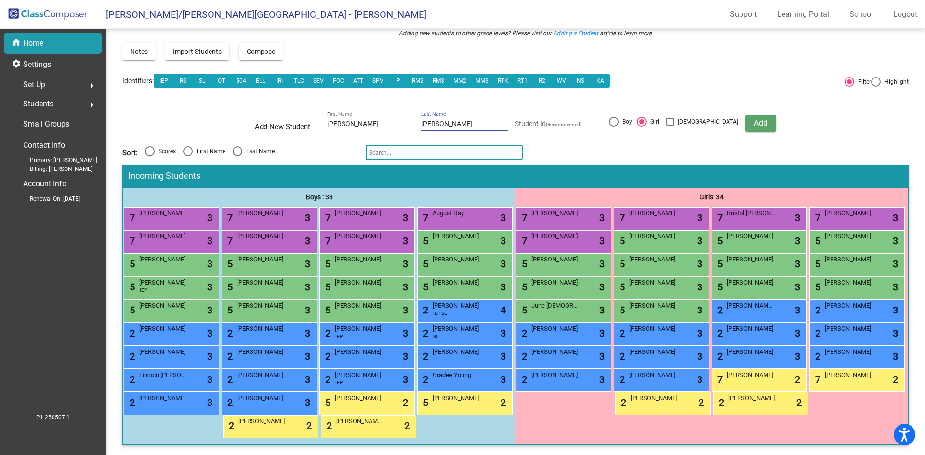
radio input "true"
click at [754, 118] on span "Add" at bounding box center [760, 122] width 13 height 9
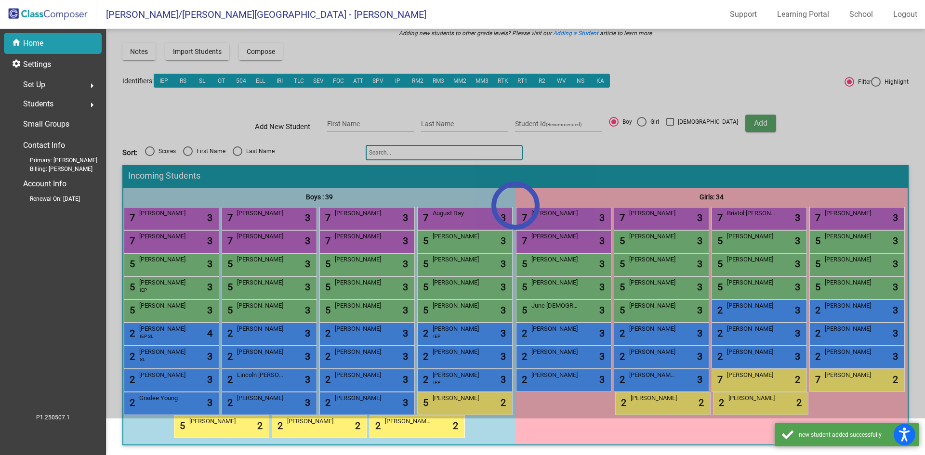
click at [339, 314] on div at bounding box center [515, 205] width 819 height 426
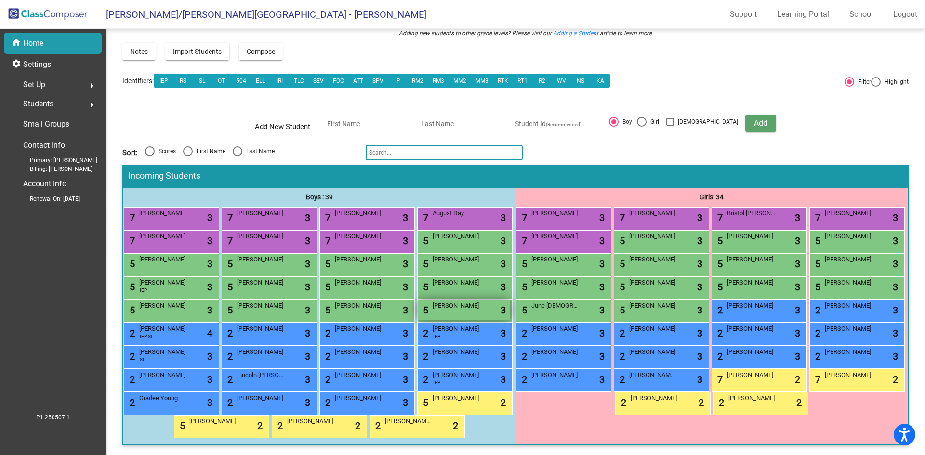
click at [417, 312] on div "5 Arthur Pennala lock do_not_disturb_alt 3" at bounding box center [463, 310] width 92 height 20
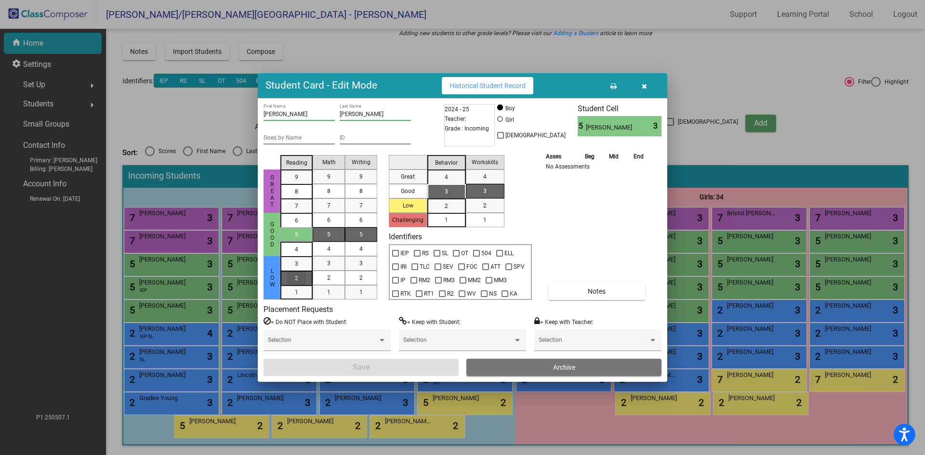
click at [300, 271] on div "2" at bounding box center [296, 264] width 19 height 14
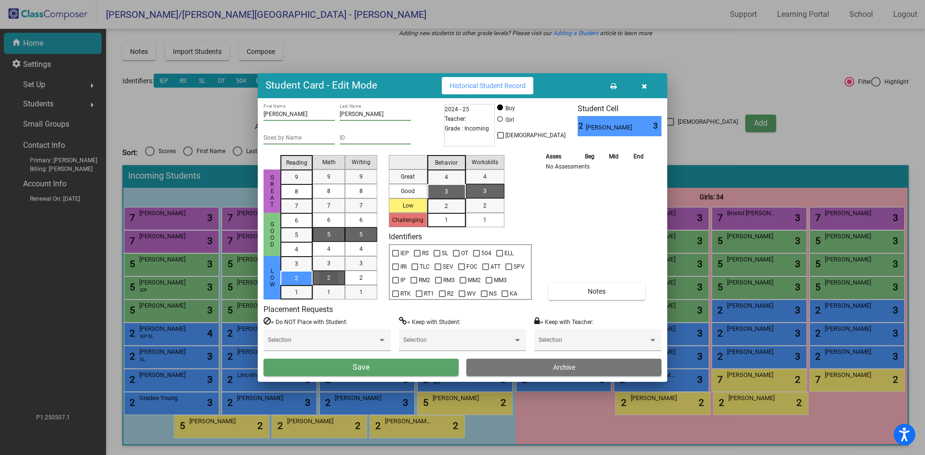
click at [325, 278] on div "2" at bounding box center [328, 278] width 19 height 14
drag, startPoint x: 352, startPoint y: 279, endPoint x: 373, endPoint y: 262, distance: 26.3
click at [353, 279] on div "2" at bounding box center [361, 278] width 19 height 14
click at [440, 187] on div "3" at bounding box center [446, 191] width 19 height 14
drag, startPoint x: 492, startPoint y: 222, endPoint x: 463, endPoint y: 247, distance: 38.3
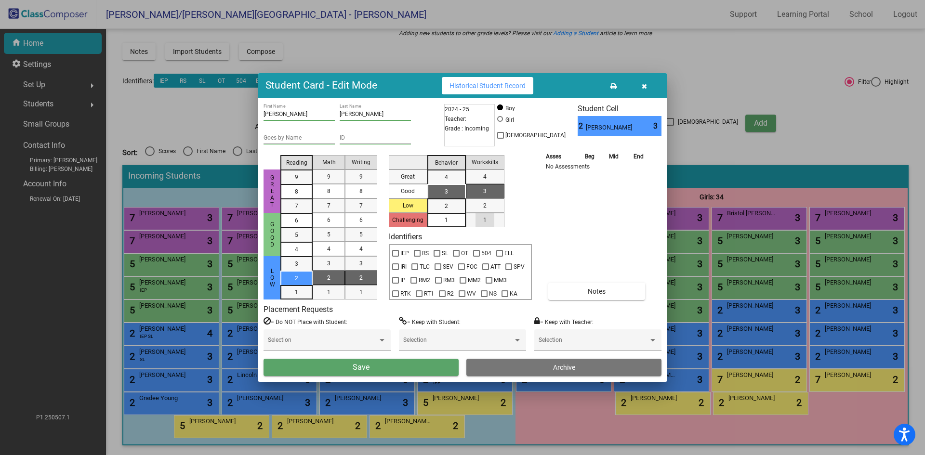
click at [492, 222] on div "1" at bounding box center [484, 220] width 19 height 14
click at [415, 371] on button "Save" at bounding box center [360, 367] width 195 height 17
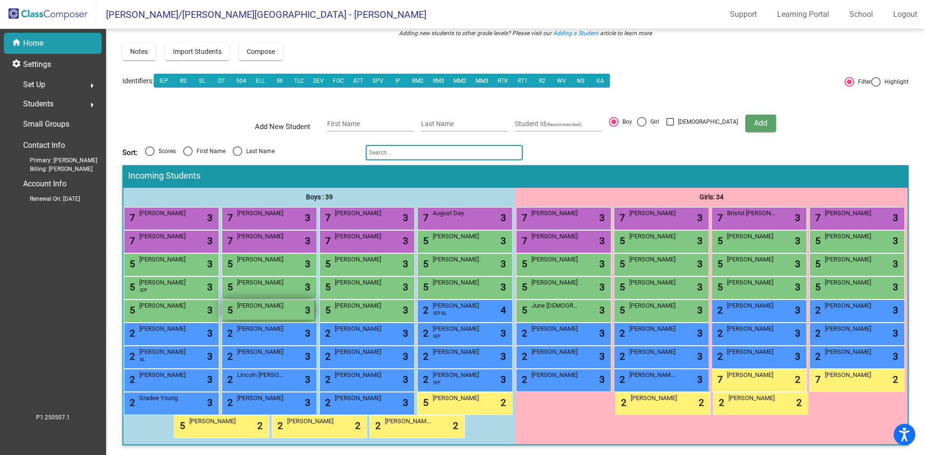
click at [285, 301] on span "Levi Broomfield" at bounding box center [261, 306] width 48 height 10
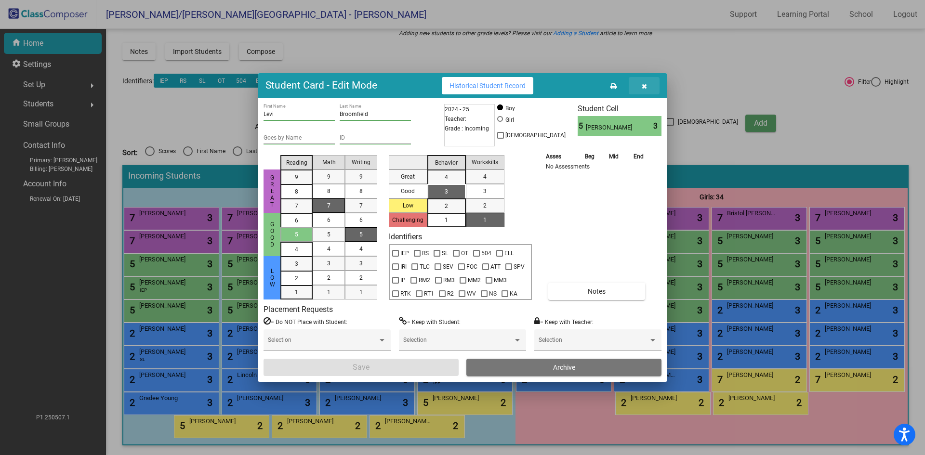
click at [648, 85] on button "button" at bounding box center [643, 85] width 31 height 17
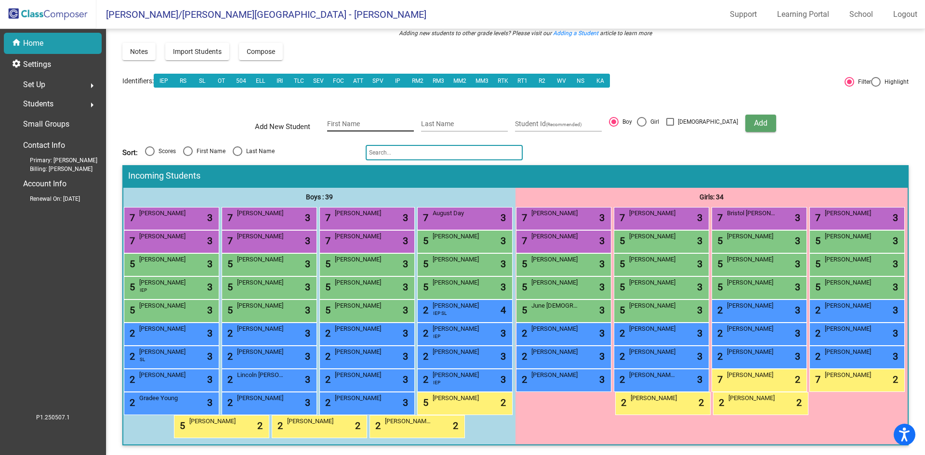
click at [388, 120] on input "First Name" at bounding box center [370, 124] width 87 height 8
type input "P"
type input "Beau"
type input "[PERSON_NAME]"
click at [840, 106] on form "Add New Student Beau First Name Petty Last Name Student Id (Recommended) Boy Gi…" at bounding box center [515, 123] width 786 height 34
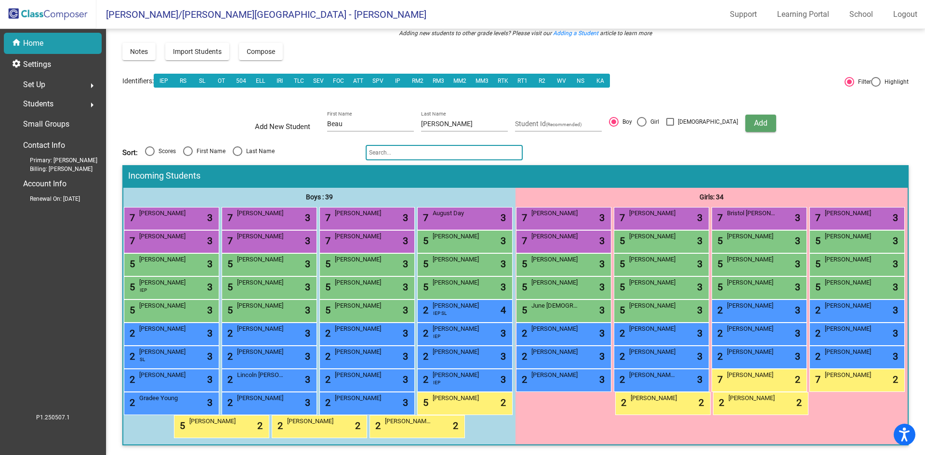
click at [754, 118] on span "Add" at bounding box center [760, 122] width 13 height 9
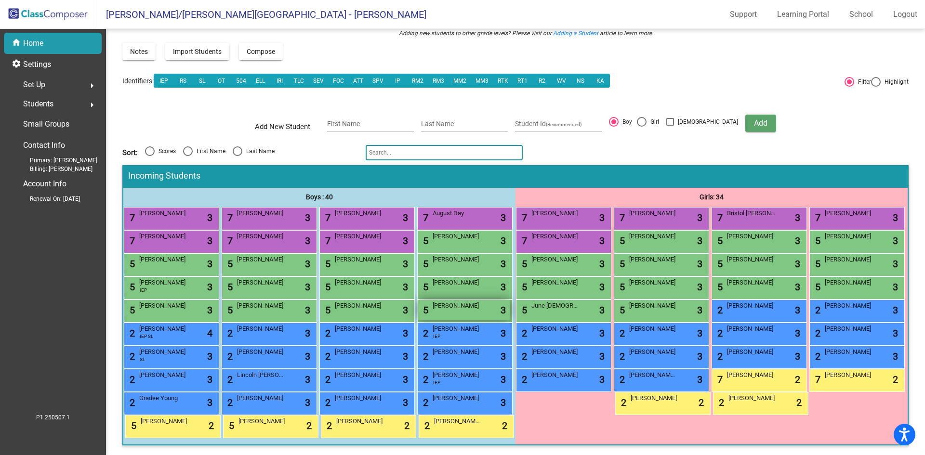
click at [417, 311] on div "5 Beau Petty lock do_not_disturb_alt 3" at bounding box center [463, 310] width 92 height 20
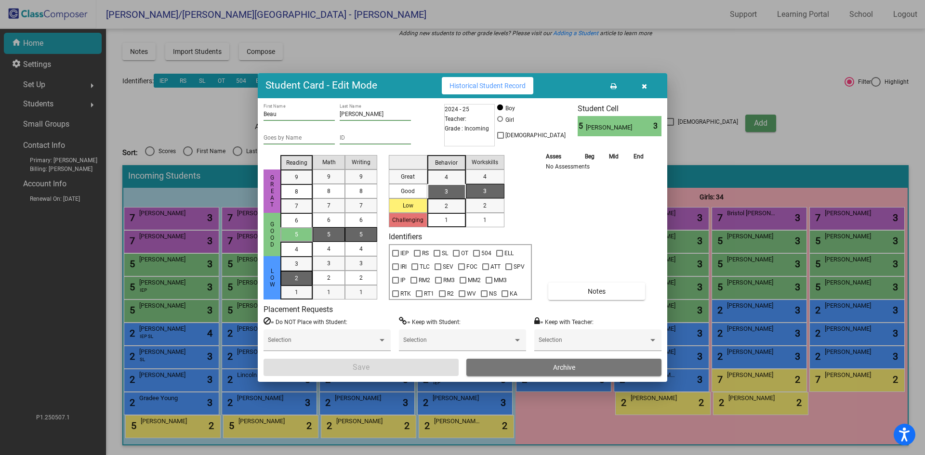
click at [299, 271] on div "2" at bounding box center [296, 264] width 19 height 14
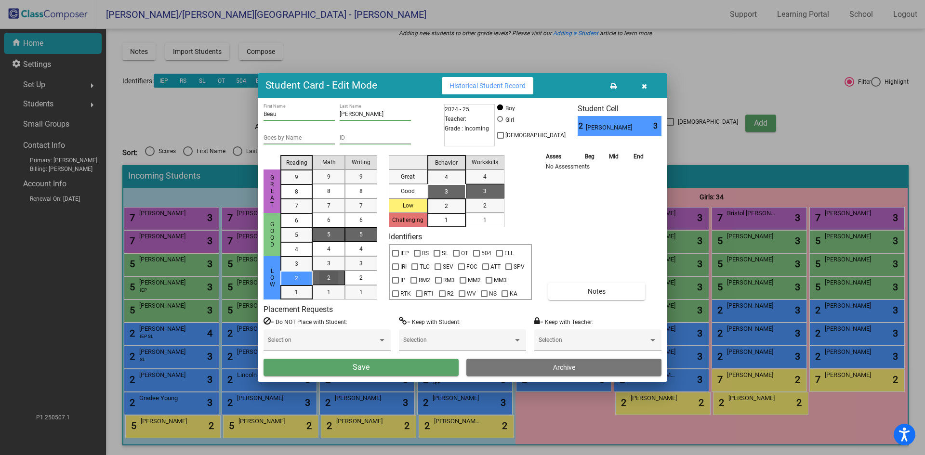
click at [330, 275] on span "2" at bounding box center [328, 278] width 3 height 9
click at [350, 282] on mat-list-option "2" at bounding box center [361, 278] width 32 height 14
click at [446, 193] on span "3" at bounding box center [445, 191] width 3 height 9
click at [484, 221] on span "1" at bounding box center [484, 220] width 3 height 9
click at [370, 365] on button "Save" at bounding box center [360, 367] width 195 height 17
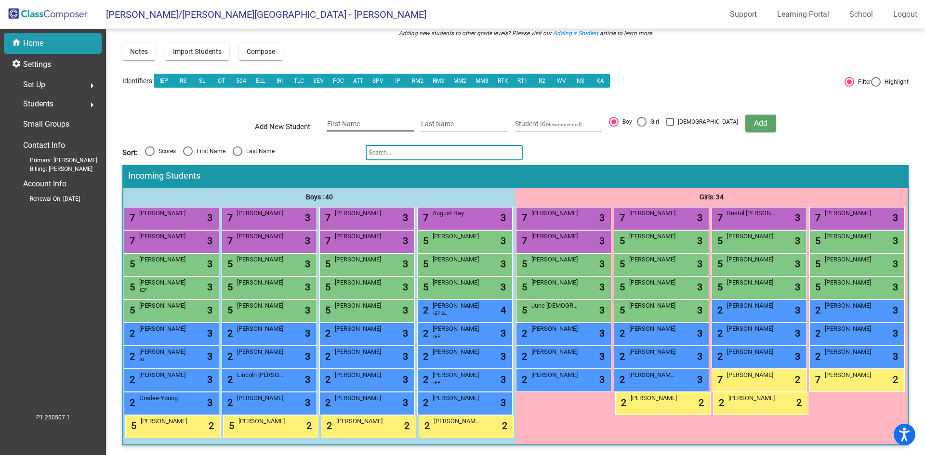
click at [378, 120] on input "First Name" at bounding box center [370, 124] width 87 height 8
click at [577, 145] on div "Sort: Scores First Name Last Name" at bounding box center [515, 152] width 786 height 15
click at [216, 323] on div "2 Beau Petty lock do_not_disturb_alt 3" at bounding box center [170, 333] width 92 height 20
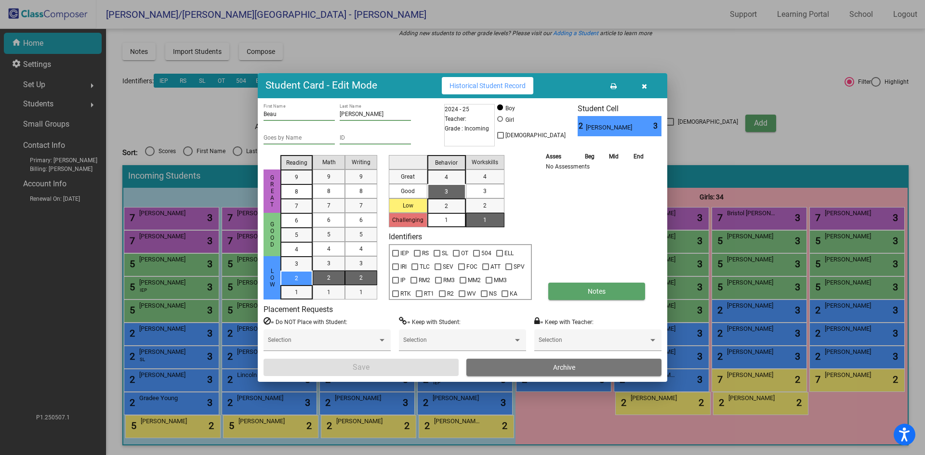
click at [592, 290] on span "Notes" at bounding box center [596, 291] width 18 height 8
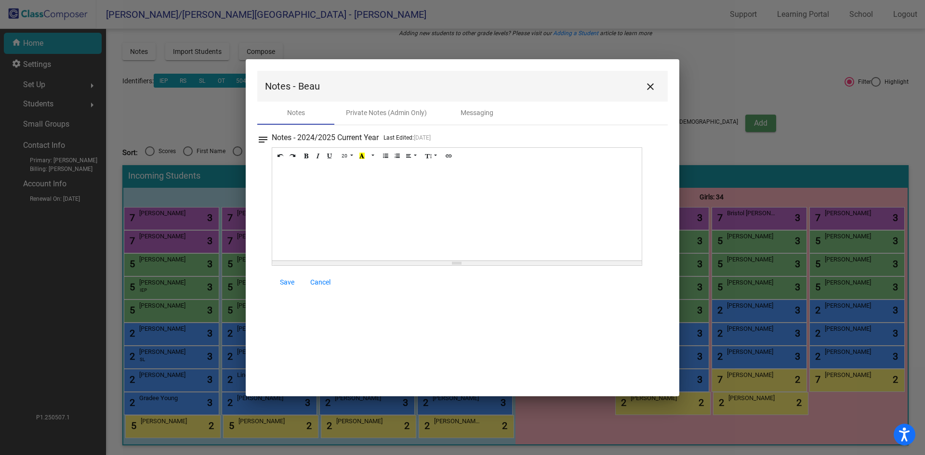
click at [303, 176] on div at bounding box center [456, 212] width 369 height 96
click at [287, 284] on span "Save" at bounding box center [287, 282] width 14 height 8
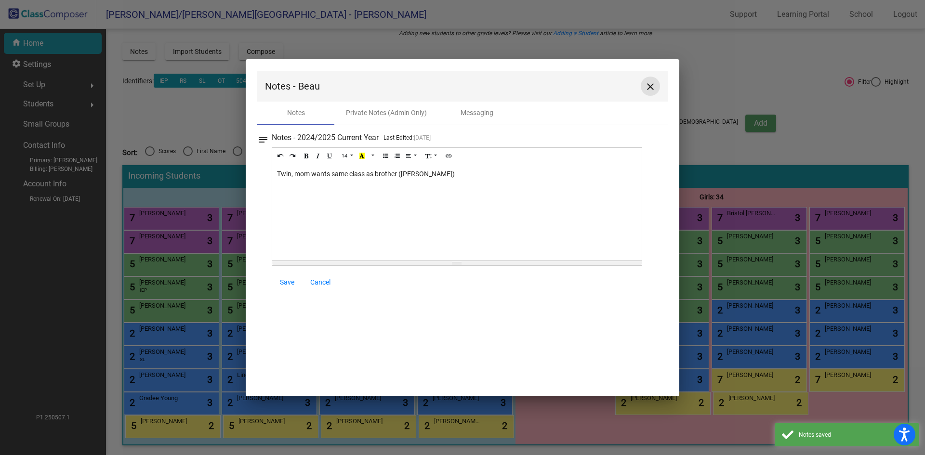
click at [654, 86] on mat-icon "close" at bounding box center [650, 87] width 12 height 12
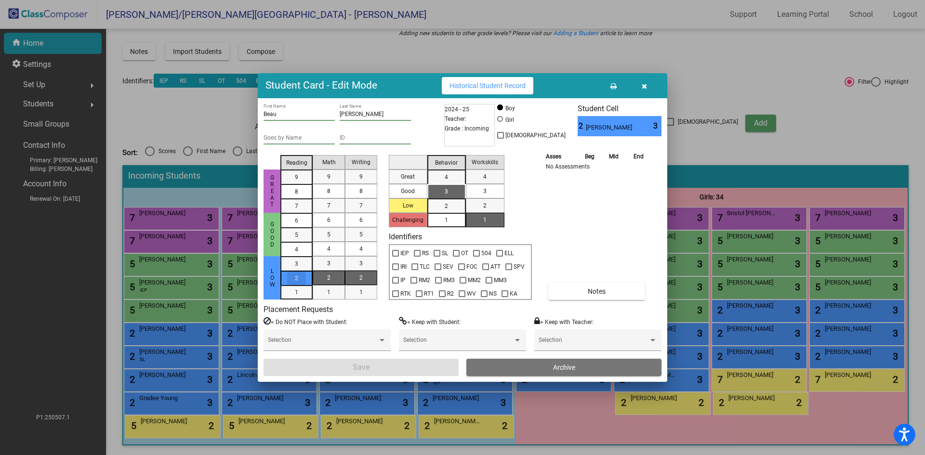
click at [304, 280] on div "2" at bounding box center [296, 278] width 19 height 14
click at [331, 274] on div "2" at bounding box center [328, 278] width 19 height 14
click at [357, 274] on div "2" at bounding box center [361, 278] width 19 height 14
drag, startPoint x: 454, startPoint y: 189, endPoint x: 456, endPoint y: 195, distance: 6.3
click at [453, 189] on div "3" at bounding box center [446, 191] width 19 height 14
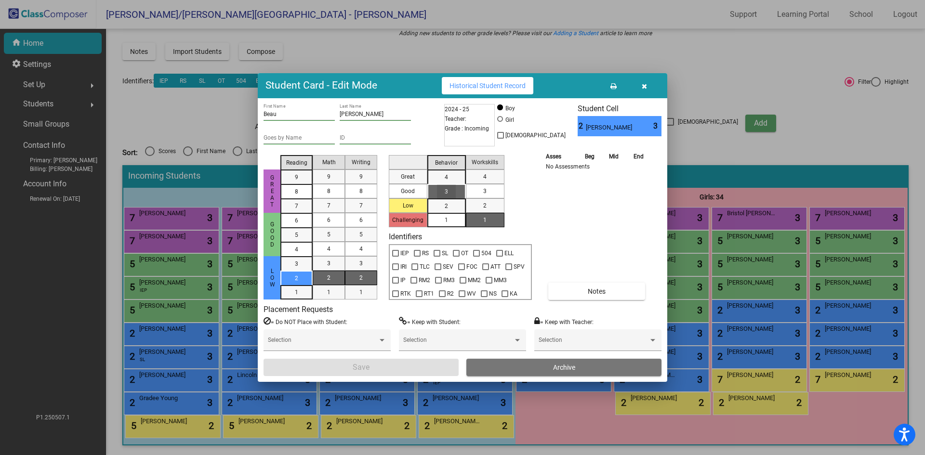
click at [487, 220] on div "1" at bounding box center [484, 220] width 19 height 14
click at [561, 243] on div "Asses Beg Mid End No Assessments Notes" at bounding box center [596, 225] width 107 height 149
drag, startPoint x: 491, startPoint y: 206, endPoint x: 484, endPoint y: 211, distance: 8.6
click at [490, 206] on div "2" at bounding box center [484, 205] width 19 height 14
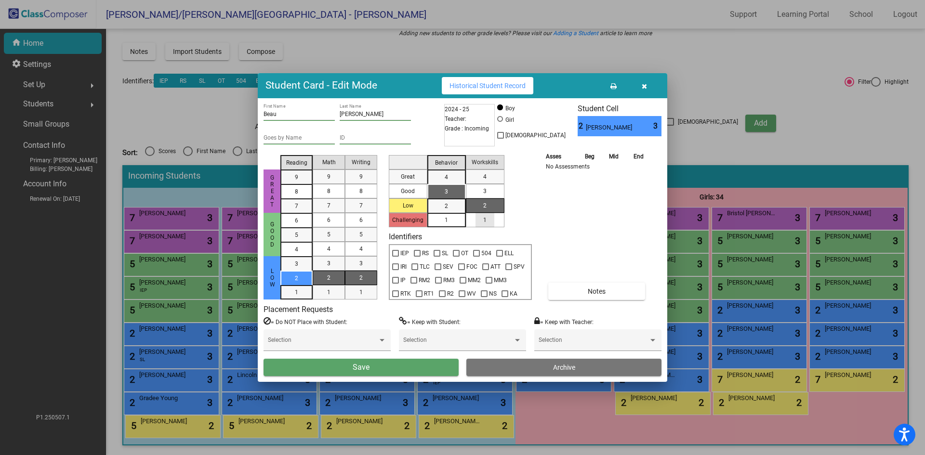
click at [482, 216] on div "1" at bounding box center [484, 220] width 19 height 14
click at [368, 365] on span "Save" at bounding box center [360, 367] width 17 height 9
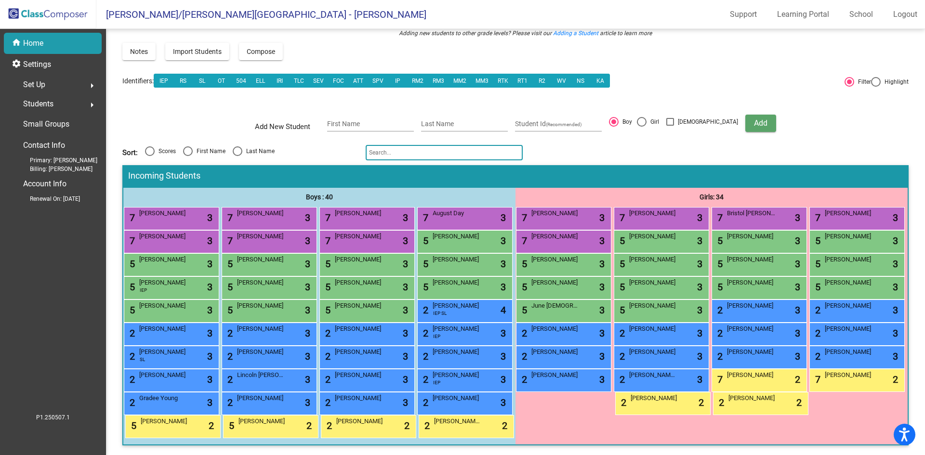
click at [417, 145] on input "text" at bounding box center [443, 152] width 157 height 15
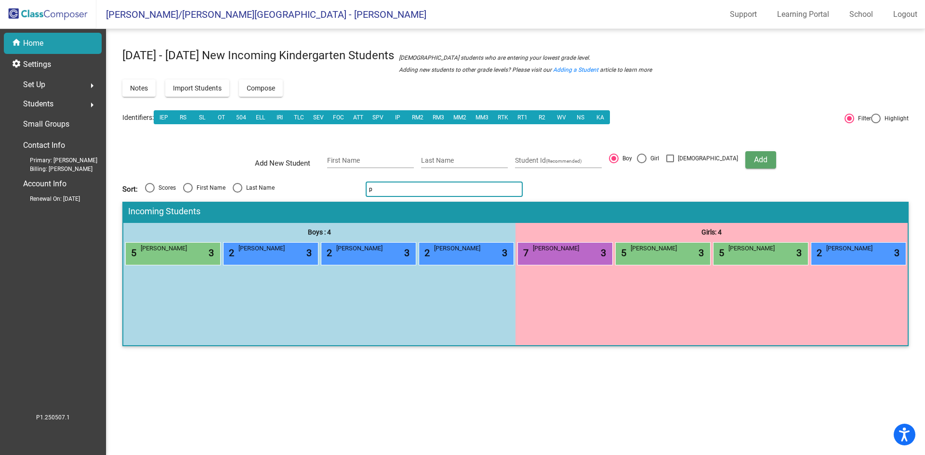
scroll to position [0, 0]
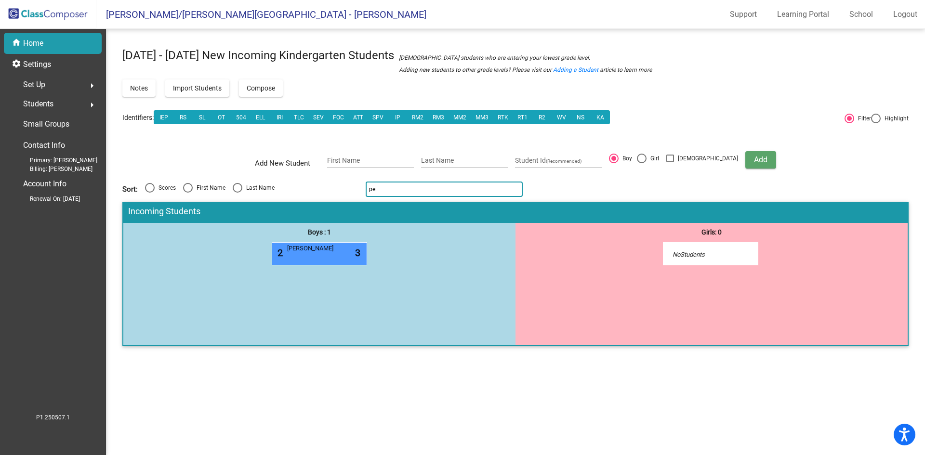
type input "p"
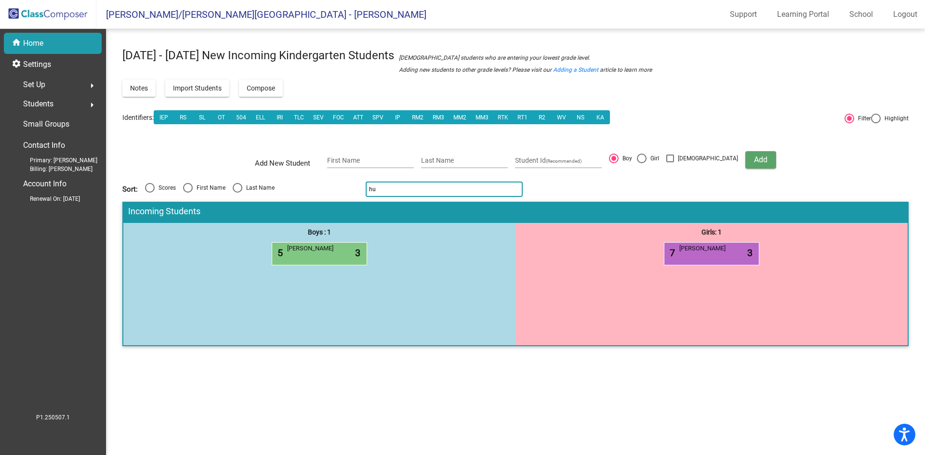
type input "h"
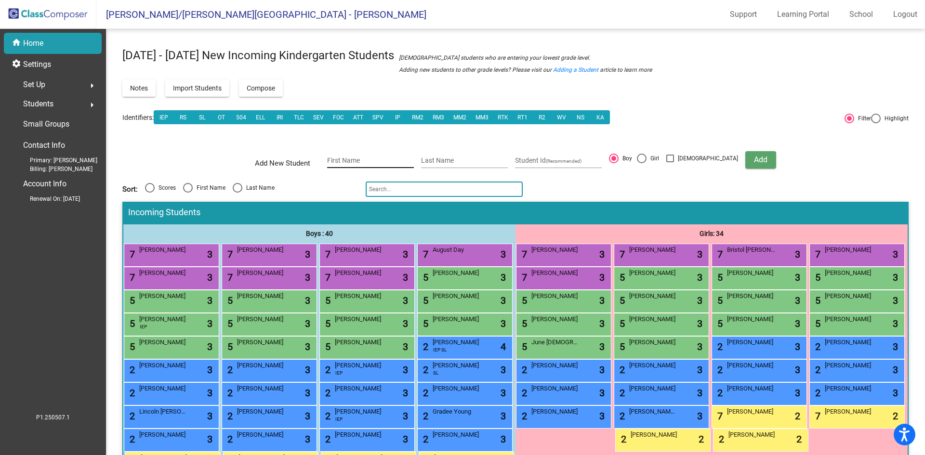
click at [383, 155] on div "First Name" at bounding box center [370, 158] width 87 height 20
type input "[PERSON_NAME]"
click at [745, 153] on button "Add" at bounding box center [760, 159] width 31 height 17
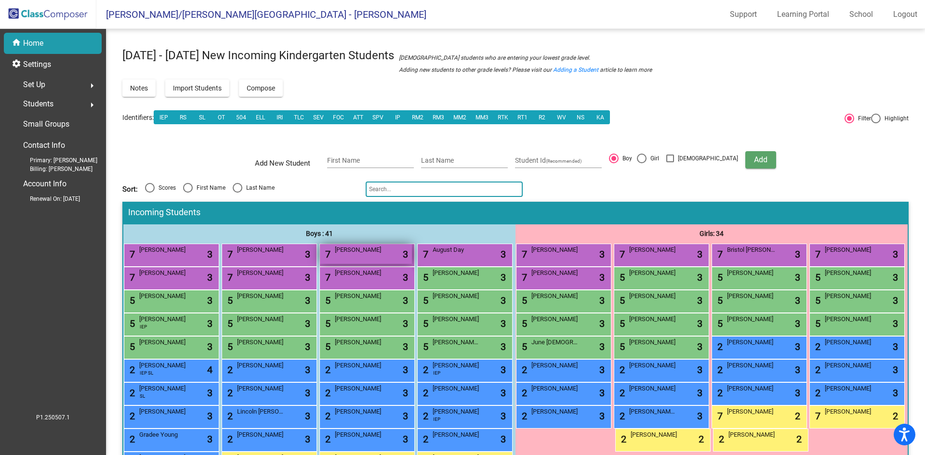
scroll to position [48, 0]
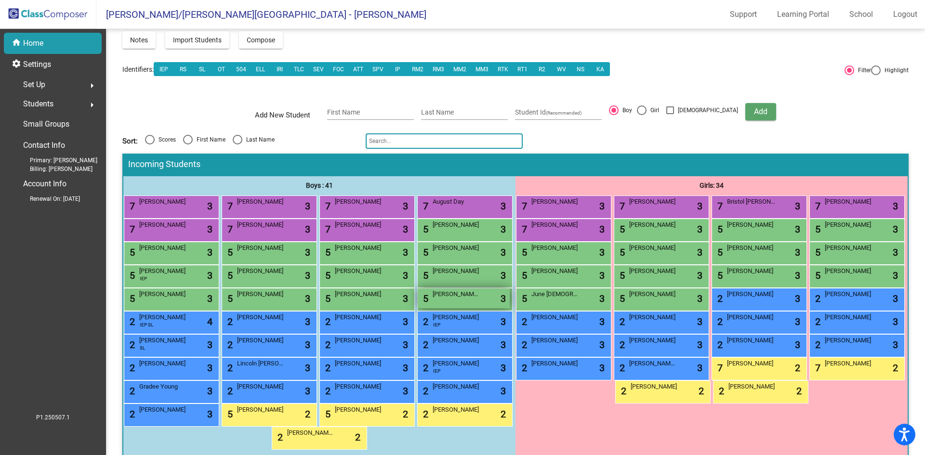
click at [417, 308] on div "5 Petty Petty lock do_not_disturb_alt 3" at bounding box center [463, 298] width 92 height 20
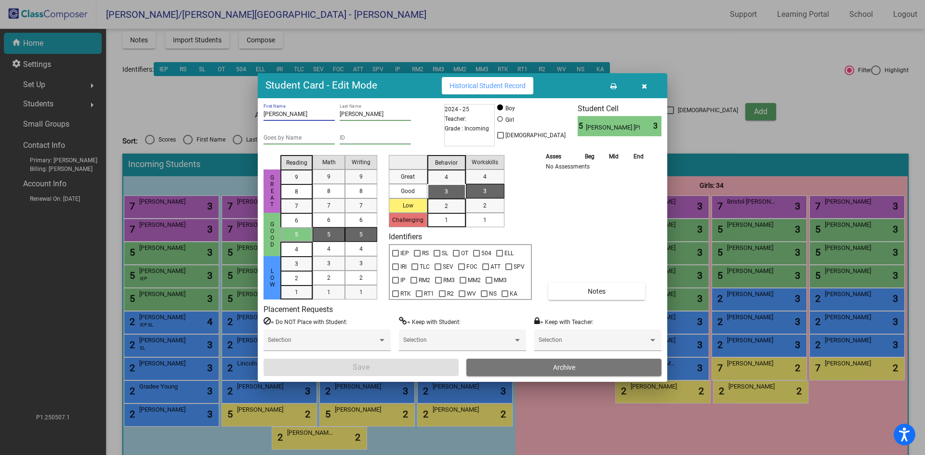
drag, startPoint x: 299, startPoint y: 113, endPoint x: 232, endPoint y: 120, distance: 66.8
click at [235, 121] on div "Student Card - Edit Mode Historical Student Record Petty First Name Petty Last …" at bounding box center [462, 227] width 925 height 455
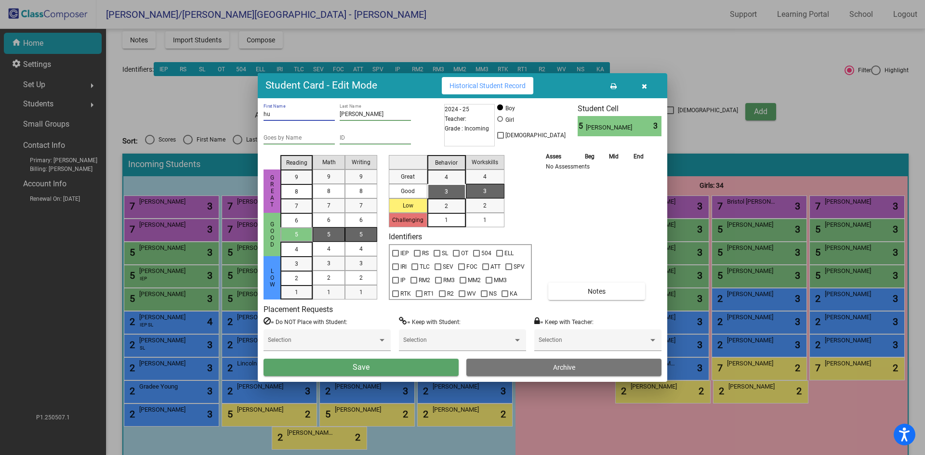
type input "h"
type input "Hunter"
click at [306, 277] on mat-list-option "2" at bounding box center [296, 278] width 32 height 14
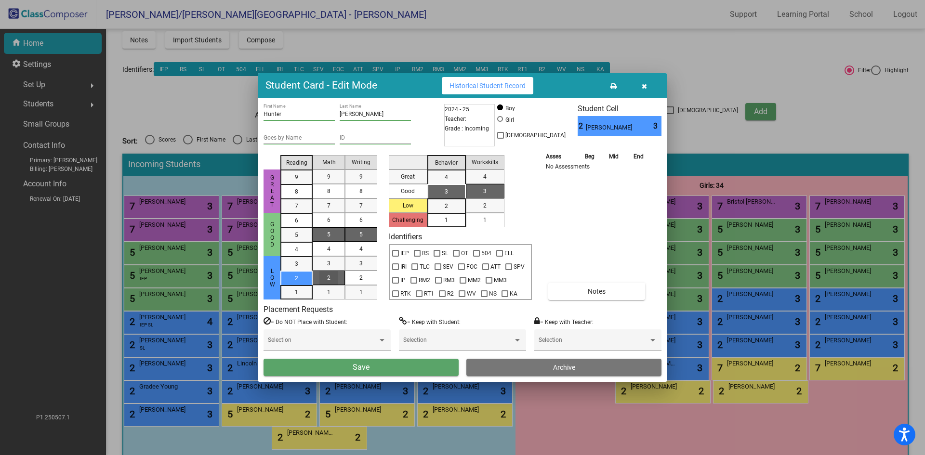
click at [327, 276] on span "2" at bounding box center [328, 278] width 3 height 9
click at [366, 276] on div "2" at bounding box center [361, 278] width 19 height 14
click at [432, 188] on mat-list-option "3" at bounding box center [446, 191] width 39 height 14
click at [482, 225] on div "1" at bounding box center [484, 220] width 19 height 14
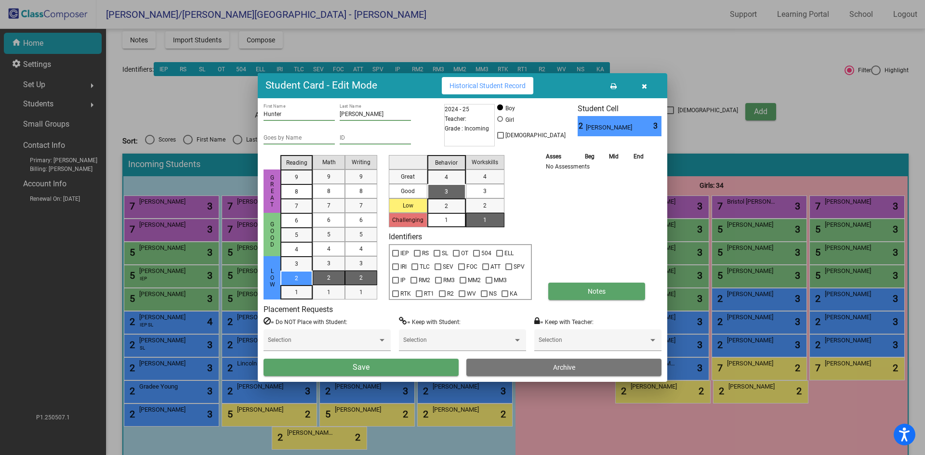
click at [575, 287] on button "Notes" at bounding box center [596, 291] width 97 height 17
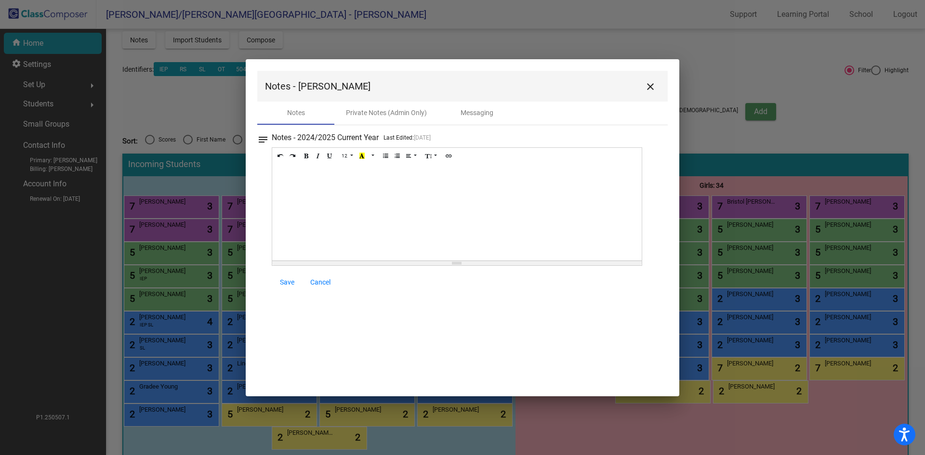
click at [302, 179] on div at bounding box center [456, 212] width 369 height 96
click at [288, 282] on span "Save" at bounding box center [287, 282] width 14 height 8
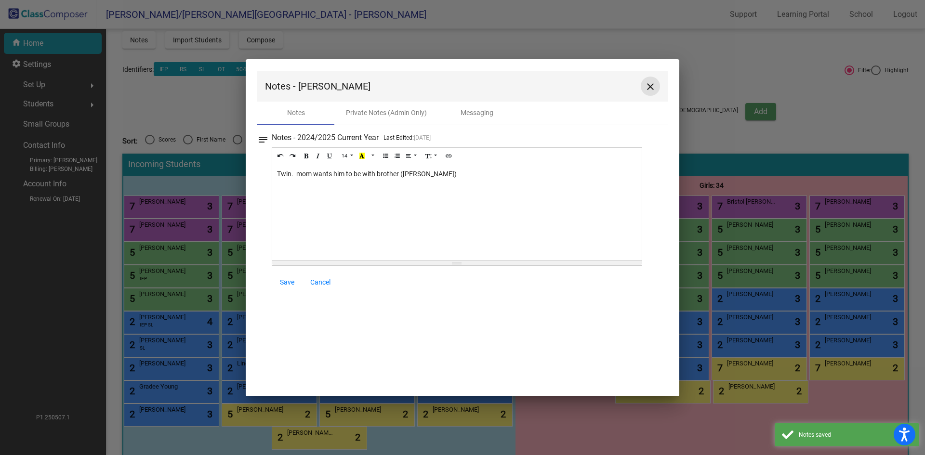
click at [652, 87] on mat-icon "close" at bounding box center [650, 87] width 12 height 12
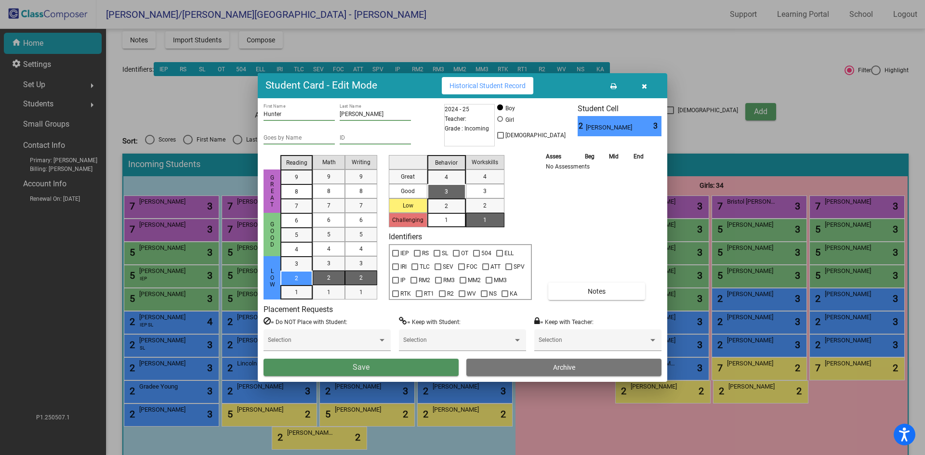
click at [422, 372] on button "Save" at bounding box center [360, 367] width 195 height 17
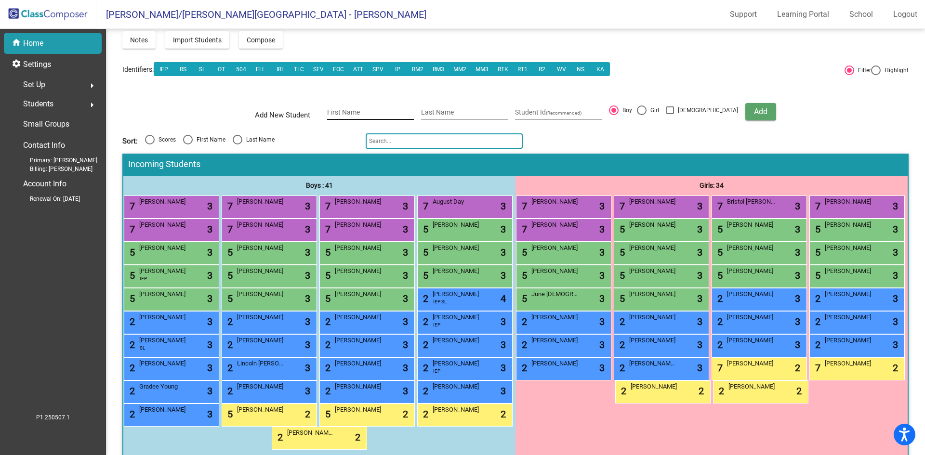
click at [350, 114] on input "First Name" at bounding box center [370, 113] width 87 height 8
type input "Rhylee"
type input "Gray"
click at [646, 112] on div at bounding box center [642, 110] width 10 height 10
click at [641, 115] on input "Girl" at bounding box center [641, 115] width 0 height 0
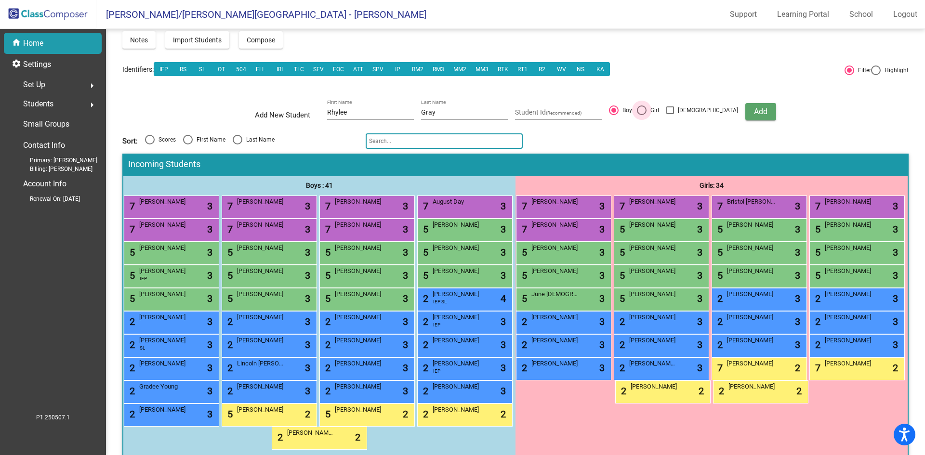
radio input "true"
click at [754, 112] on span "Add" at bounding box center [760, 111] width 13 height 9
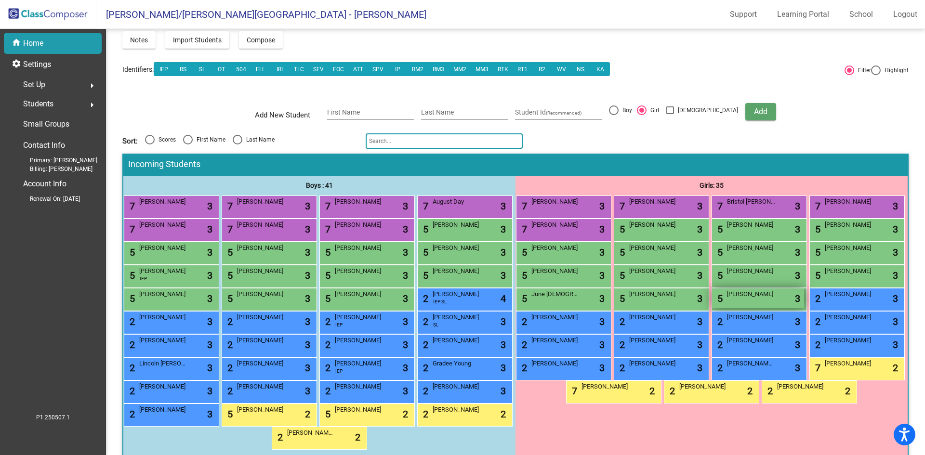
click at [712, 308] on div "5 Rhylee Gray lock do_not_disturb_alt 3" at bounding box center [758, 298] width 92 height 20
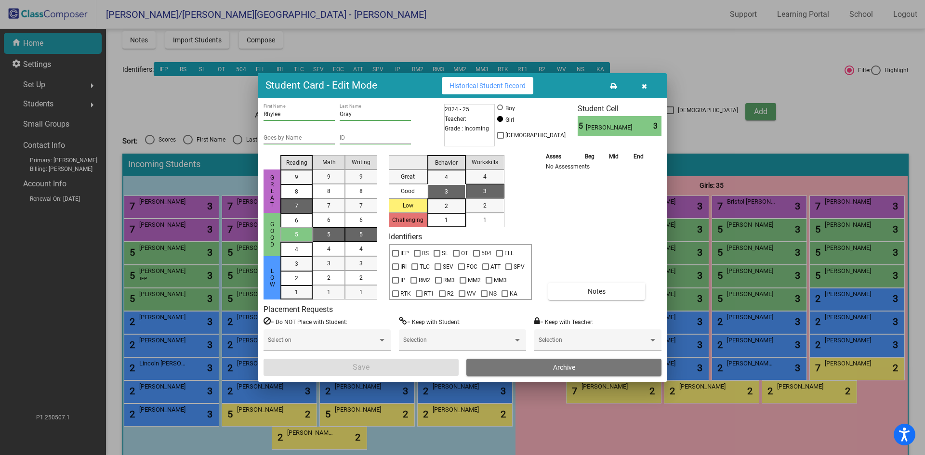
click at [292, 184] on div "7" at bounding box center [296, 177] width 19 height 14
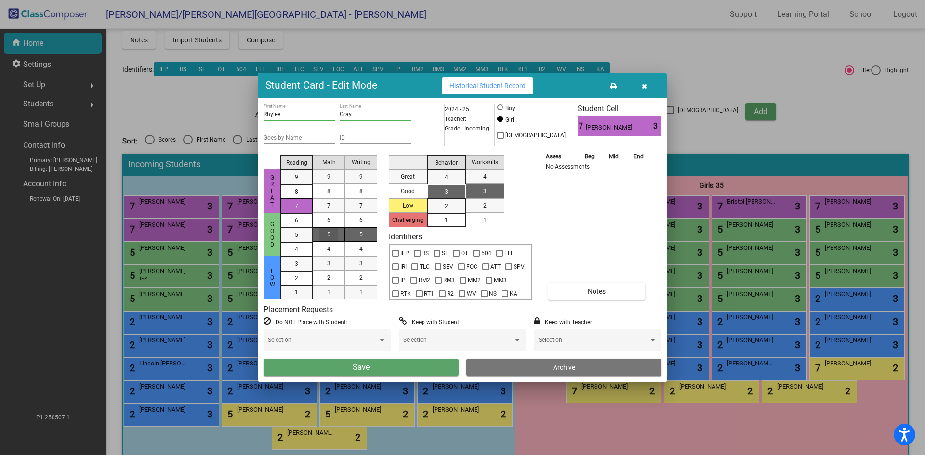
click at [324, 234] on div "5" at bounding box center [328, 234] width 19 height 14
click at [367, 235] on div "5" at bounding box center [361, 234] width 19 height 14
click at [442, 190] on div "3" at bounding box center [446, 191] width 19 height 14
click at [490, 219] on div "1" at bounding box center [484, 220] width 19 height 14
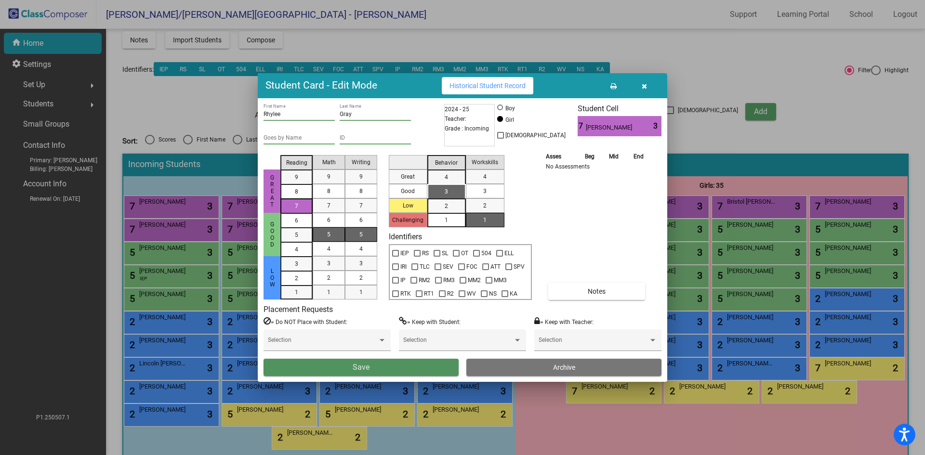
click at [355, 369] on span "Save" at bounding box center [360, 367] width 17 height 9
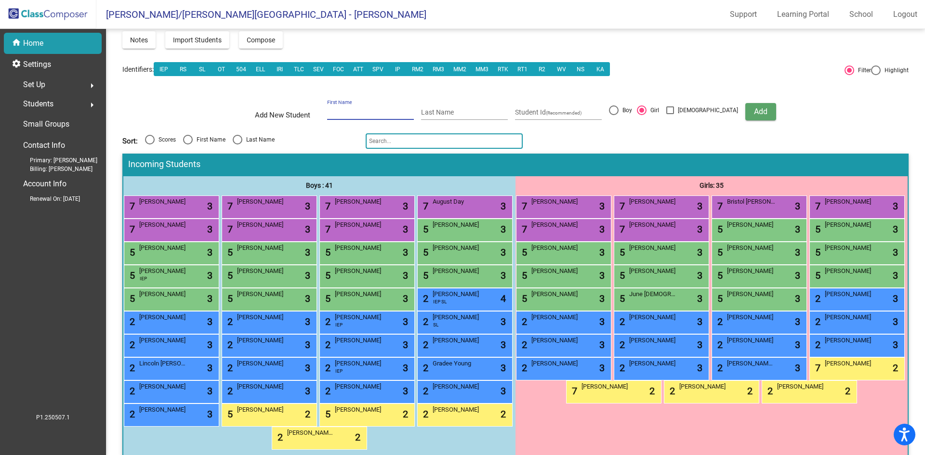
click at [369, 109] on input "First Name" at bounding box center [370, 113] width 87 height 8
type input "Elleigh"
type input "G"
type input "[PERSON_NAME]"
click at [745, 115] on button "Add" at bounding box center [760, 111] width 31 height 17
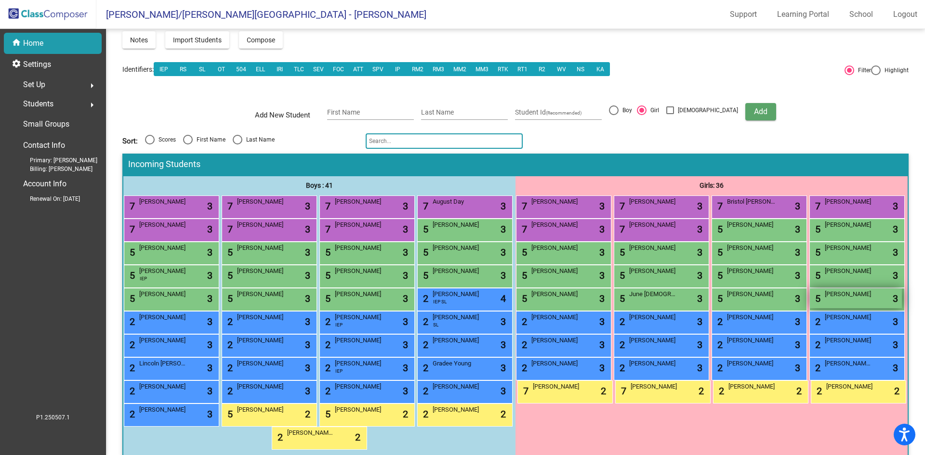
click at [809, 308] on div "5 Elleigh Deskins lock do_not_disturb_alt 3" at bounding box center [855, 298] width 92 height 20
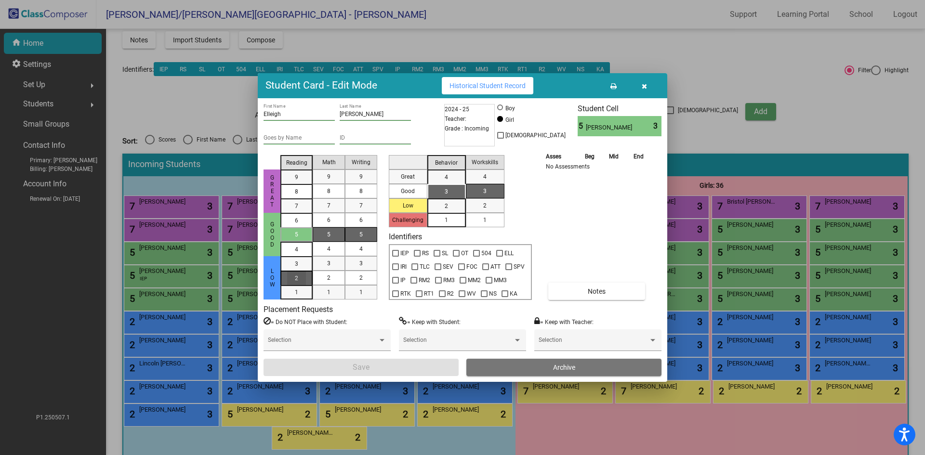
click at [302, 271] on div "2" at bounding box center [296, 264] width 19 height 14
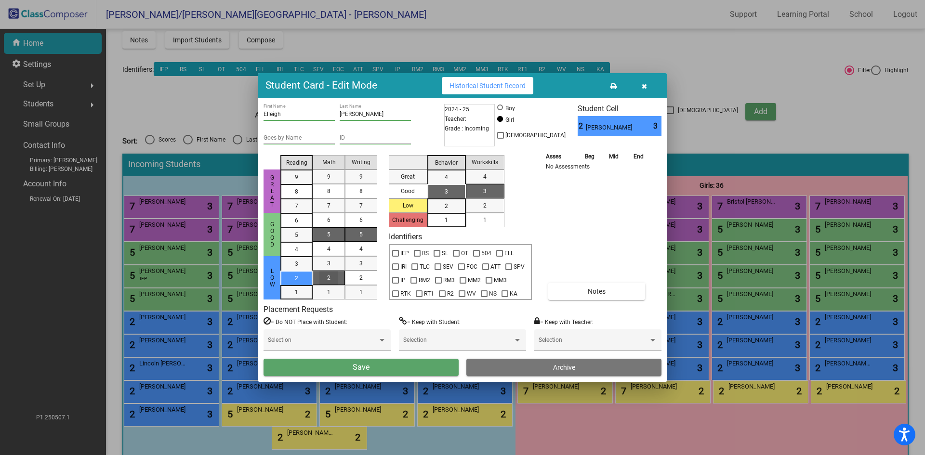
click at [333, 275] on div "2" at bounding box center [328, 278] width 19 height 14
click at [358, 279] on div "2" at bounding box center [361, 278] width 19 height 14
click at [452, 194] on div "3" at bounding box center [446, 191] width 19 height 14
click at [493, 222] on div "1" at bounding box center [484, 220] width 19 height 14
click at [404, 369] on button "Save" at bounding box center [360, 367] width 195 height 17
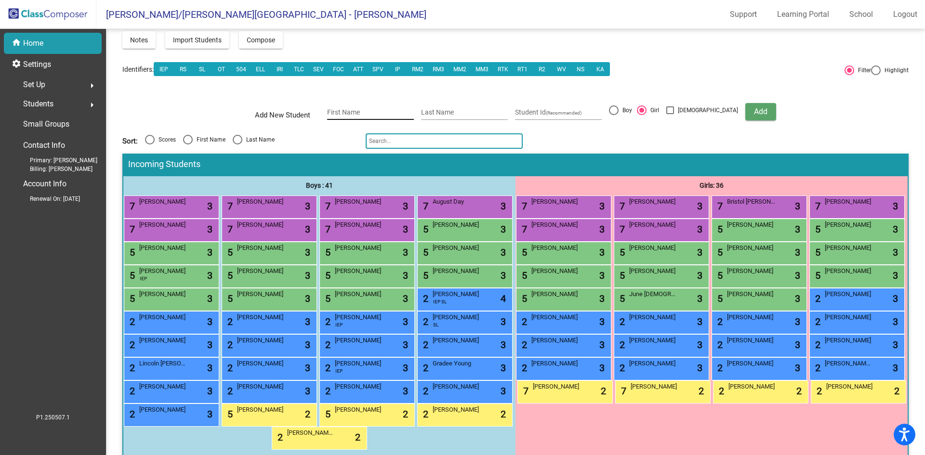
click at [350, 114] on input "First Name" at bounding box center [370, 113] width 87 height 8
type input "[PERSON_NAME]"
click at [618, 110] on div at bounding box center [614, 110] width 10 height 10
click at [613, 115] on input "Boy" at bounding box center [613, 115] width 0 height 0
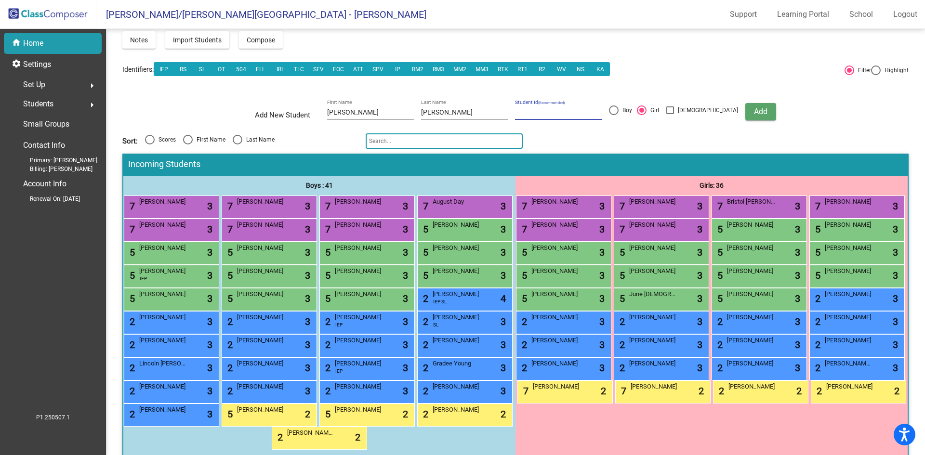
radio input "true"
click at [754, 111] on span "Add" at bounding box center [760, 111] width 13 height 9
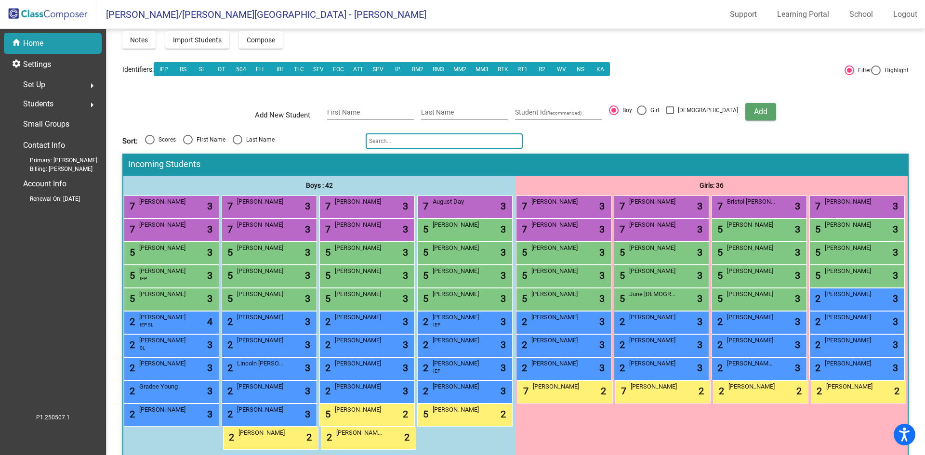
click at [417, 308] on div "5 Cole Dingman lock do_not_disturb_alt 3" at bounding box center [463, 298] width 92 height 20
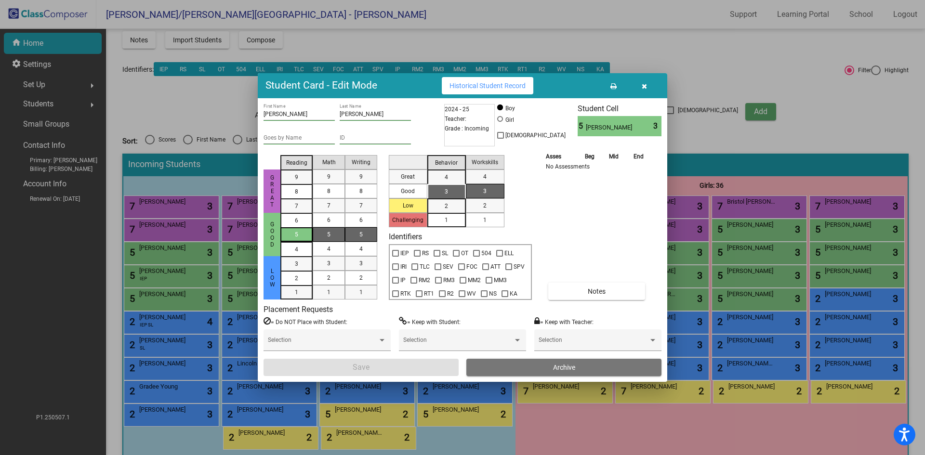
click at [299, 236] on div "5" at bounding box center [296, 234] width 19 height 14
click at [333, 202] on div "7" at bounding box center [328, 205] width 19 height 14
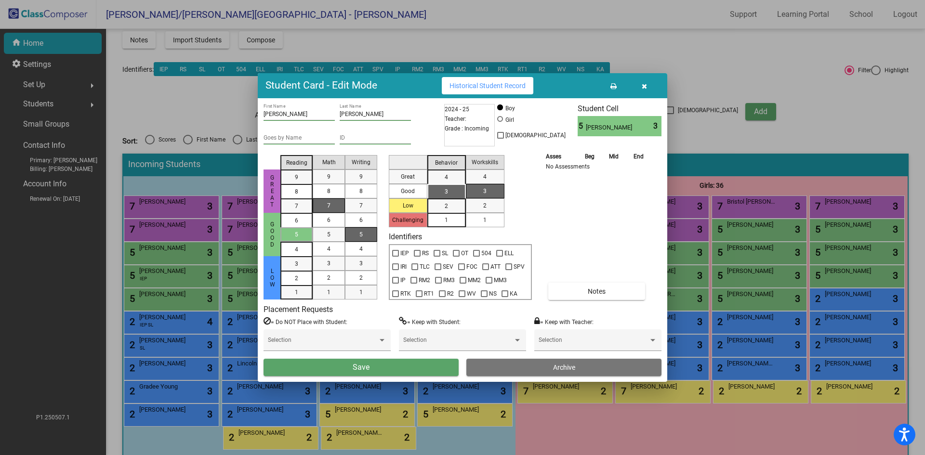
click at [360, 238] on span "5" at bounding box center [360, 234] width 3 height 9
click at [436, 190] on mat-list-option "3" at bounding box center [446, 191] width 39 height 14
drag, startPoint x: 492, startPoint y: 221, endPoint x: 476, endPoint y: 235, distance: 21.5
click at [491, 221] on div "1" at bounding box center [484, 220] width 19 height 14
click at [435, 367] on button "Save" at bounding box center [360, 367] width 195 height 17
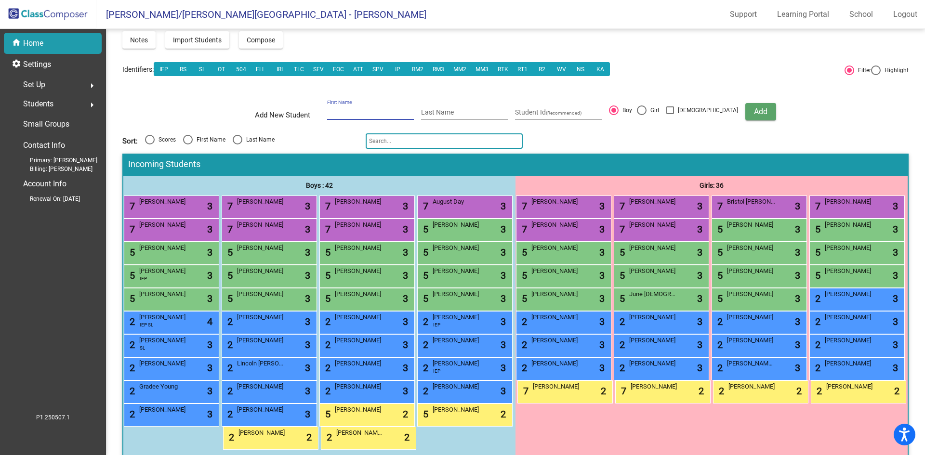
click at [376, 112] on input "First Name" at bounding box center [370, 113] width 87 height 8
type input "Vayda"
type input "[PERSON_NAME]"
click at [646, 111] on div at bounding box center [642, 110] width 10 height 10
click at [641, 115] on input "Girl" at bounding box center [641, 115] width 0 height 0
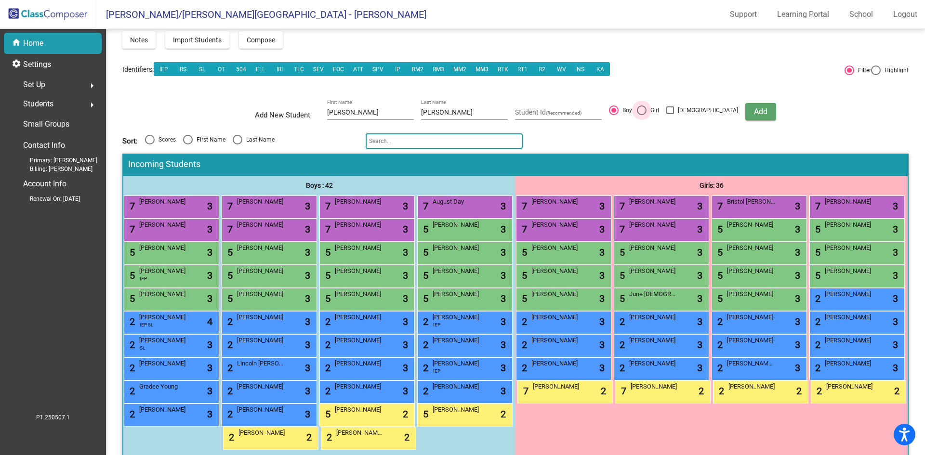
radio input "true"
click at [754, 112] on span "Add" at bounding box center [760, 111] width 13 height 9
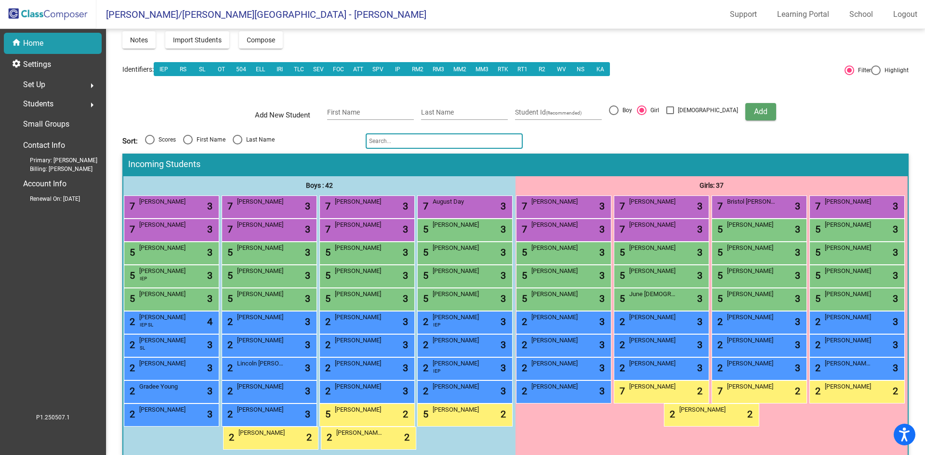
click at [809, 308] on div "5 Vayda Downing lock do_not_disturb_alt 3" at bounding box center [855, 298] width 92 height 20
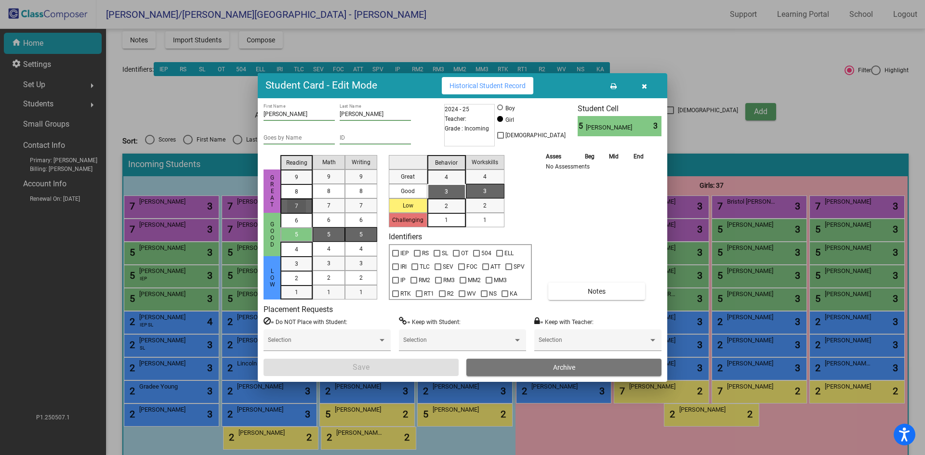
click at [301, 184] on div "7" at bounding box center [296, 177] width 19 height 14
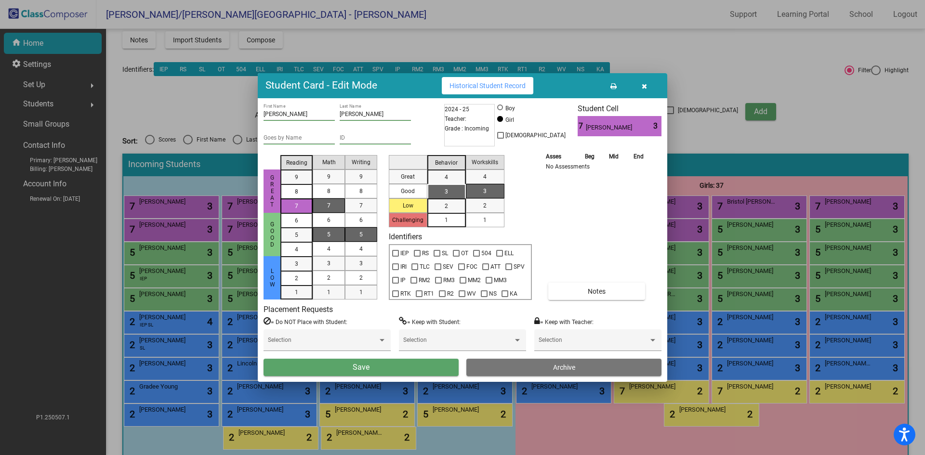
click at [325, 208] on div "7" at bounding box center [328, 205] width 19 height 14
click at [360, 234] on span "5" at bounding box center [360, 234] width 3 height 9
click at [445, 189] on span "3" at bounding box center [445, 191] width 3 height 9
click at [493, 220] on div "1" at bounding box center [484, 220] width 19 height 14
click at [378, 370] on button "Save" at bounding box center [360, 367] width 195 height 17
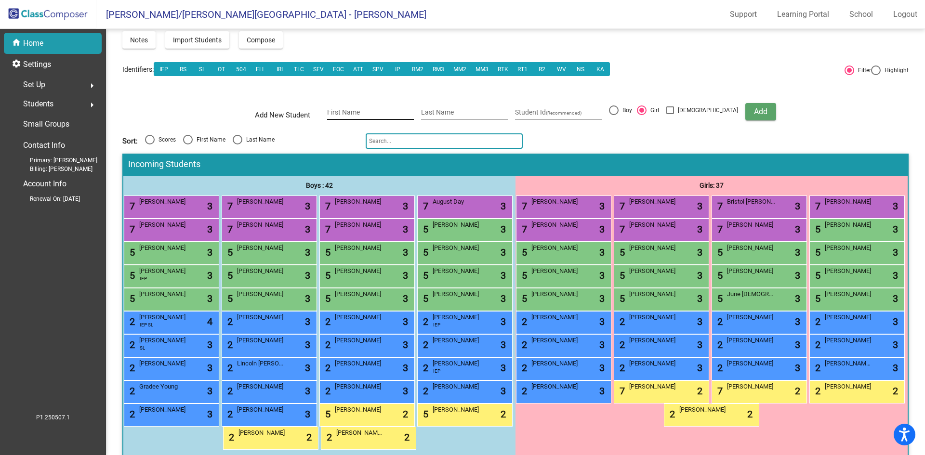
click at [349, 117] on div "First Name" at bounding box center [370, 110] width 87 height 20
type input "K"
type input "Elora"
type input "[PERSON_NAME]"
click at [644, 109] on div at bounding box center [641, 110] width 5 height 5
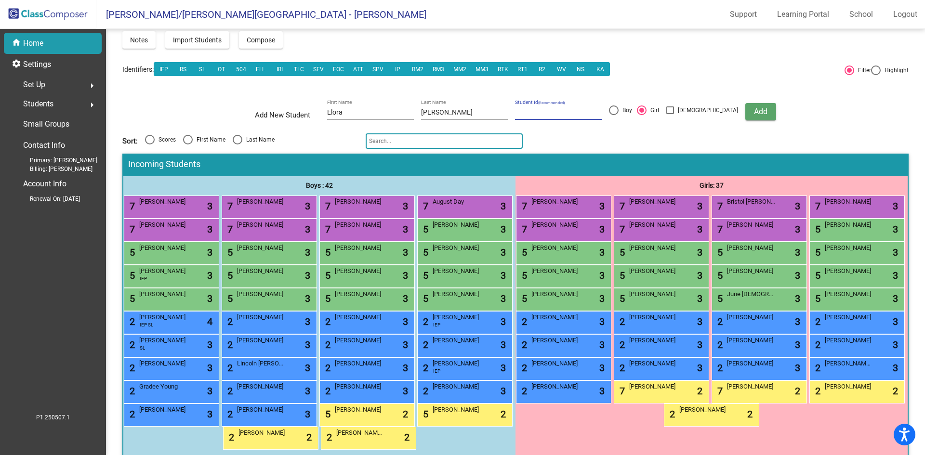
click at [641, 115] on input "Girl" at bounding box center [641, 115] width 0 height 0
click at [754, 114] on span "Add" at bounding box center [760, 111] width 13 height 9
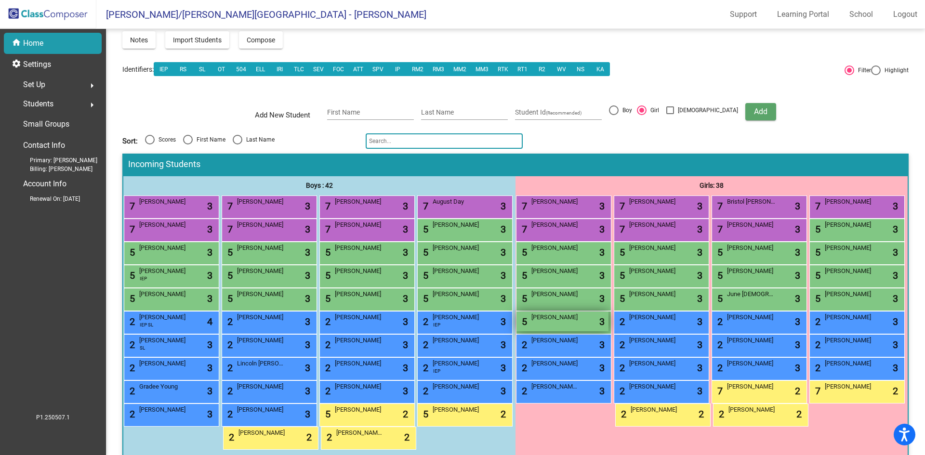
click at [608, 331] on div "5 Elora Khang lock do_not_disturb_alt 3" at bounding box center [562, 322] width 92 height 20
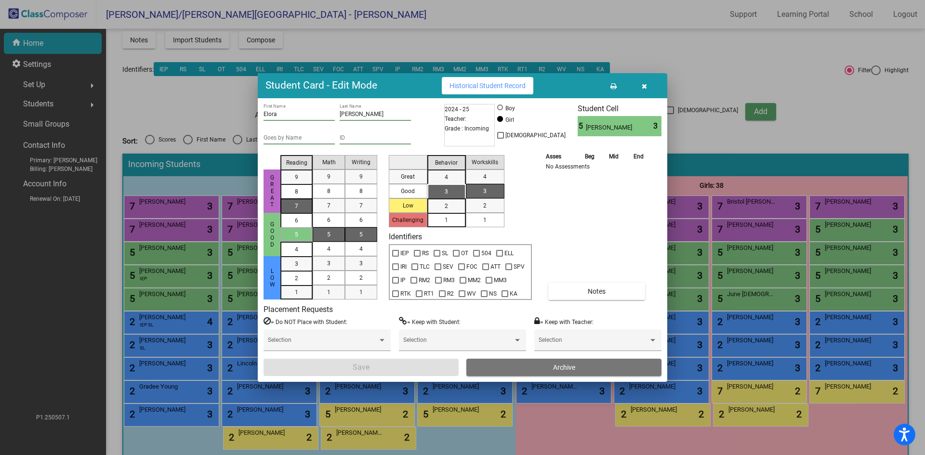
click at [305, 184] on div "7" at bounding box center [296, 177] width 19 height 14
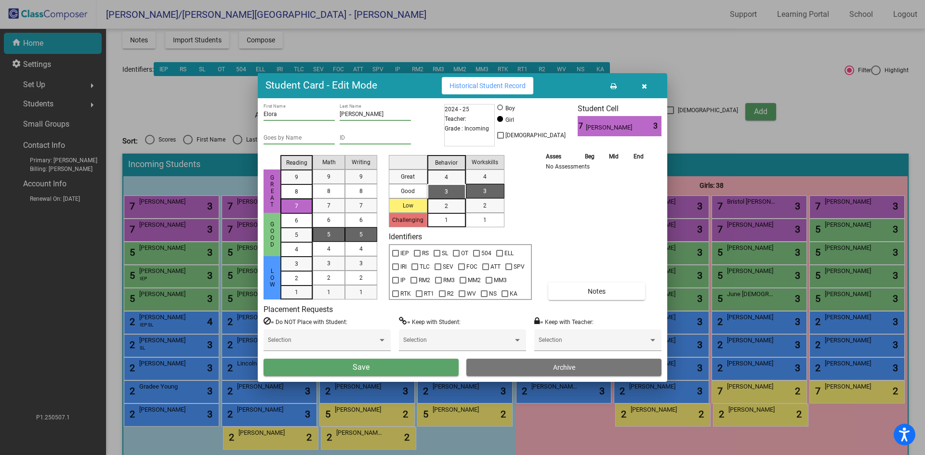
click at [327, 236] on span "5" at bounding box center [328, 234] width 3 height 9
click at [369, 234] on div "5" at bounding box center [361, 234] width 19 height 14
click at [444, 194] on div "3" at bounding box center [446, 191] width 19 height 14
click at [482, 218] on div "1" at bounding box center [484, 220] width 19 height 14
click at [383, 368] on button "Save" at bounding box center [360, 367] width 195 height 17
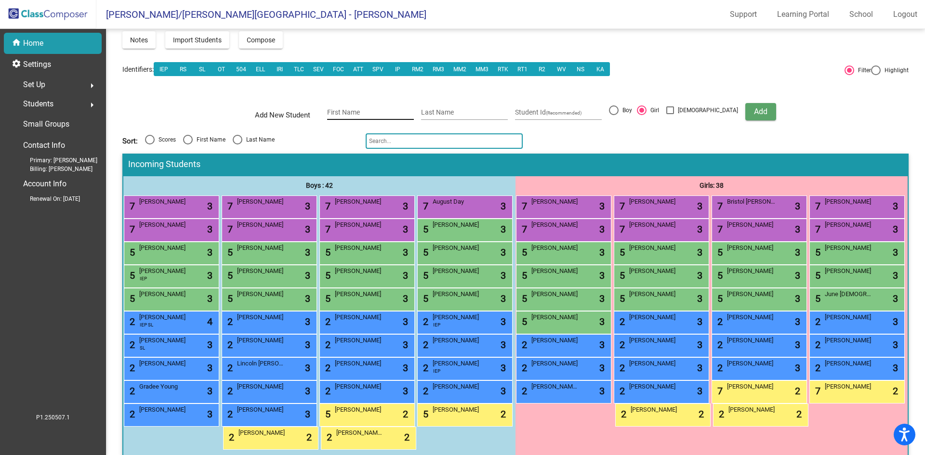
click at [353, 111] on input "First Name" at bounding box center [370, 113] width 87 height 8
type input "p"
type input "Asher"
type input "Percin"
click at [618, 110] on div at bounding box center [614, 110] width 10 height 10
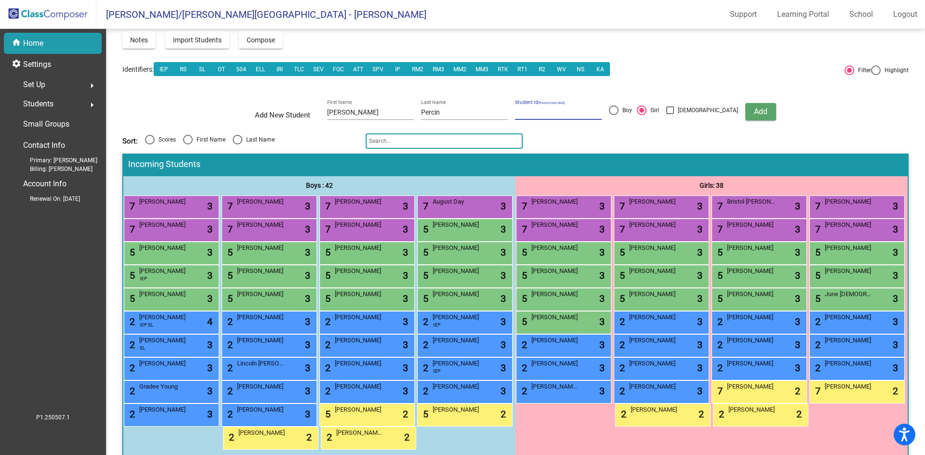
click at [613, 115] on input "Boy" at bounding box center [613, 115] width 0 height 0
radio input "true"
click at [754, 111] on span "Add" at bounding box center [760, 111] width 13 height 9
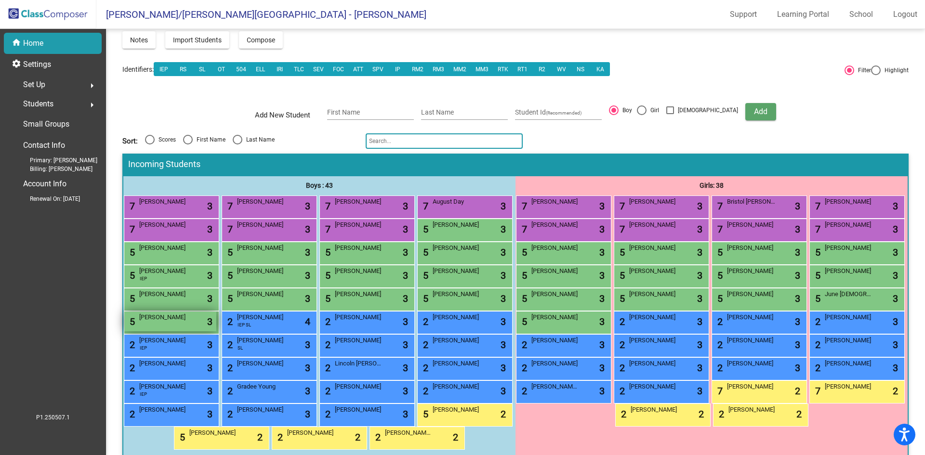
click at [216, 331] on div "5 Asher Percin lock do_not_disturb_alt 3" at bounding box center [170, 322] width 92 height 20
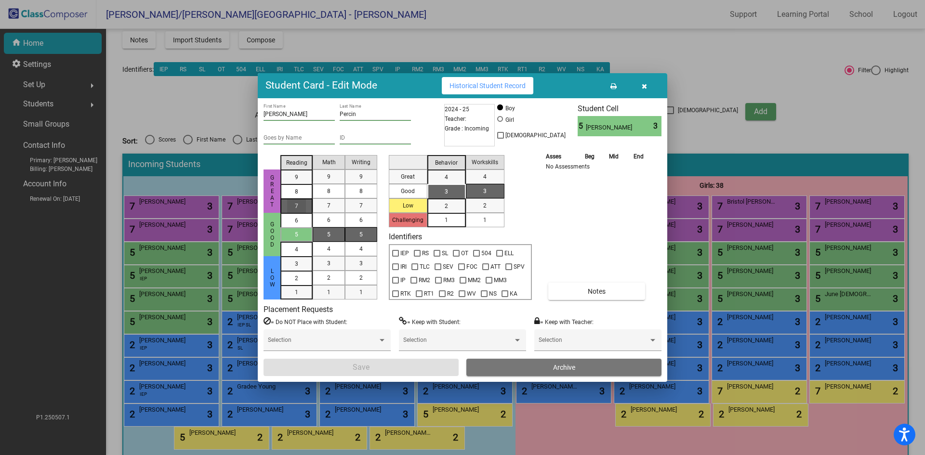
click at [303, 184] on div "7" at bounding box center [296, 177] width 19 height 14
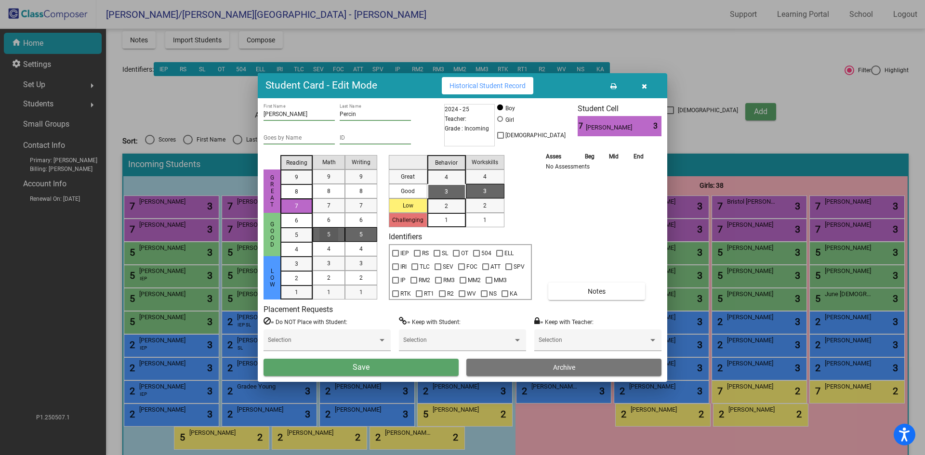
click at [328, 232] on span "5" at bounding box center [328, 234] width 3 height 9
click at [357, 232] on div "5" at bounding box center [361, 234] width 19 height 14
click at [452, 189] on div "3" at bounding box center [446, 191] width 19 height 14
click at [492, 221] on div "1" at bounding box center [484, 220] width 19 height 14
click at [407, 367] on button "Save" at bounding box center [360, 367] width 195 height 17
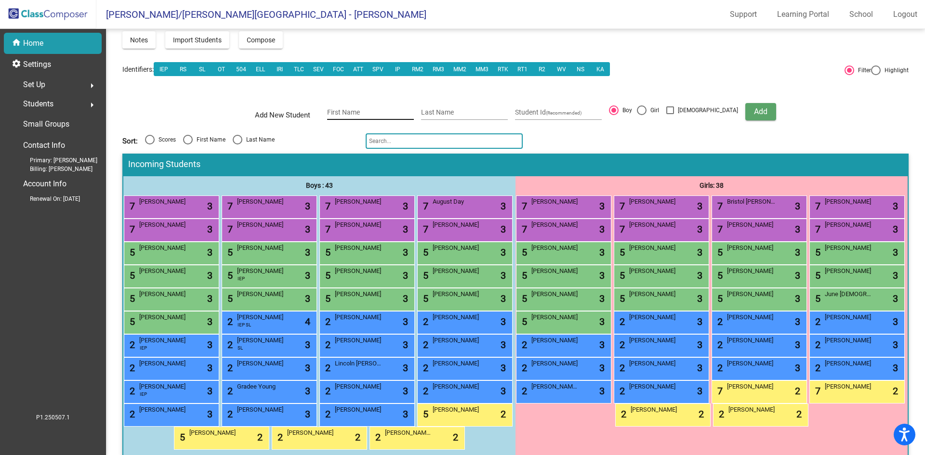
click at [353, 114] on input "First Name" at bounding box center [370, 113] width 87 height 8
type input "[PERSON_NAME]"
click at [646, 109] on div at bounding box center [642, 110] width 10 height 10
click at [641, 115] on input "Girl" at bounding box center [641, 115] width 0 height 0
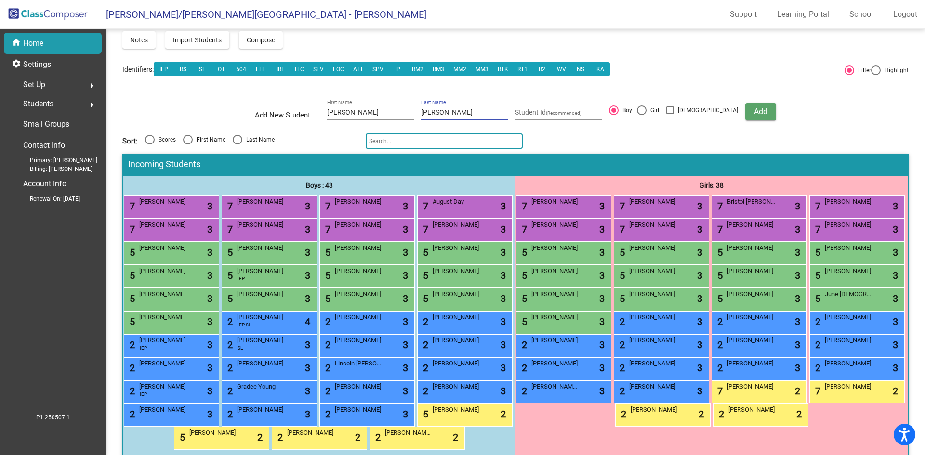
radio input "true"
click at [754, 108] on span "Add" at bounding box center [760, 111] width 13 height 9
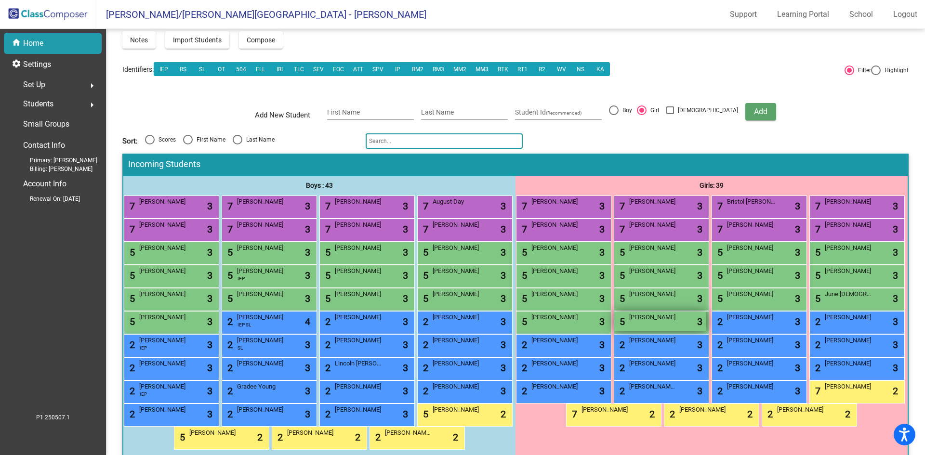
click at [614, 331] on div "5 Everly Bisbee lock do_not_disturb_alt 3" at bounding box center [660, 322] width 92 height 20
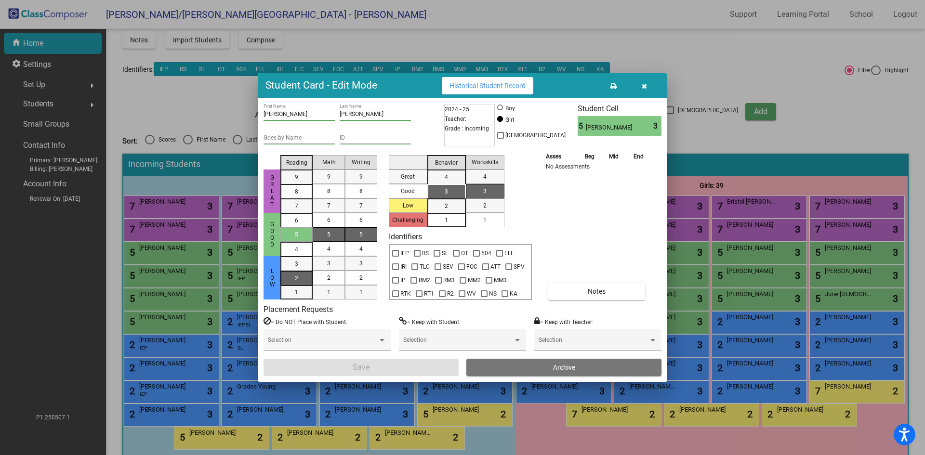
click at [294, 271] on div "2" at bounding box center [296, 264] width 19 height 14
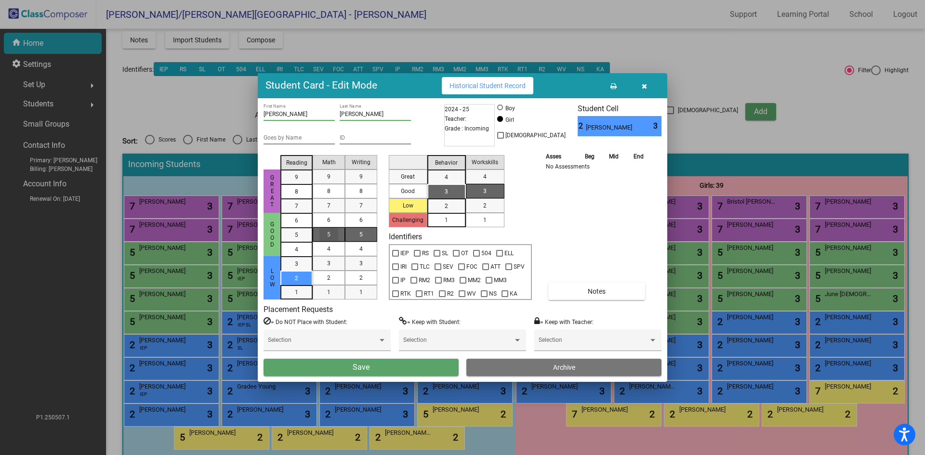
click at [329, 236] on span "5" at bounding box center [328, 234] width 3 height 9
click at [360, 232] on span "5" at bounding box center [360, 234] width 3 height 9
click at [454, 189] on div "3" at bounding box center [446, 191] width 19 height 14
click at [499, 221] on mat-list-option "1" at bounding box center [485, 220] width 39 height 14
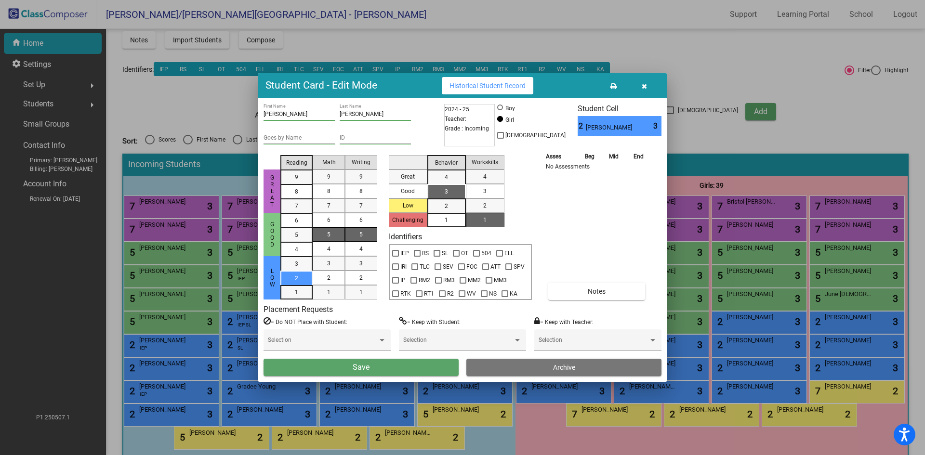
click at [407, 366] on button "Save" at bounding box center [360, 367] width 195 height 17
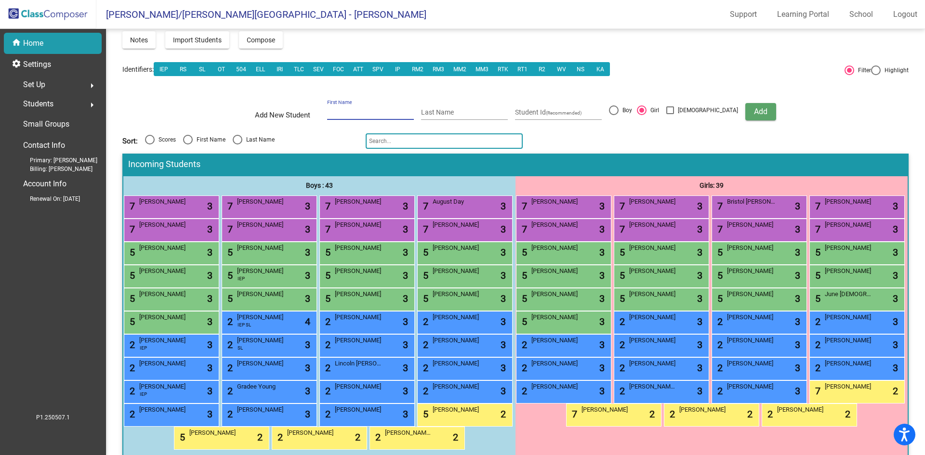
click at [378, 109] on input "First Name" at bounding box center [370, 113] width 87 height 8
type input "[PERSON_NAME]"
click at [618, 107] on div at bounding box center [614, 110] width 10 height 10
click at [613, 115] on input "Boy" at bounding box center [613, 115] width 0 height 0
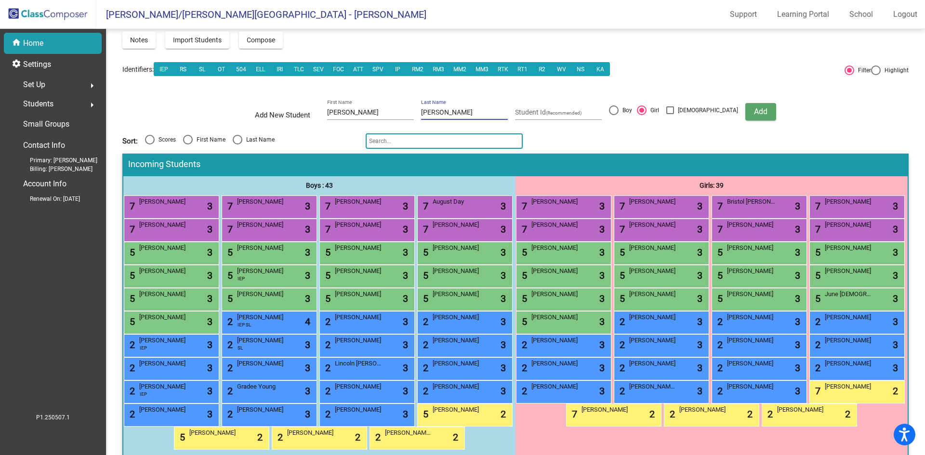
radio input "true"
click at [754, 112] on span "Add" at bounding box center [760, 111] width 13 height 9
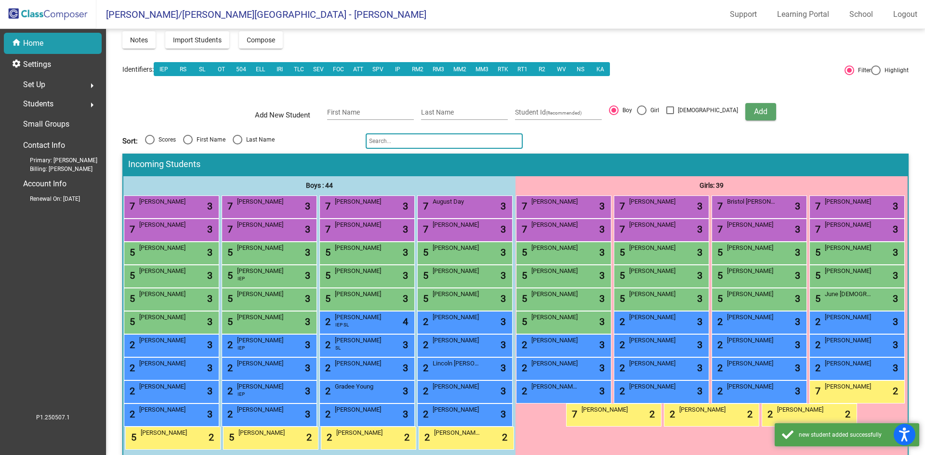
click at [230, 331] on div "5 Christopher Wineinger lock do_not_disturb_alt 3" at bounding box center [268, 322] width 92 height 20
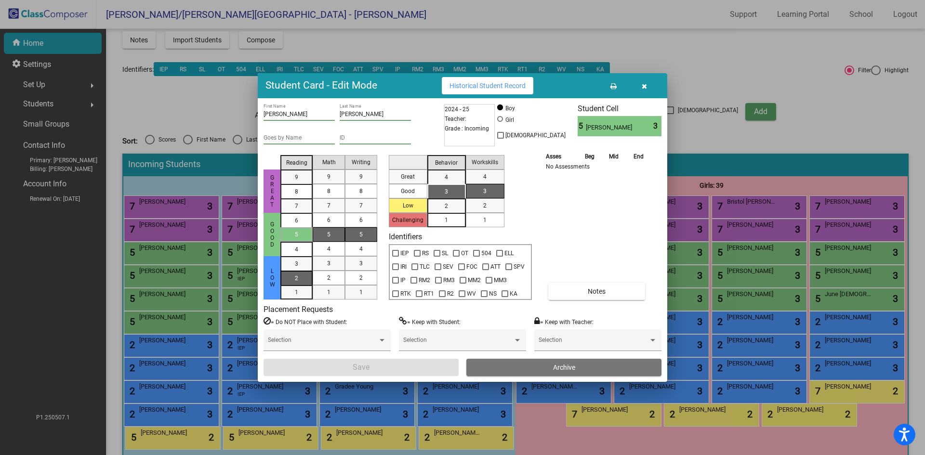
click at [294, 271] on div "2" at bounding box center [296, 264] width 19 height 14
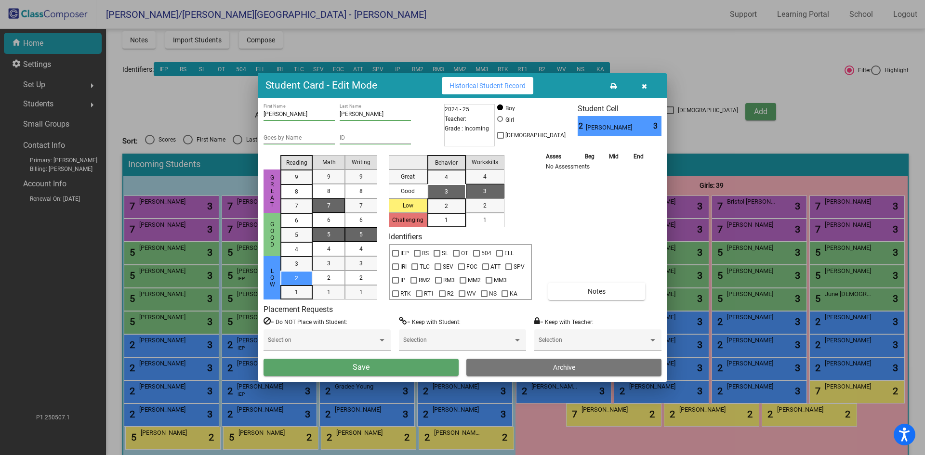
click at [331, 209] on div "7" at bounding box center [328, 205] width 19 height 14
click at [362, 276] on span "2" at bounding box center [360, 278] width 3 height 9
click at [449, 193] on div "3" at bounding box center [446, 191] width 19 height 14
click at [483, 222] on span "1" at bounding box center [484, 220] width 3 height 9
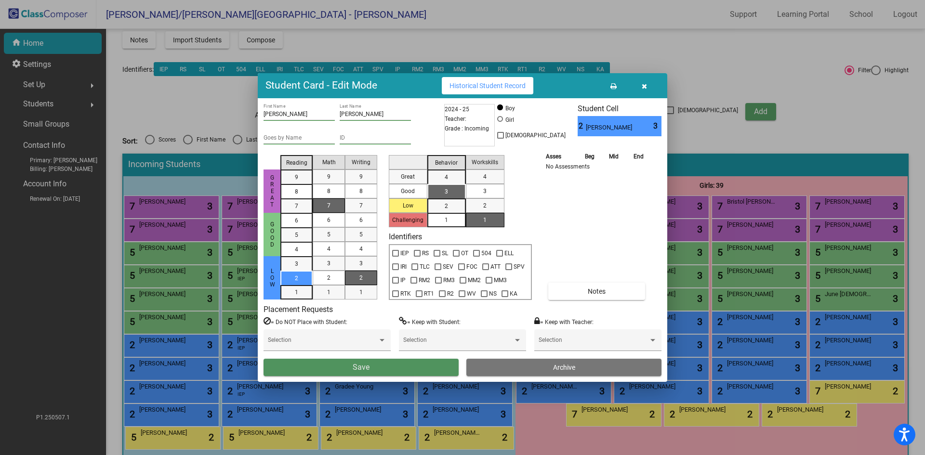
click at [370, 366] on button "Save" at bounding box center [360, 367] width 195 height 17
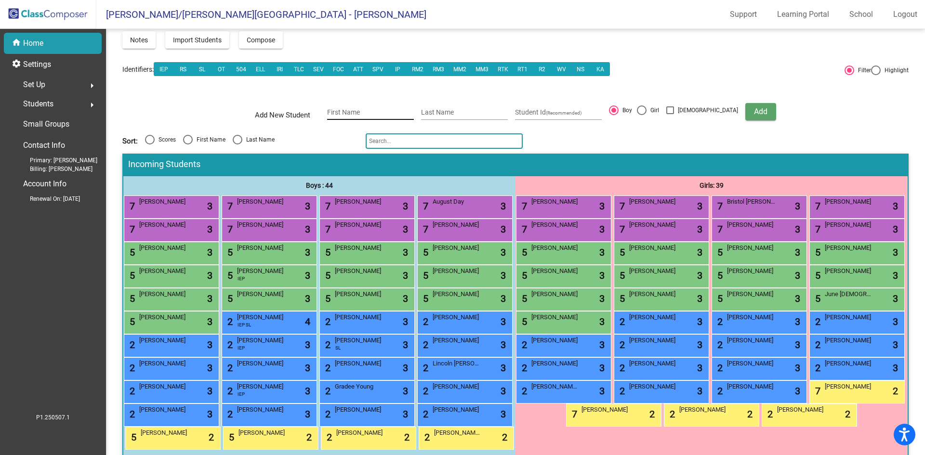
click at [394, 107] on div "First Name" at bounding box center [370, 110] width 87 height 20
type input "Sterling"
type input "Tederington"
click at [754, 113] on span "Add" at bounding box center [760, 111] width 13 height 9
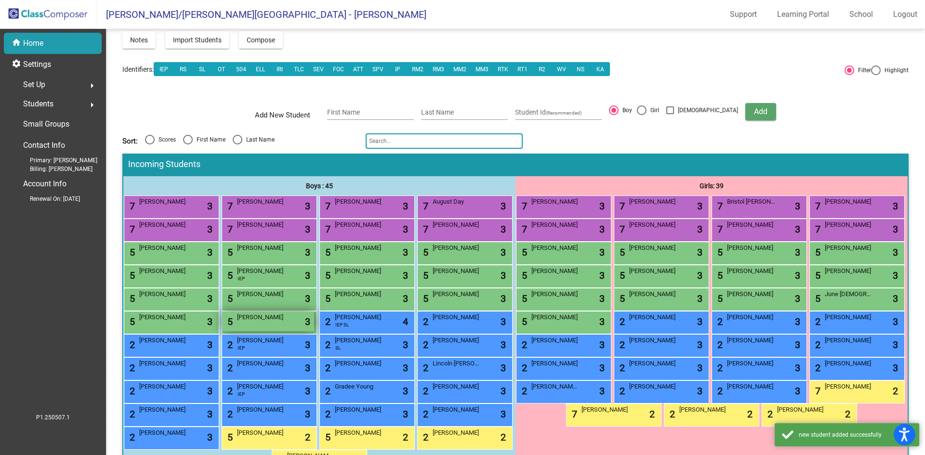
click at [235, 331] on div "5 Sterling Tederington lock do_not_disturb_alt 3" at bounding box center [268, 322] width 92 height 20
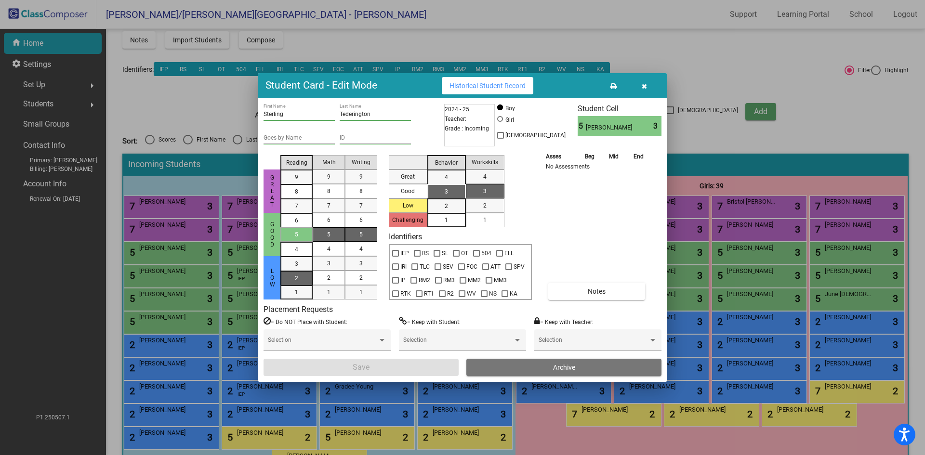
click at [302, 271] on div "2" at bounding box center [296, 264] width 19 height 14
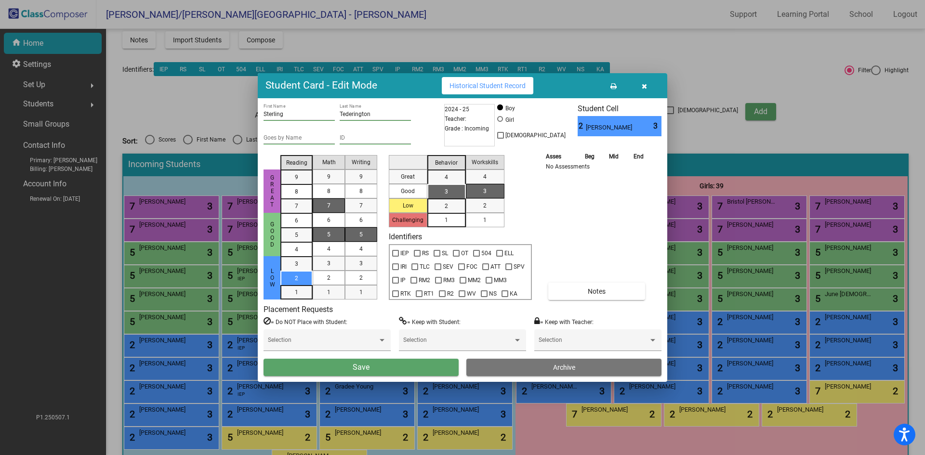
click at [337, 204] on div "7" at bounding box center [328, 205] width 19 height 14
click at [358, 278] on div "2" at bounding box center [361, 278] width 19 height 14
click at [450, 190] on div "3" at bounding box center [446, 191] width 19 height 14
click at [480, 218] on div "1" at bounding box center [484, 220] width 19 height 14
click at [428, 364] on button "Save" at bounding box center [360, 367] width 195 height 17
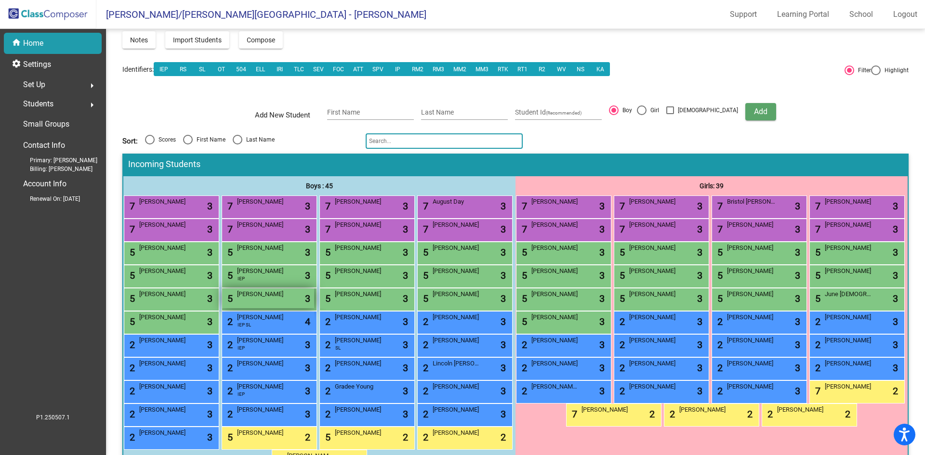
click at [314, 308] on div "5 Huntlee Gillett lock do_not_disturb_alt 3" at bounding box center [268, 298] width 92 height 20
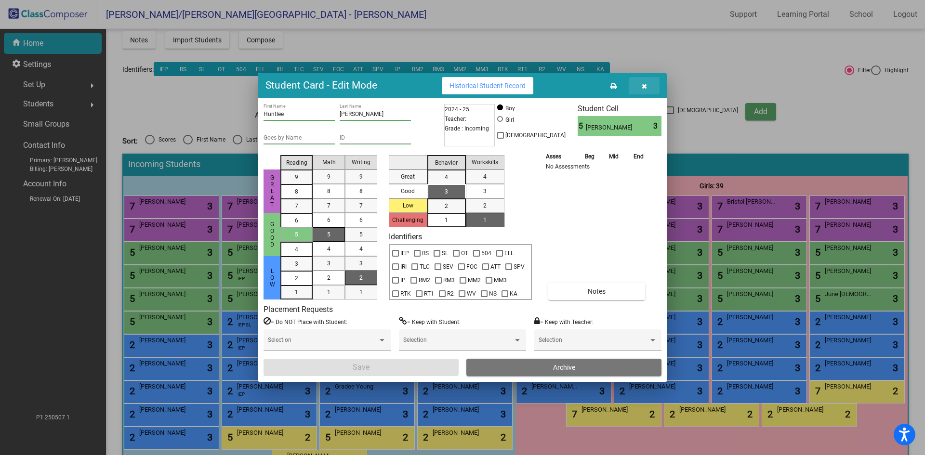
click at [642, 83] on icon "button" at bounding box center [643, 86] width 5 height 7
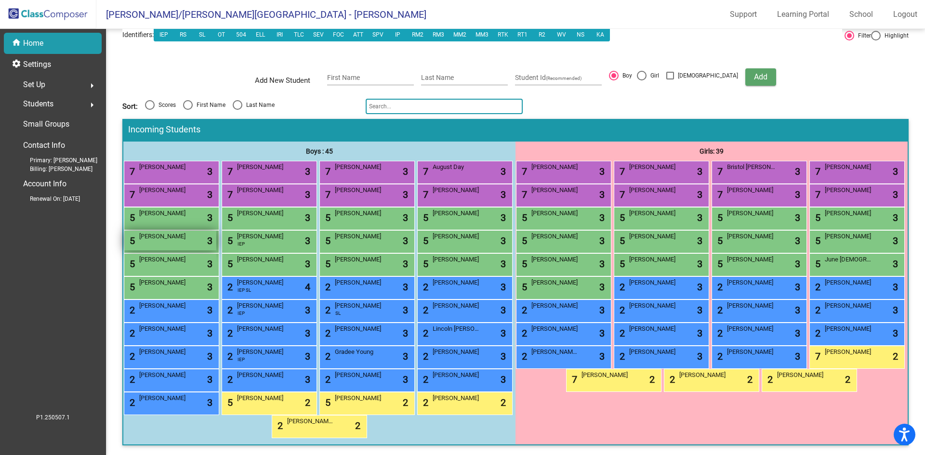
scroll to position [0, 0]
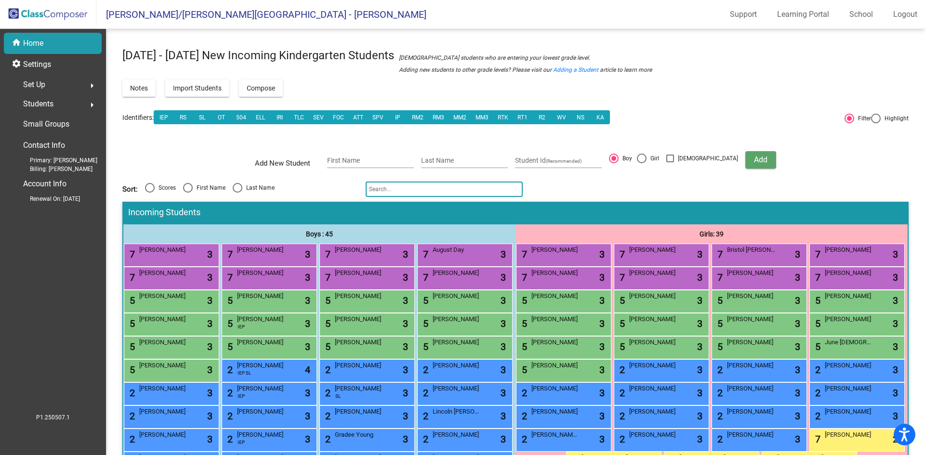
click at [391, 190] on input "text" at bounding box center [443, 189] width 157 height 15
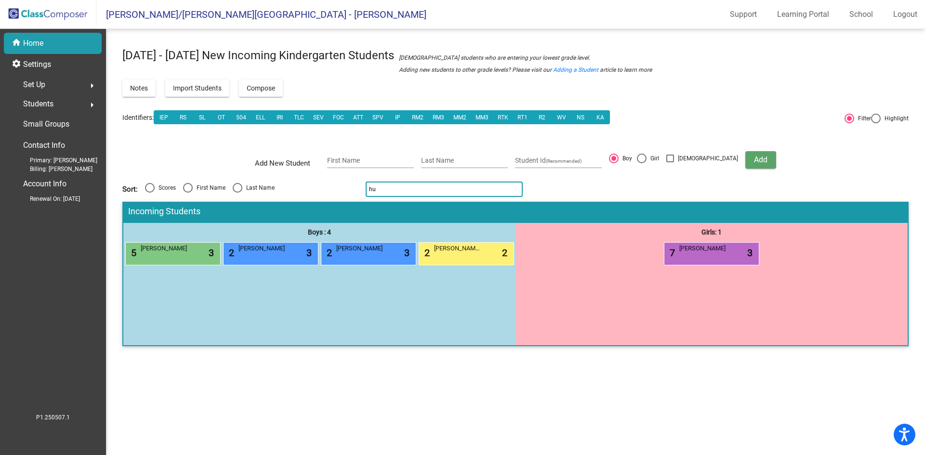
type input "h"
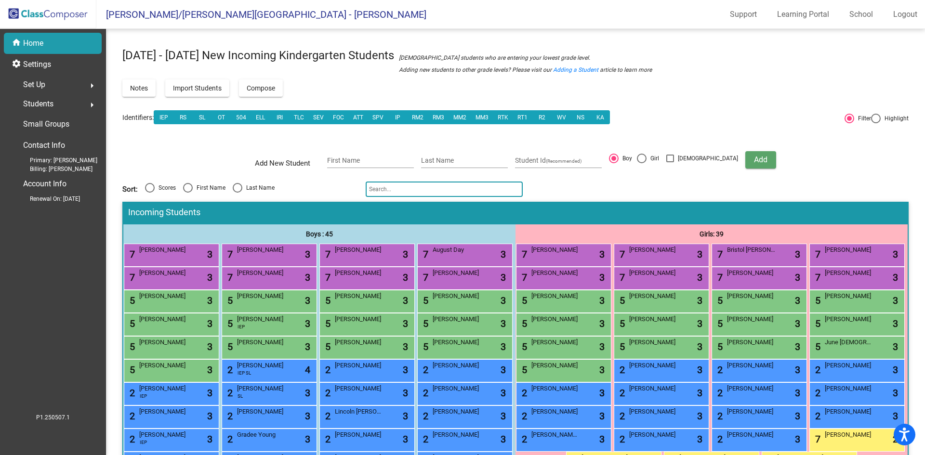
click at [707, 90] on div "Notes Import Students Compose View Compose View & Edit Compose" at bounding box center [515, 87] width 786 height 17
click at [429, 187] on input "text" at bounding box center [443, 189] width 157 height 15
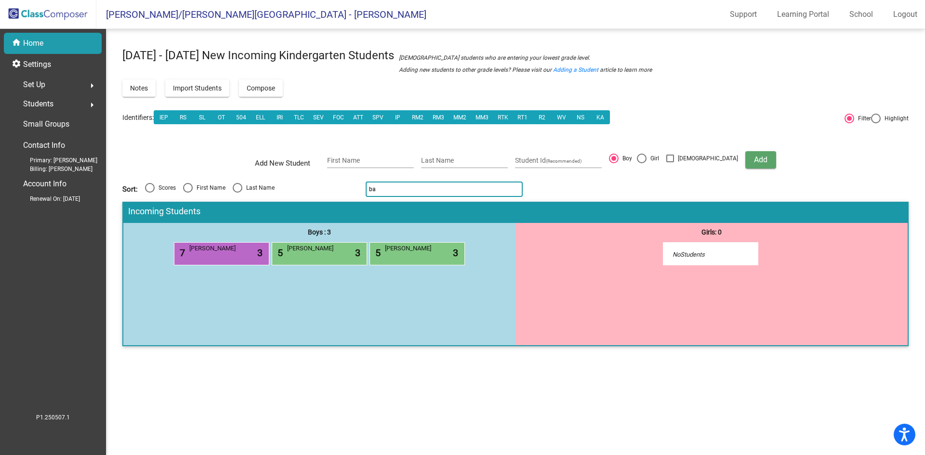
type input "b"
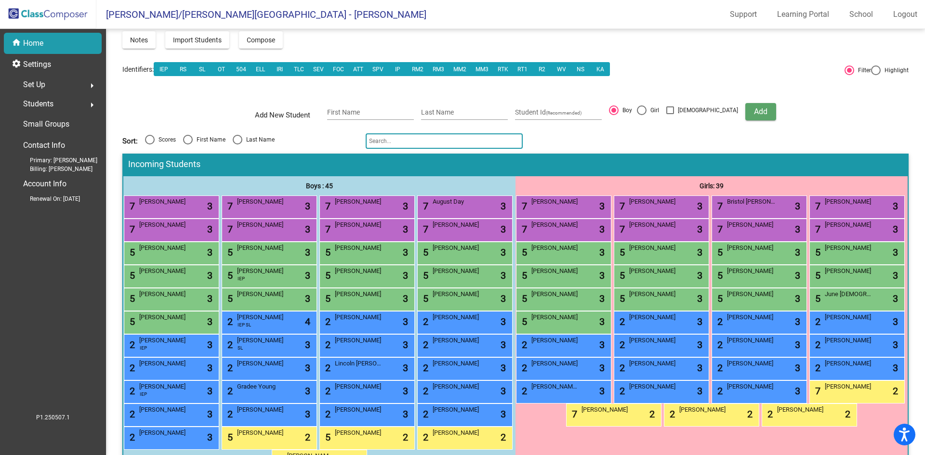
scroll to position [96, 0]
